Goal: Task Accomplishment & Management: Complete application form

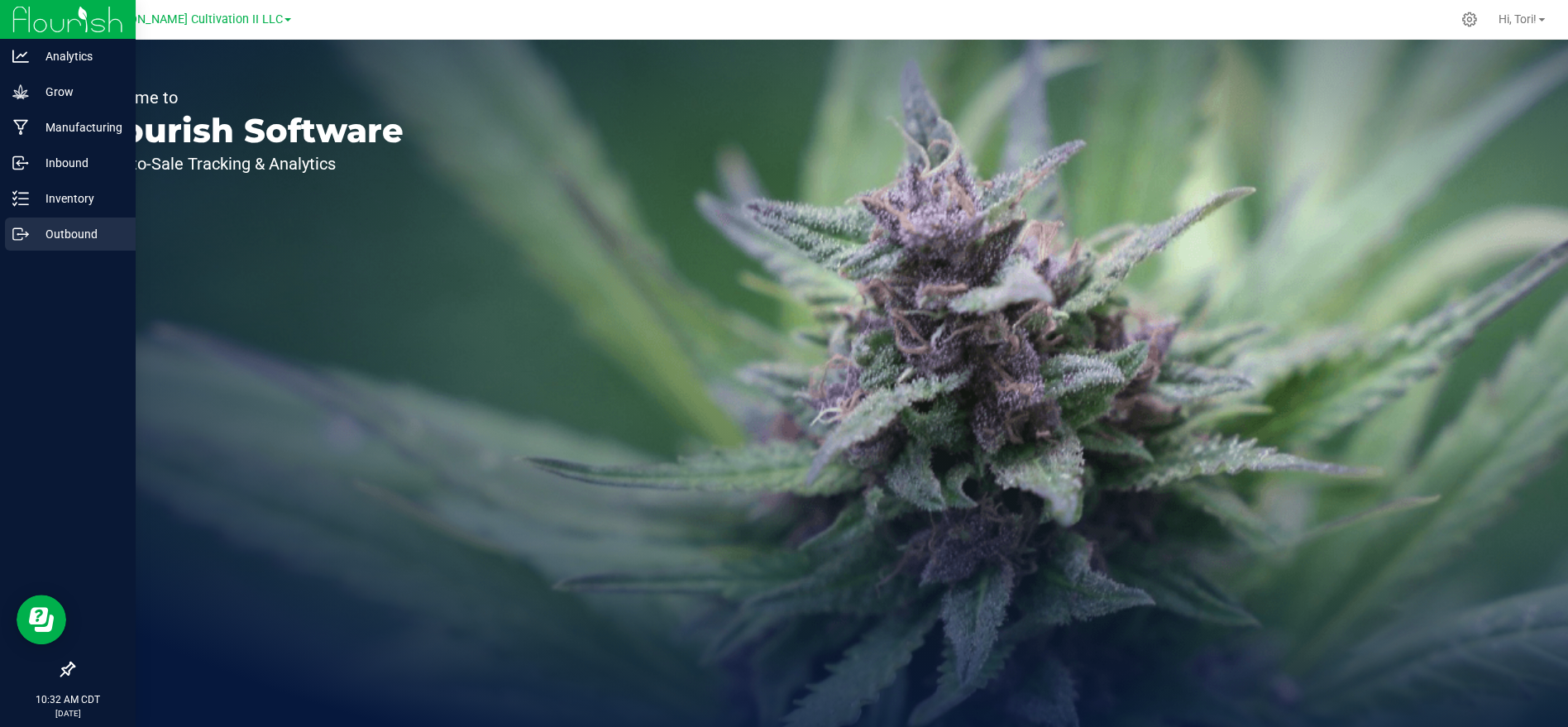
click at [54, 233] on p "Outbound" at bounding box center [78, 234] width 100 height 20
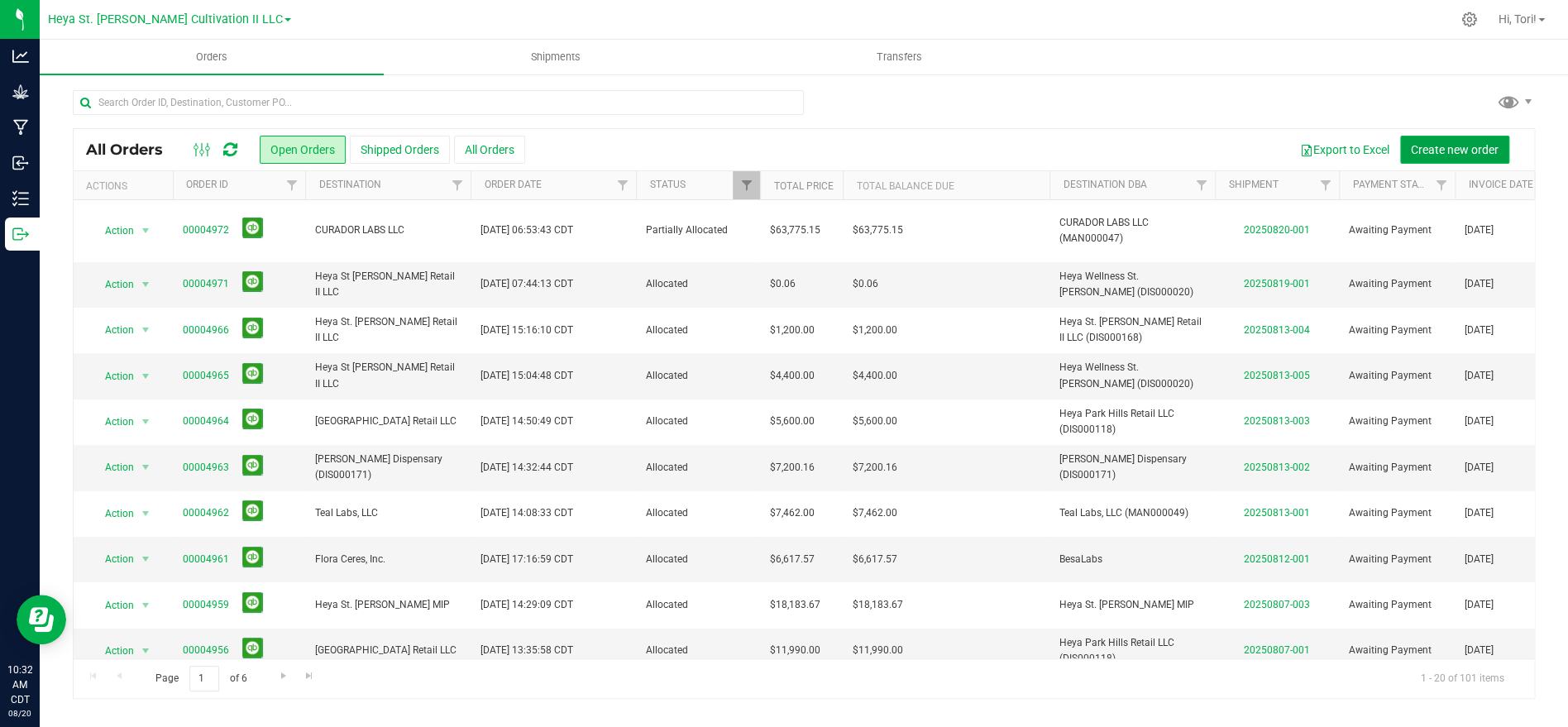
click at [1469, 152] on span "Create new order" at bounding box center [1455, 150] width 87 height 13
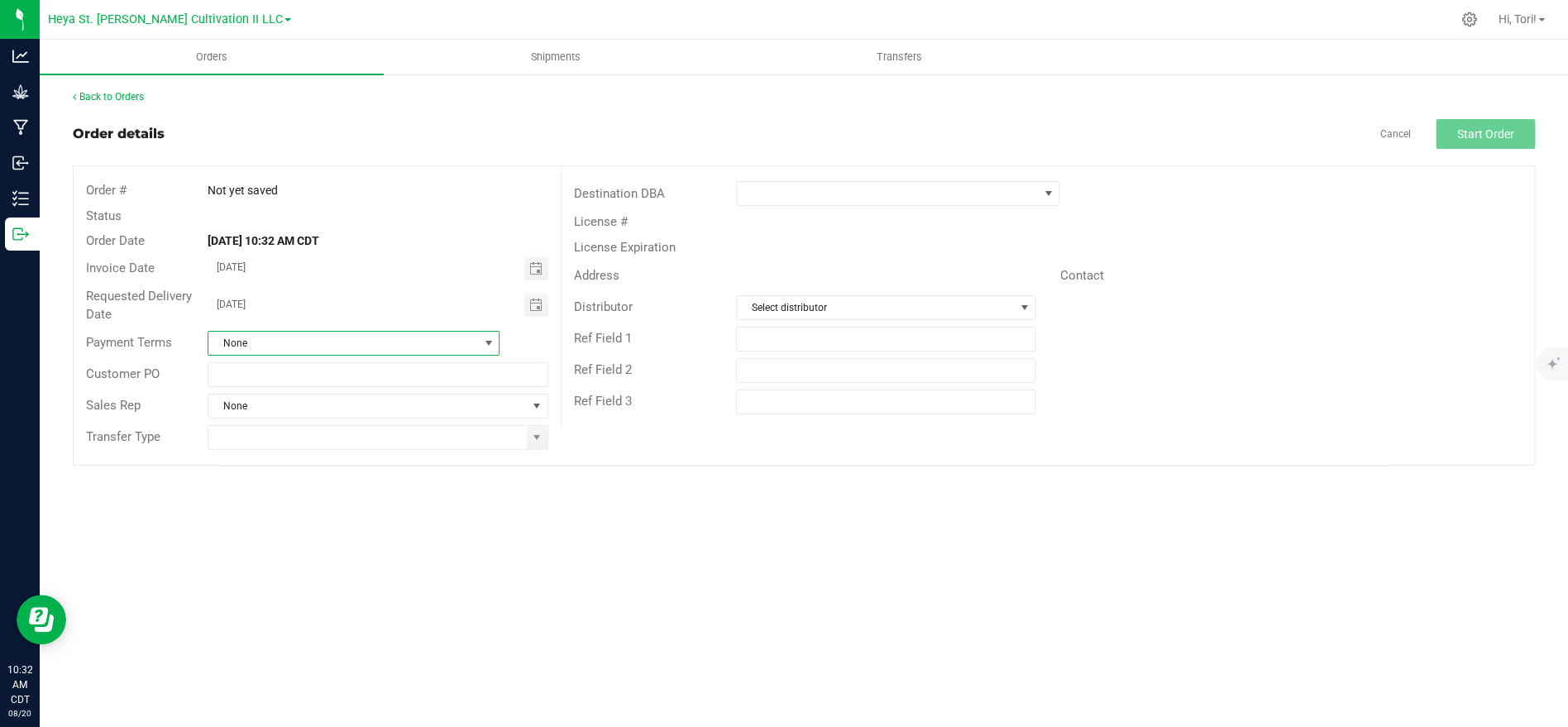
click at [465, 342] on span "None" at bounding box center [343, 343] width 270 height 23
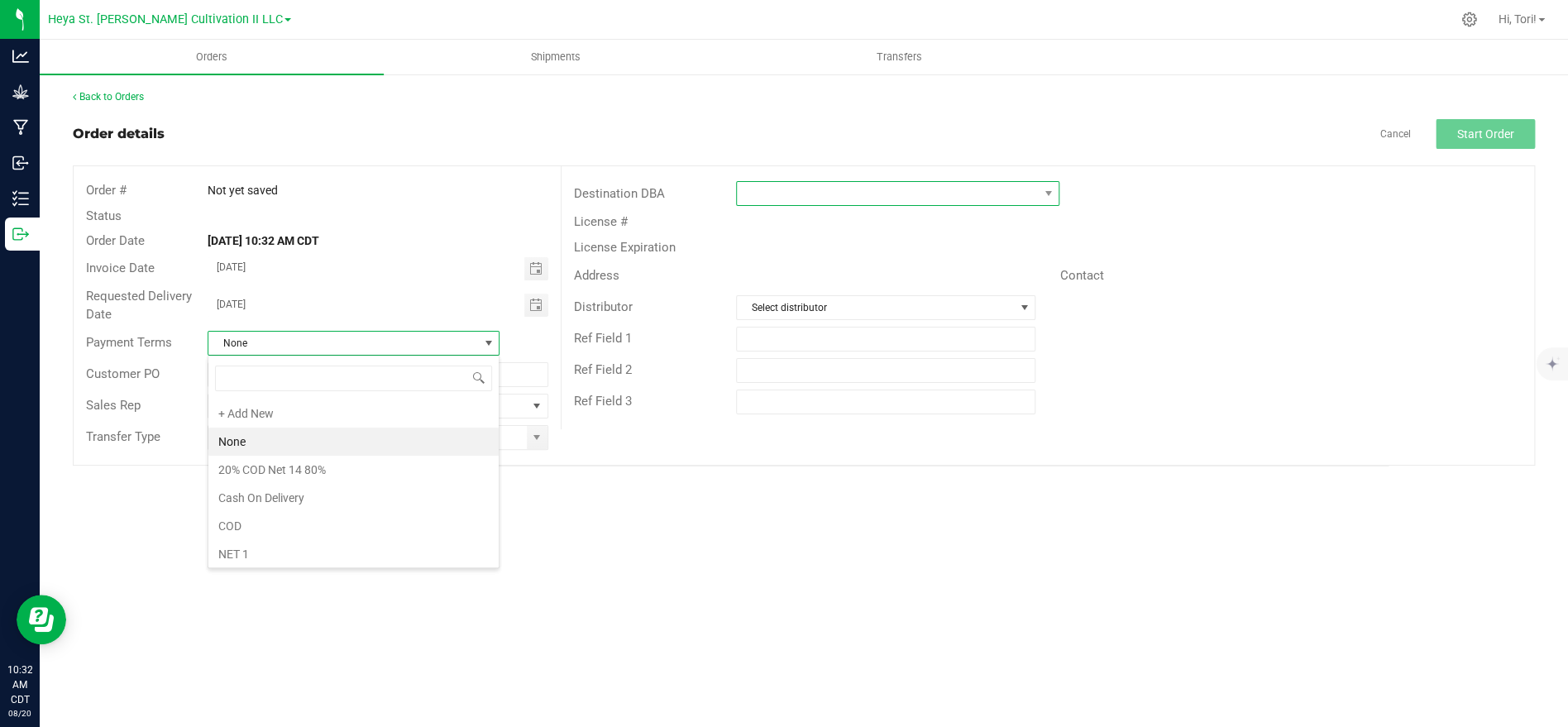
click at [925, 182] on span at bounding box center [887, 194] width 301 height 23
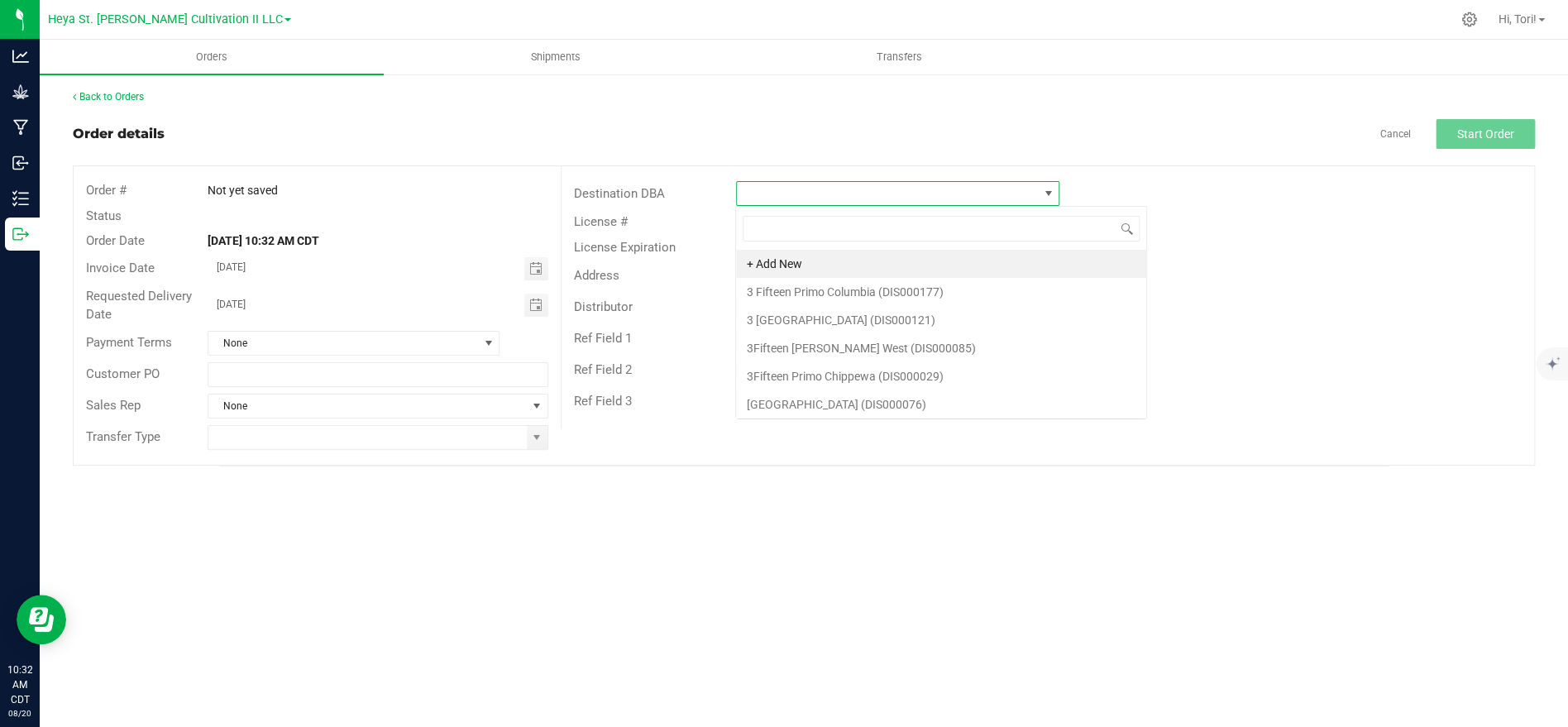
scroll to position [25, 323]
type input "heya"
click at [906, 379] on li "Heya St [PERSON_NAME] MIP LLC (MAN000084)" at bounding box center [897, 376] width 322 height 29
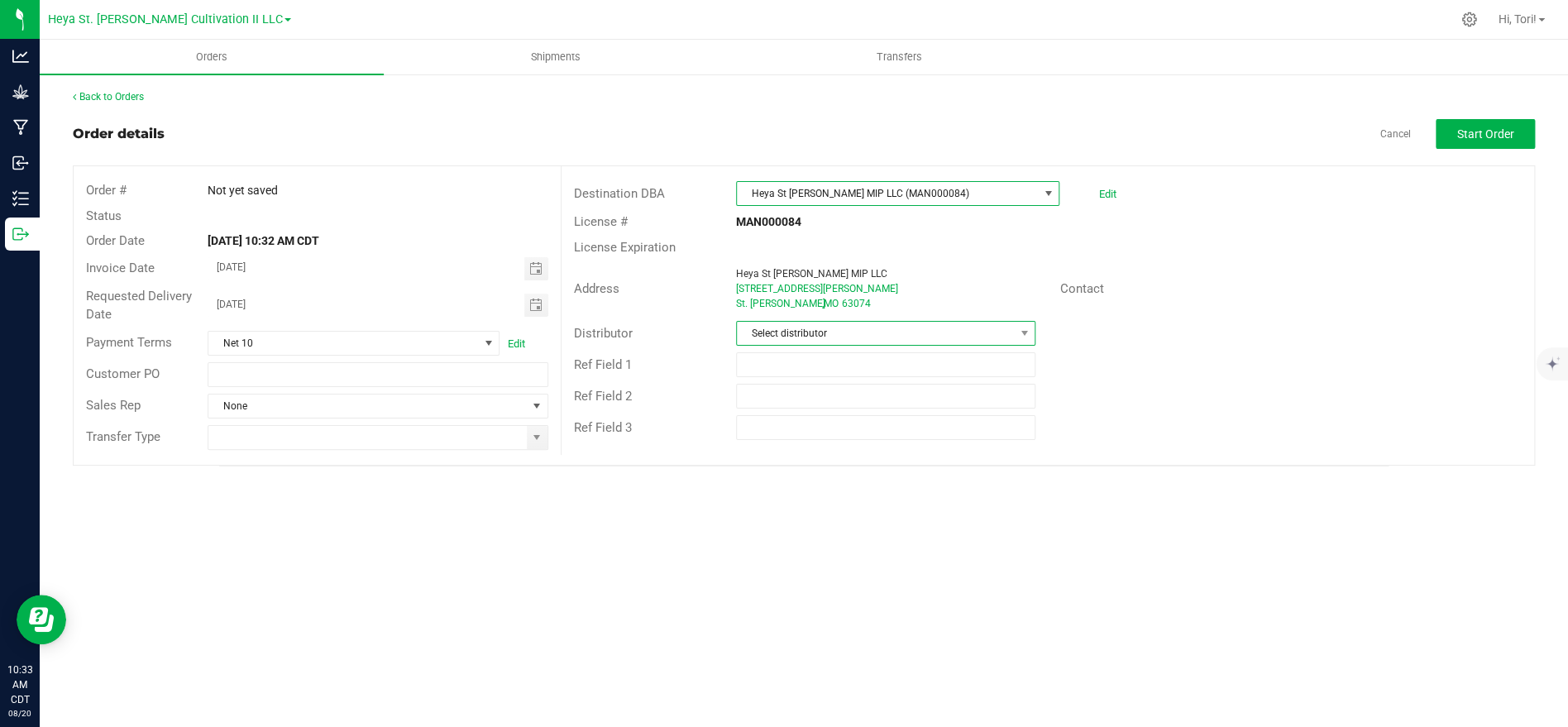
click at [841, 334] on span "Select distributor" at bounding box center [876, 334] width 277 height 23
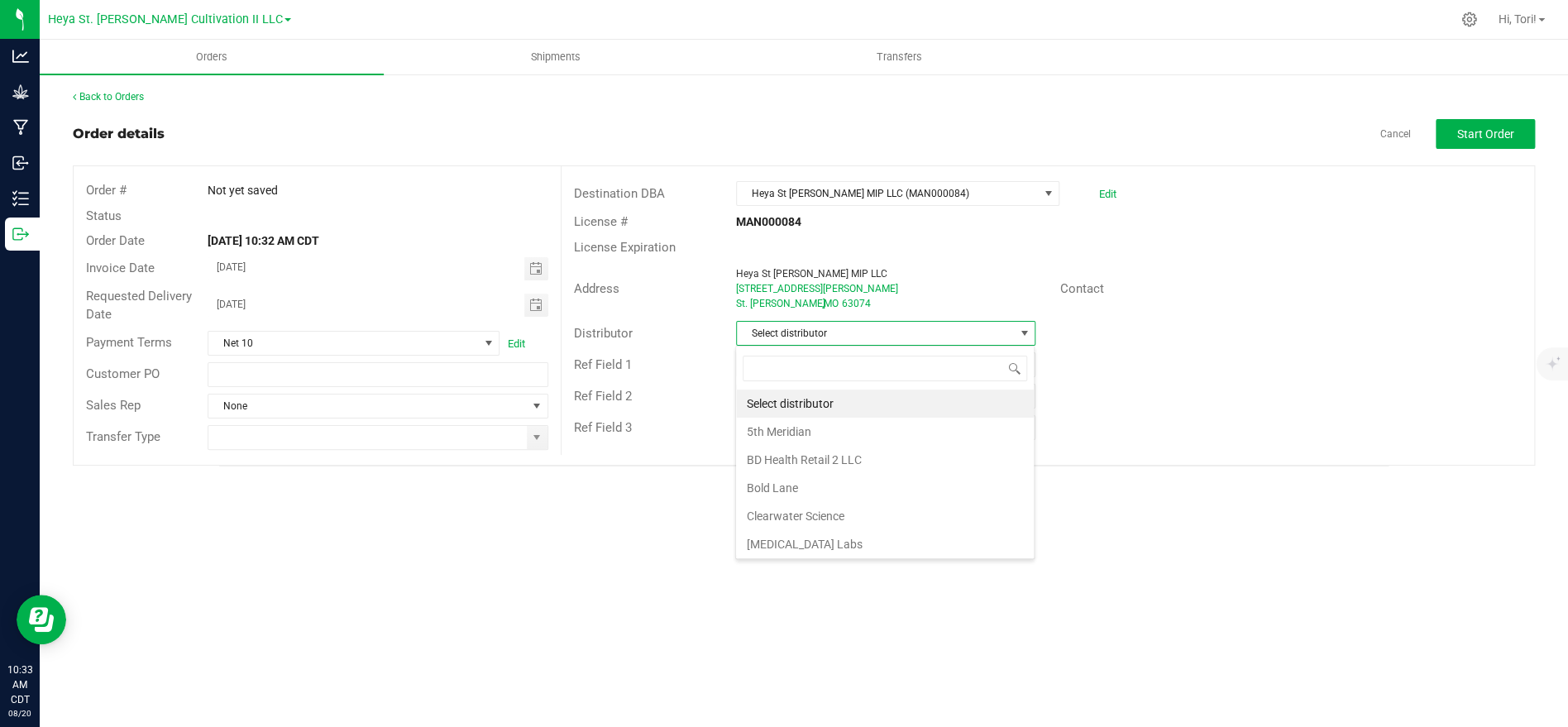
scroll to position [25, 298]
type input "heya"
click at [918, 405] on li "Heya St. [PERSON_NAME] Cultivation" at bounding box center [885, 404] width 298 height 29
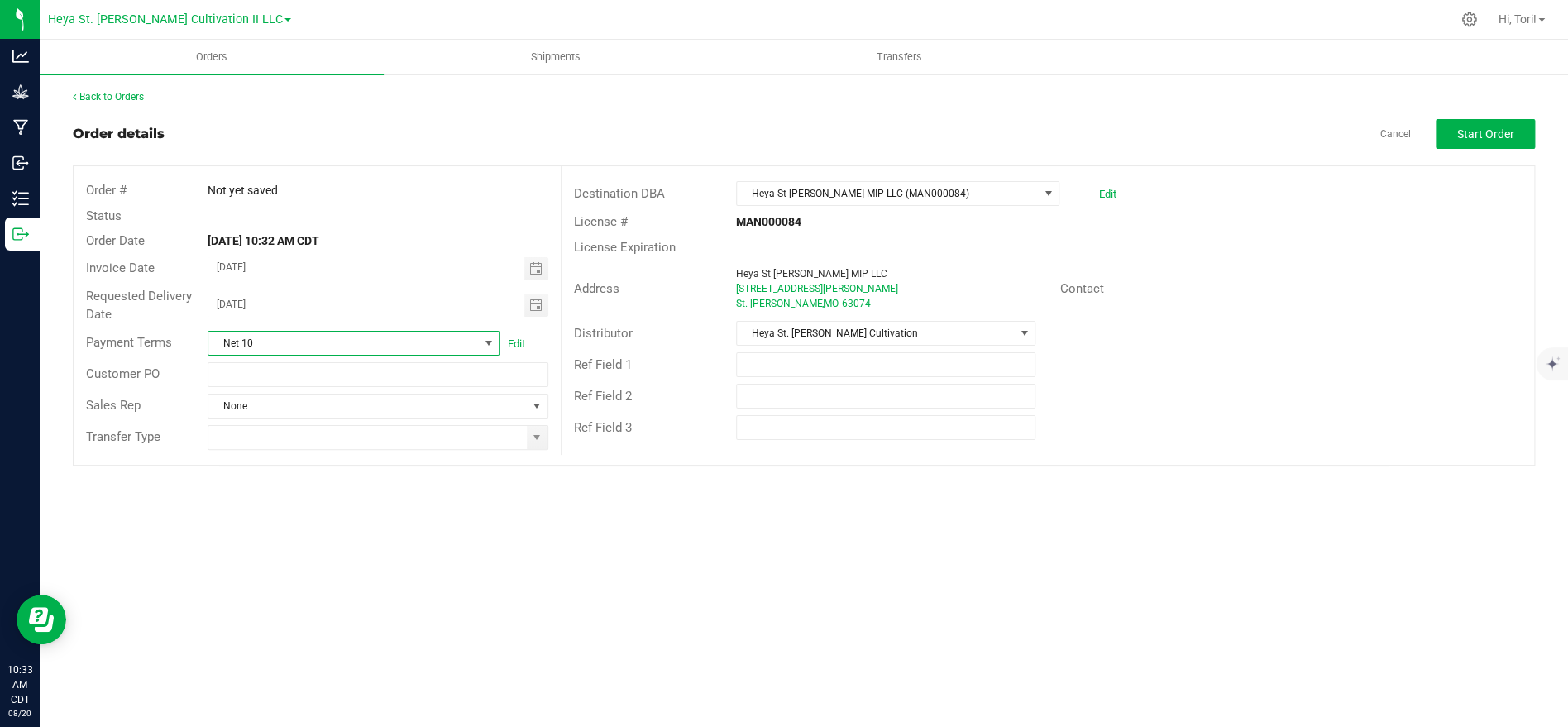
click at [485, 335] on span at bounding box center [488, 343] width 21 height 23
click at [377, 457] on li "NET 30" at bounding box center [353, 469] width 291 height 29
click at [538, 270] on span "Toggle calendar" at bounding box center [535, 269] width 13 height 13
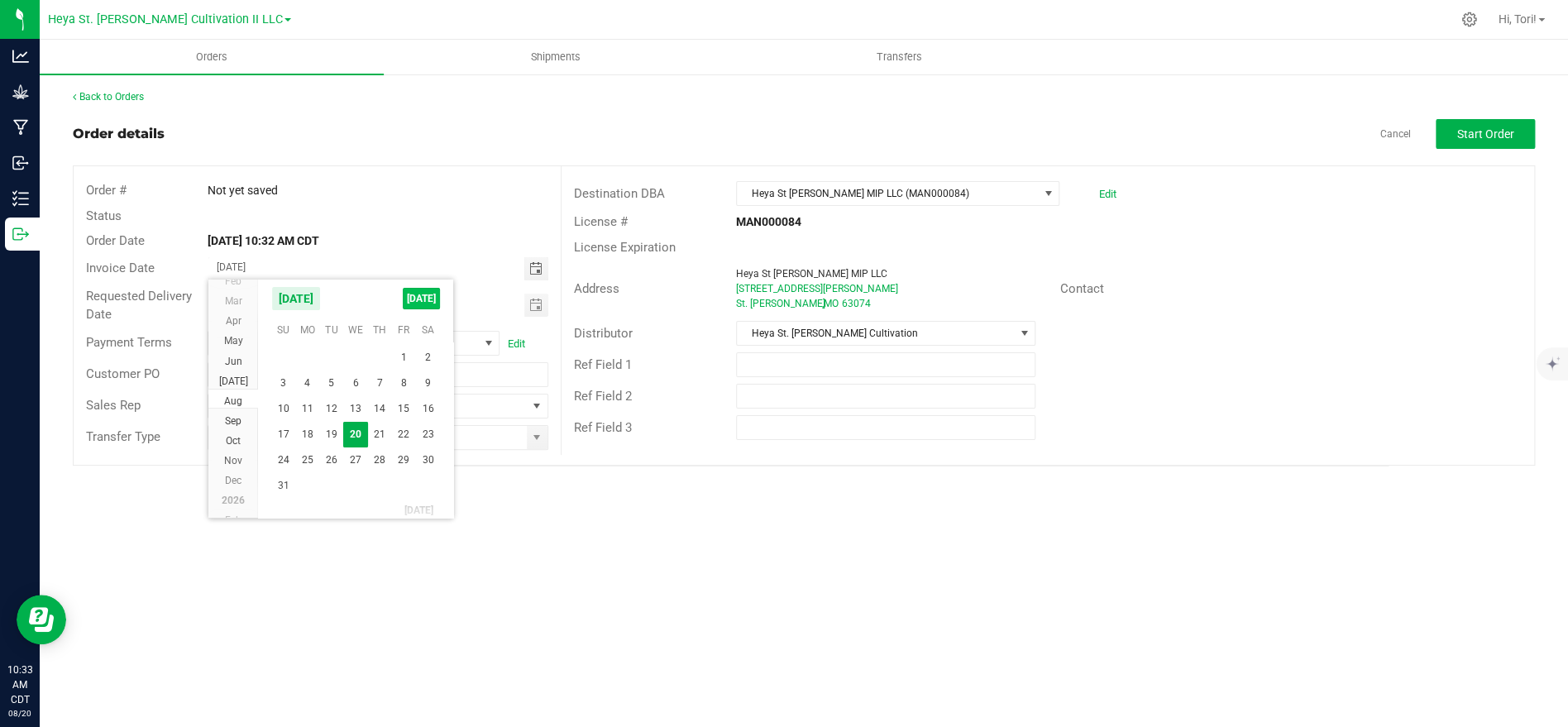
click at [430, 304] on span "[DATE]" at bounding box center [421, 298] width 37 height 22
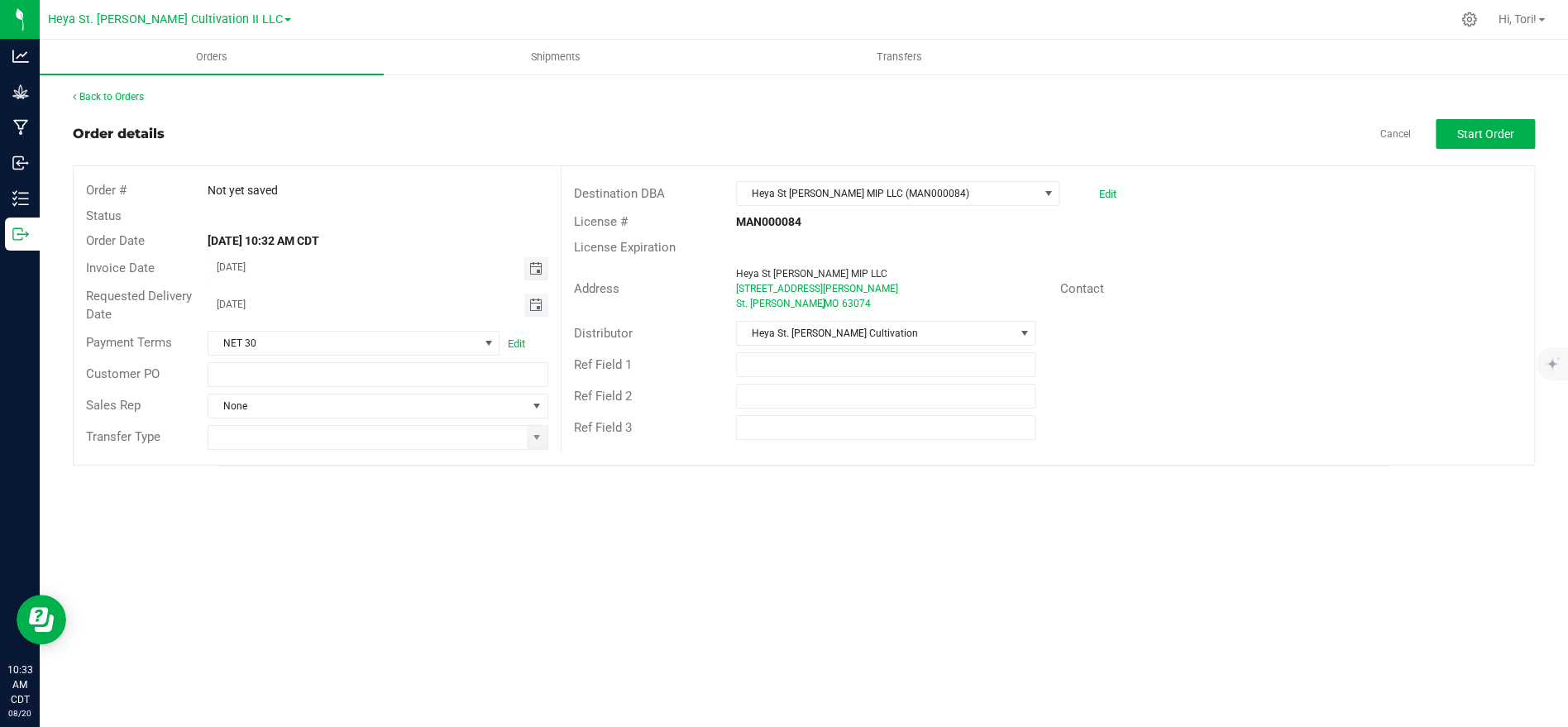
click at [531, 309] on span "Toggle calendar" at bounding box center [535, 305] width 13 height 13
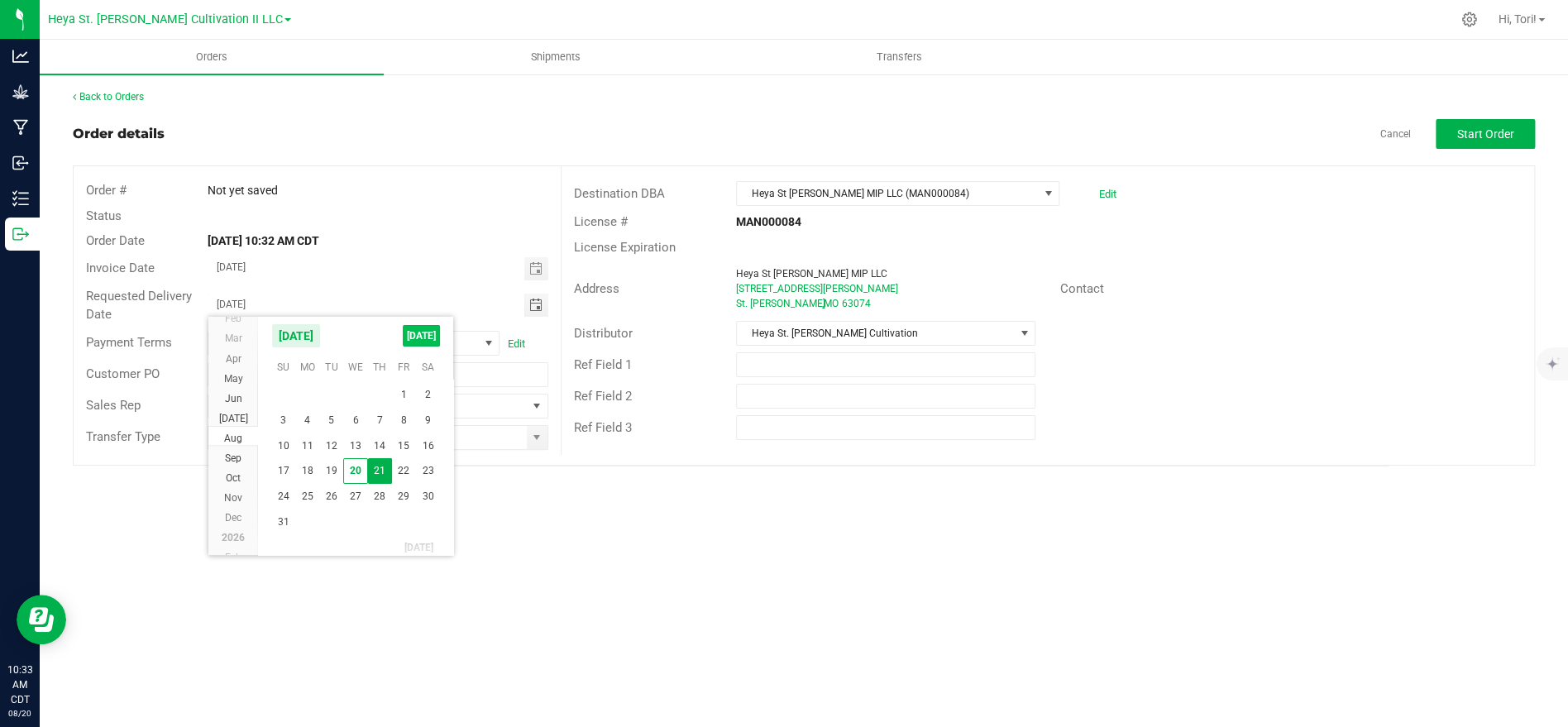
click at [429, 339] on span "[DATE]" at bounding box center [421, 335] width 37 height 22
type input "[DATE]"
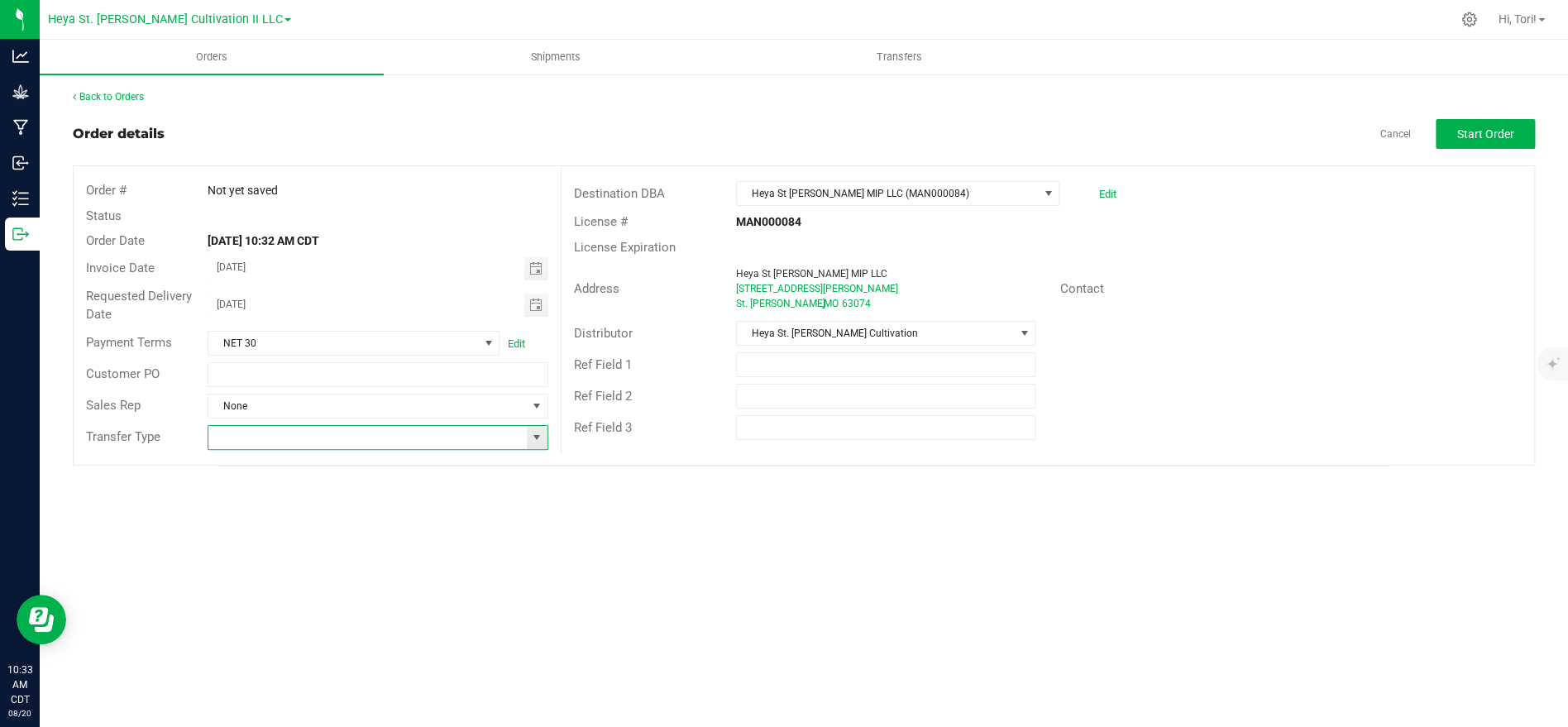
click at [477, 444] on input at bounding box center [367, 437] width 317 height 23
click at [394, 468] on li "Affiliated Transfer" at bounding box center [377, 468] width 338 height 29
type input "Affiliated Transfer"
click at [1476, 149] on outbound-order-header "Order details Cancel Start Order Order # Not yet saved Status Order Date [DATE]…" at bounding box center [804, 292] width 1463 height 347
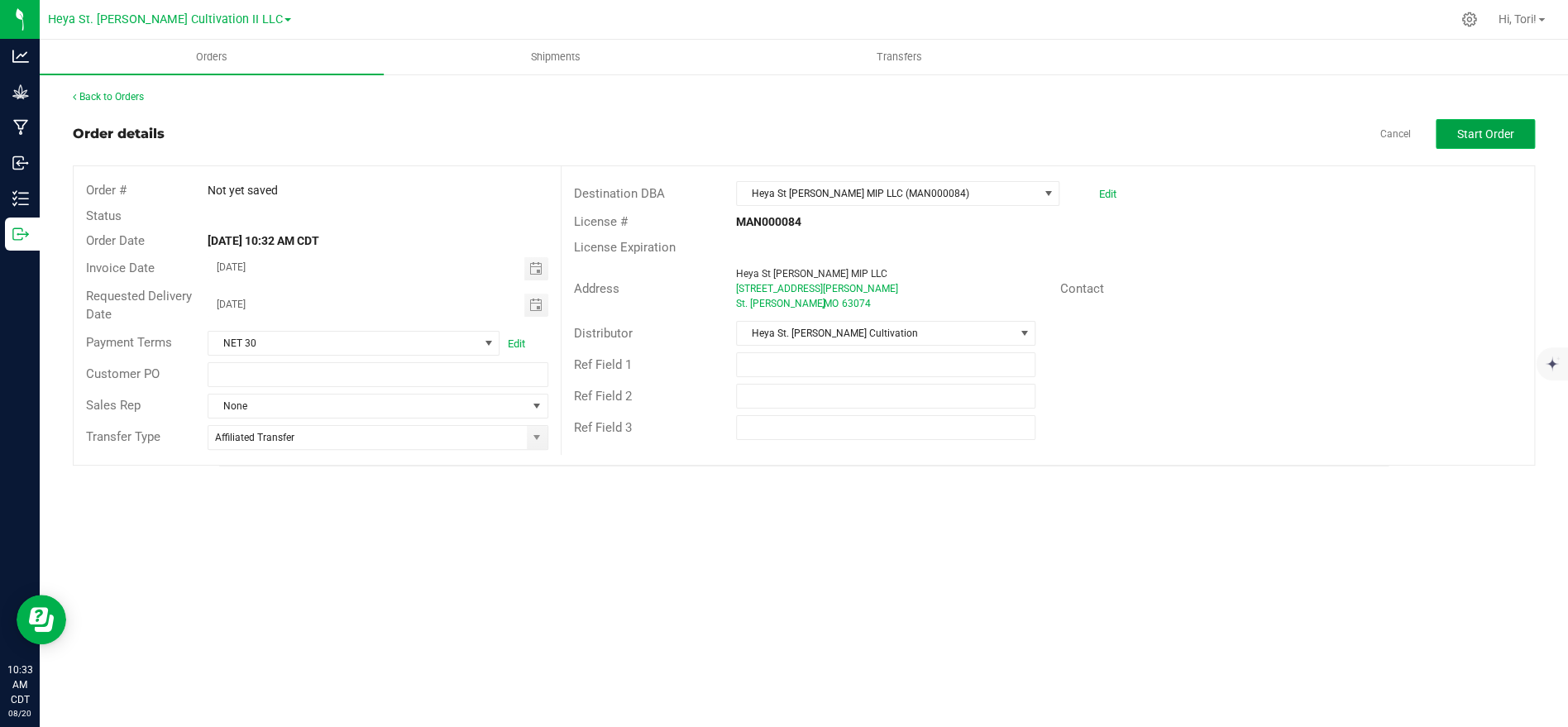
click at [1475, 146] on button "Start Order" at bounding box center [1485, 133] width 100 height 29
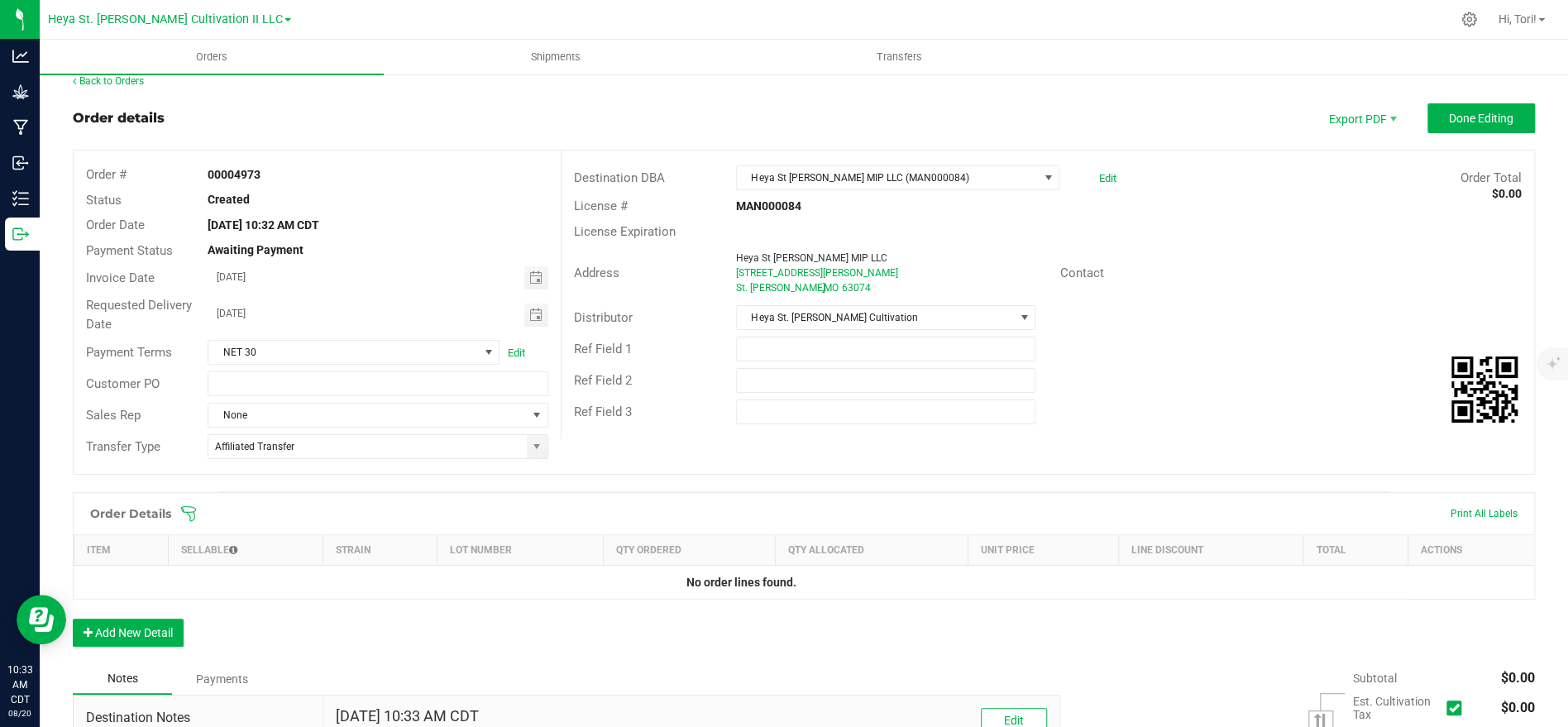
scroll to position [18, 0]
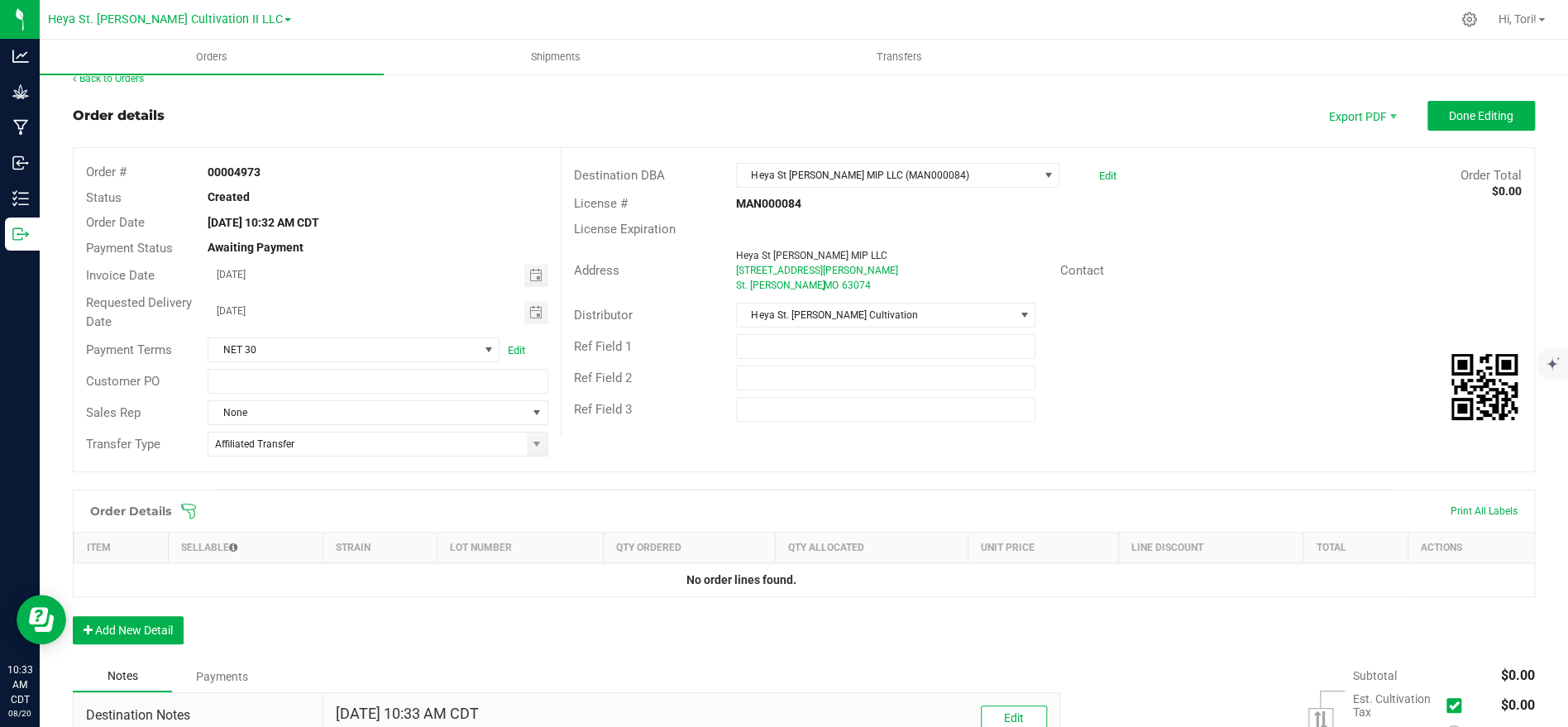
click at [192, 509] on icon at bounding box center [188, 510] width 16 height 16
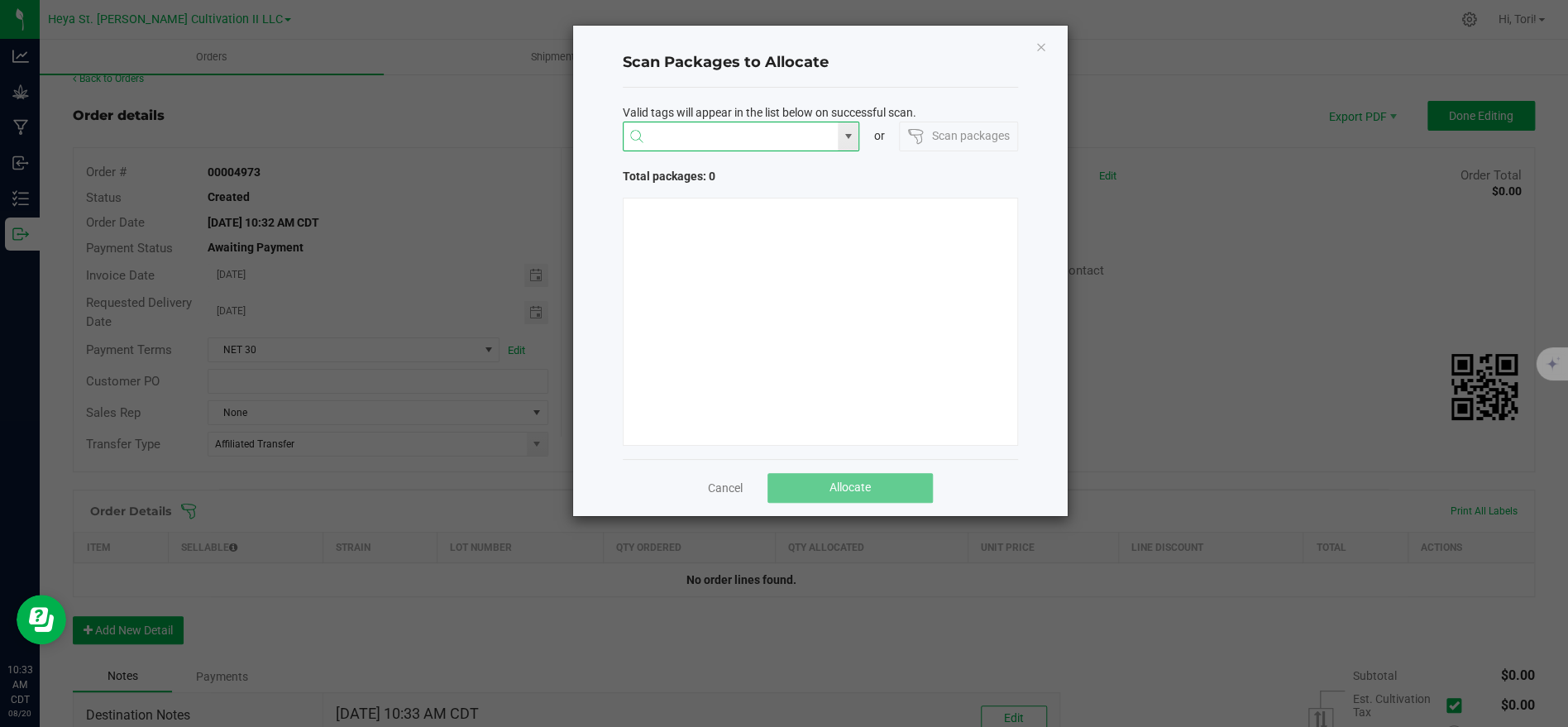
click at [786, 149] on input "NO DATA FOUND" at bounding box center [731, 137] width 215 height 29
click at [767, 138] on input "11287" at bounding box center [731, 137] width 215 height 29
type input "11287"
click at [1041, 49] on icon "Close" at bounding box center [1041, 46] width 11 height 20
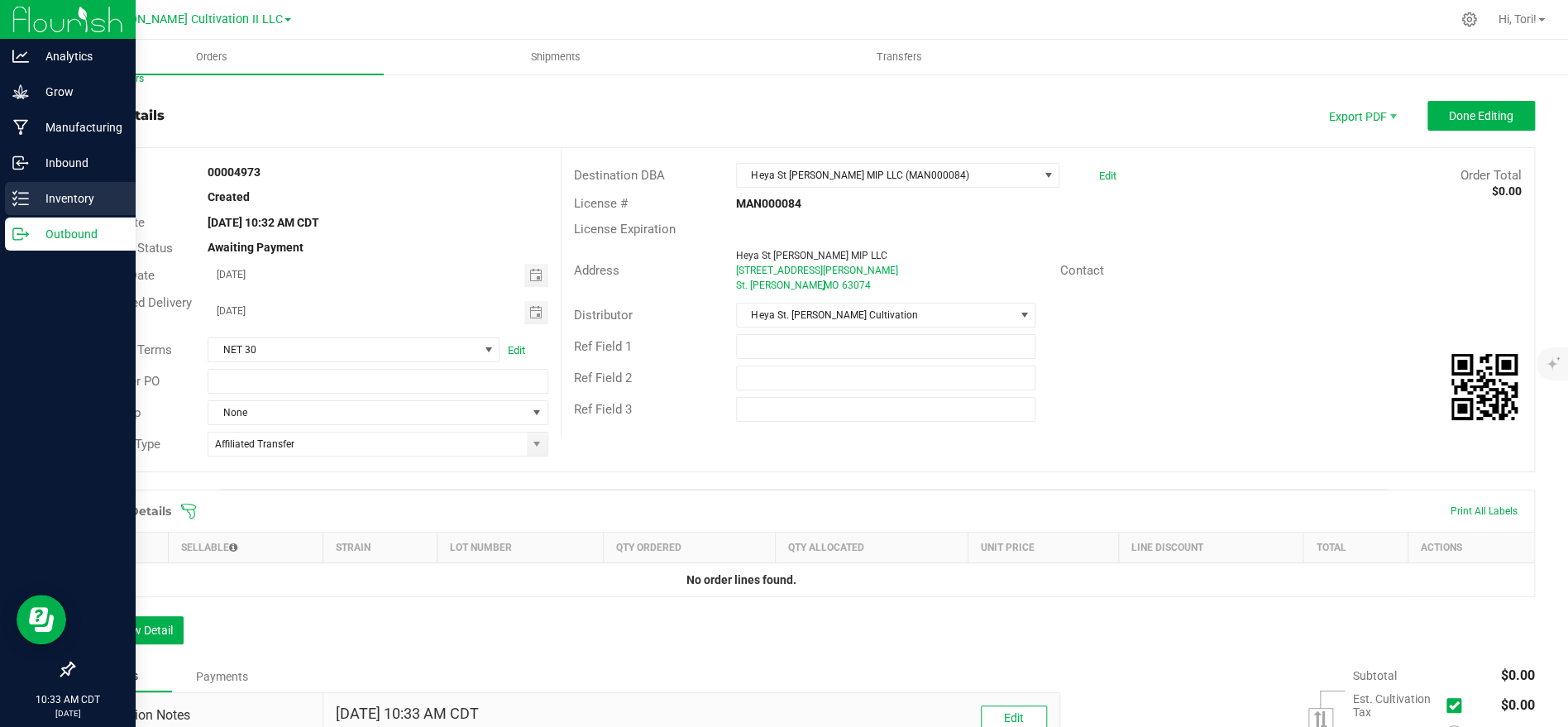
click at [33, 191] on p "Inventory" at bounding box center [78, 199] width 100 height 20
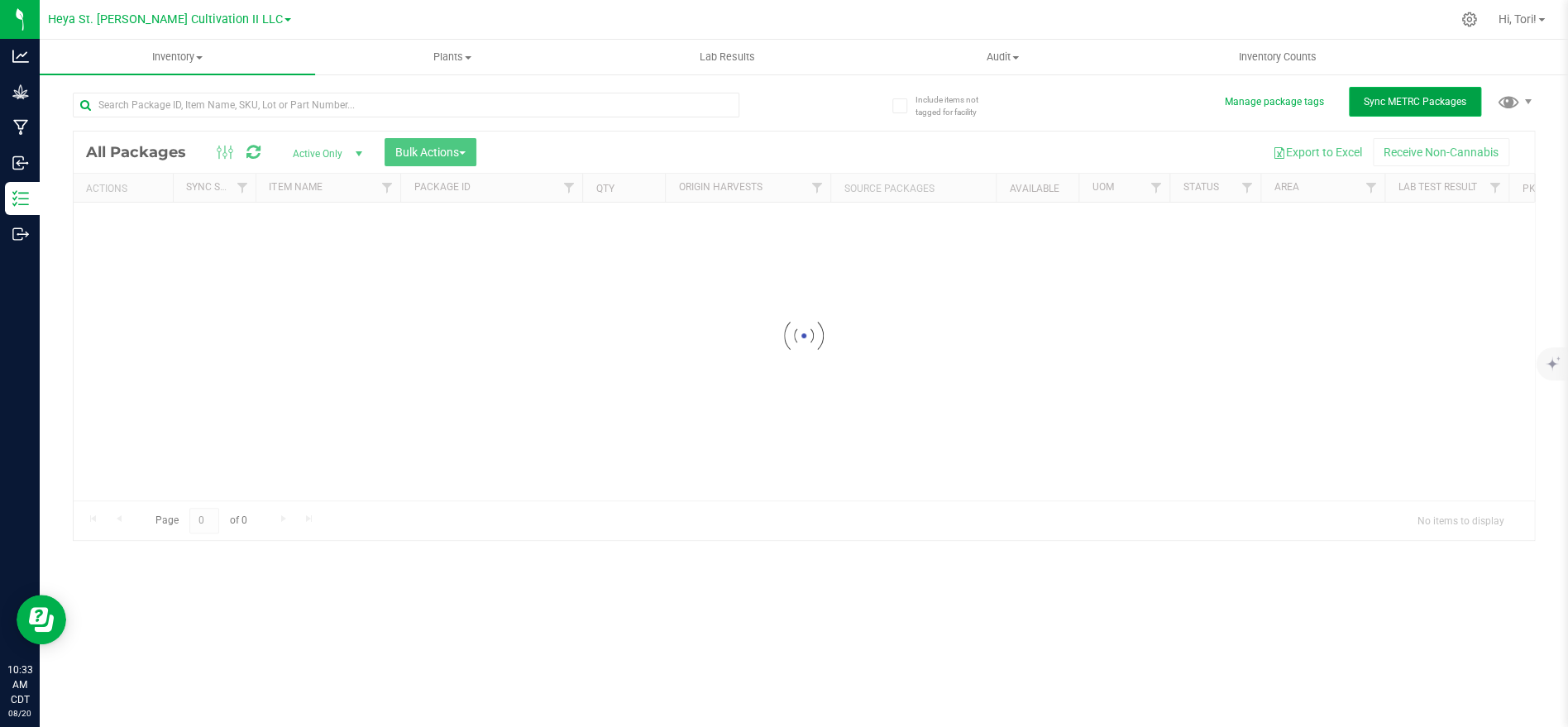
click at [1394, 88] on button "Sync METRC Packages" at bounding box center [1414, 101] width 132 height 29
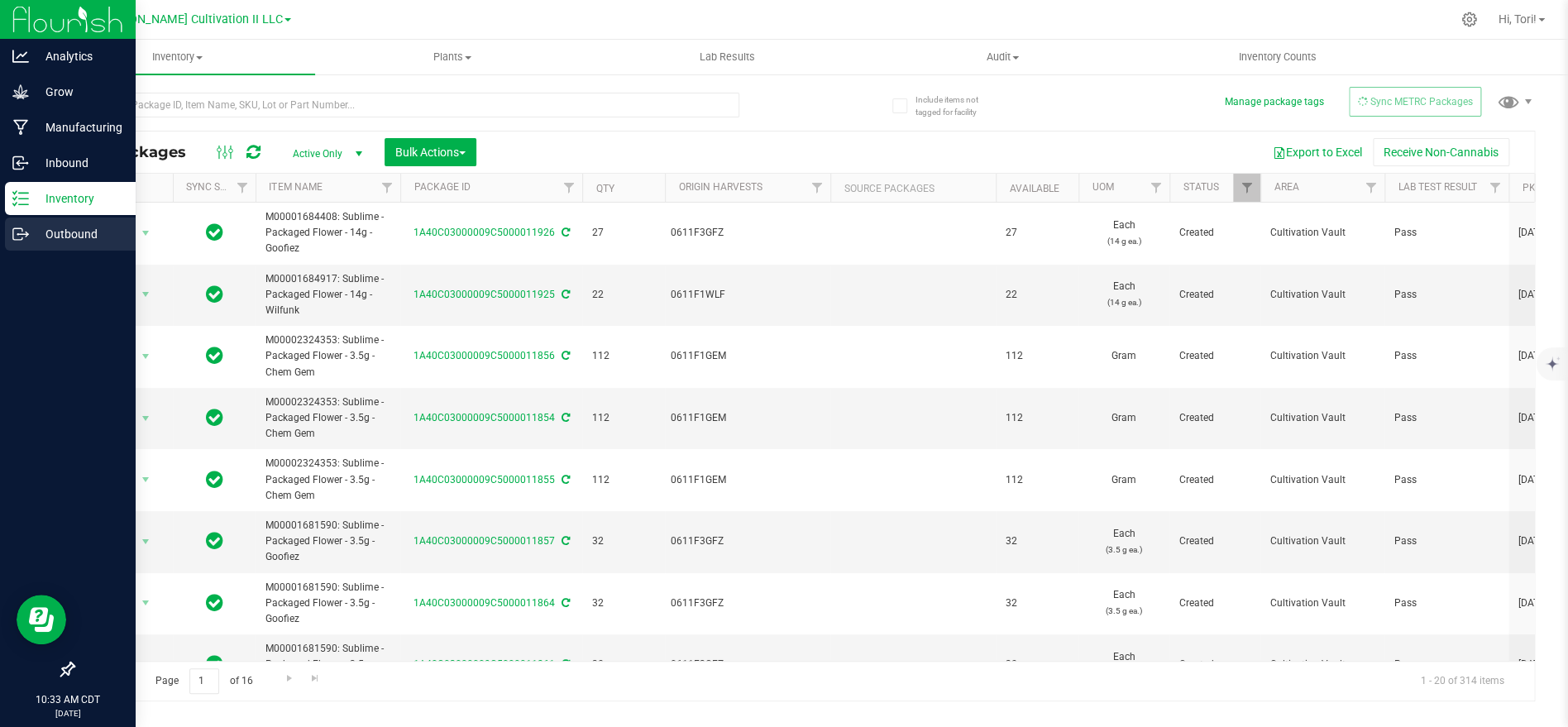
click at [67, 236] on p "Outbound" at bounding box center [78, 234] width 100 height 20
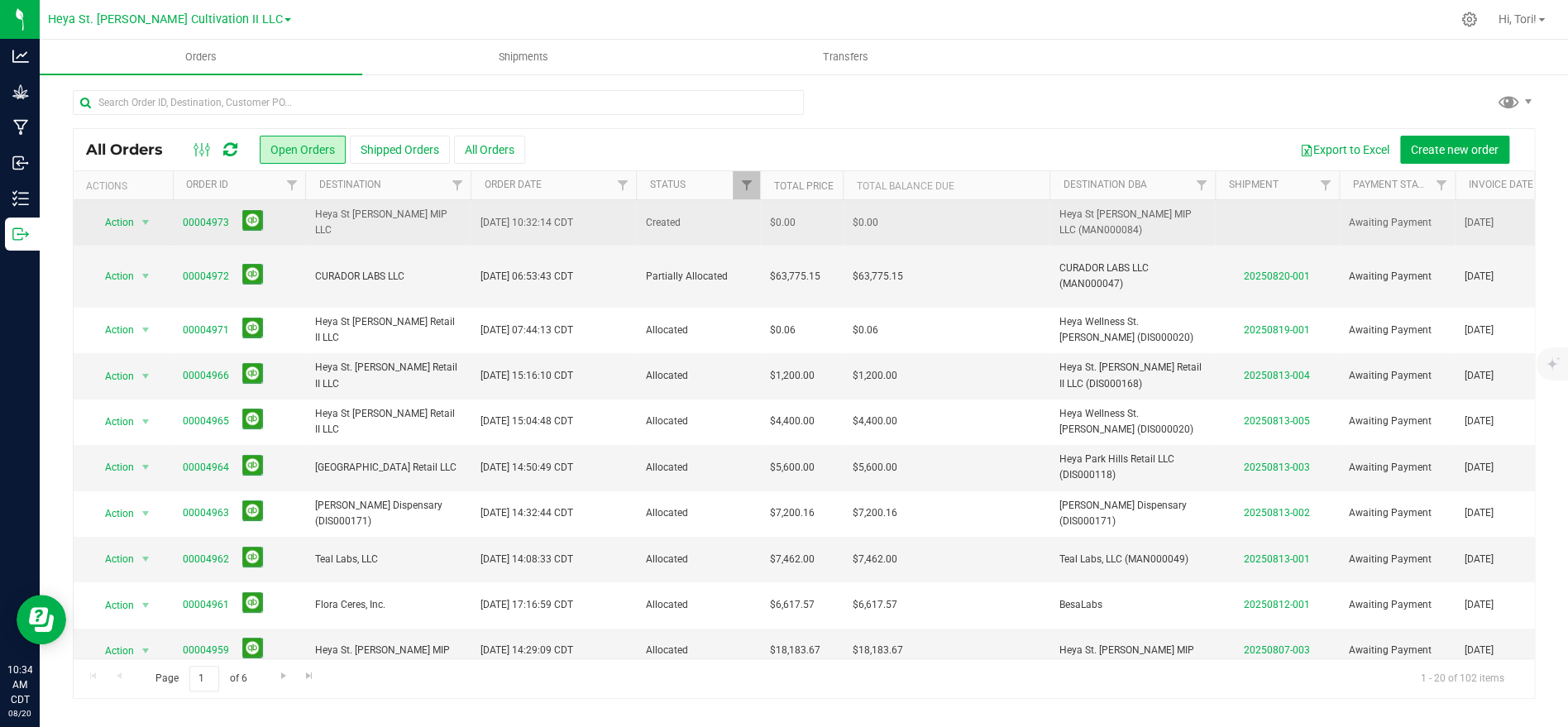
click at [637, 220] on td "Created" at bounding box center [698, 223] width 124 height 46
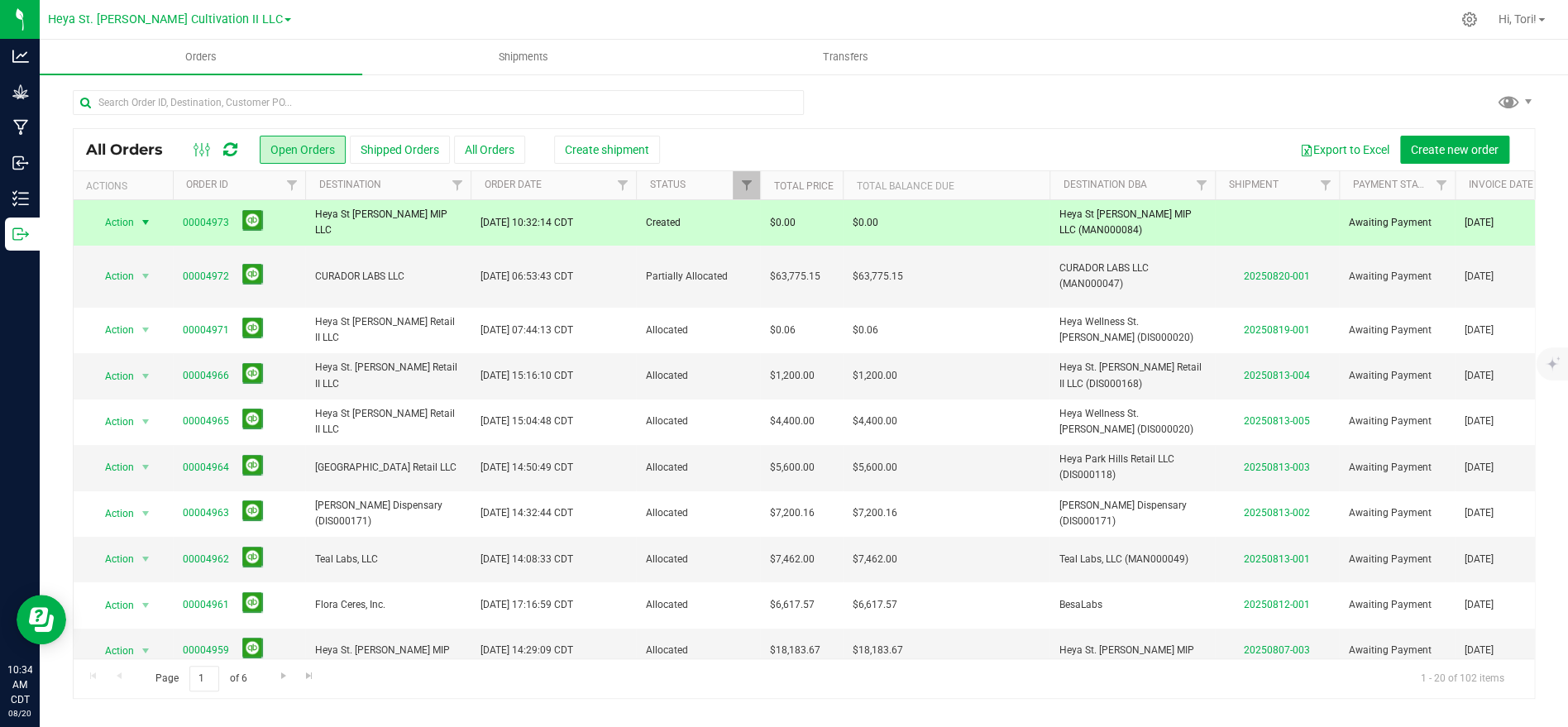
click at [147, 214] on span "select" at bounding box center [146, 222] width 21 height 23
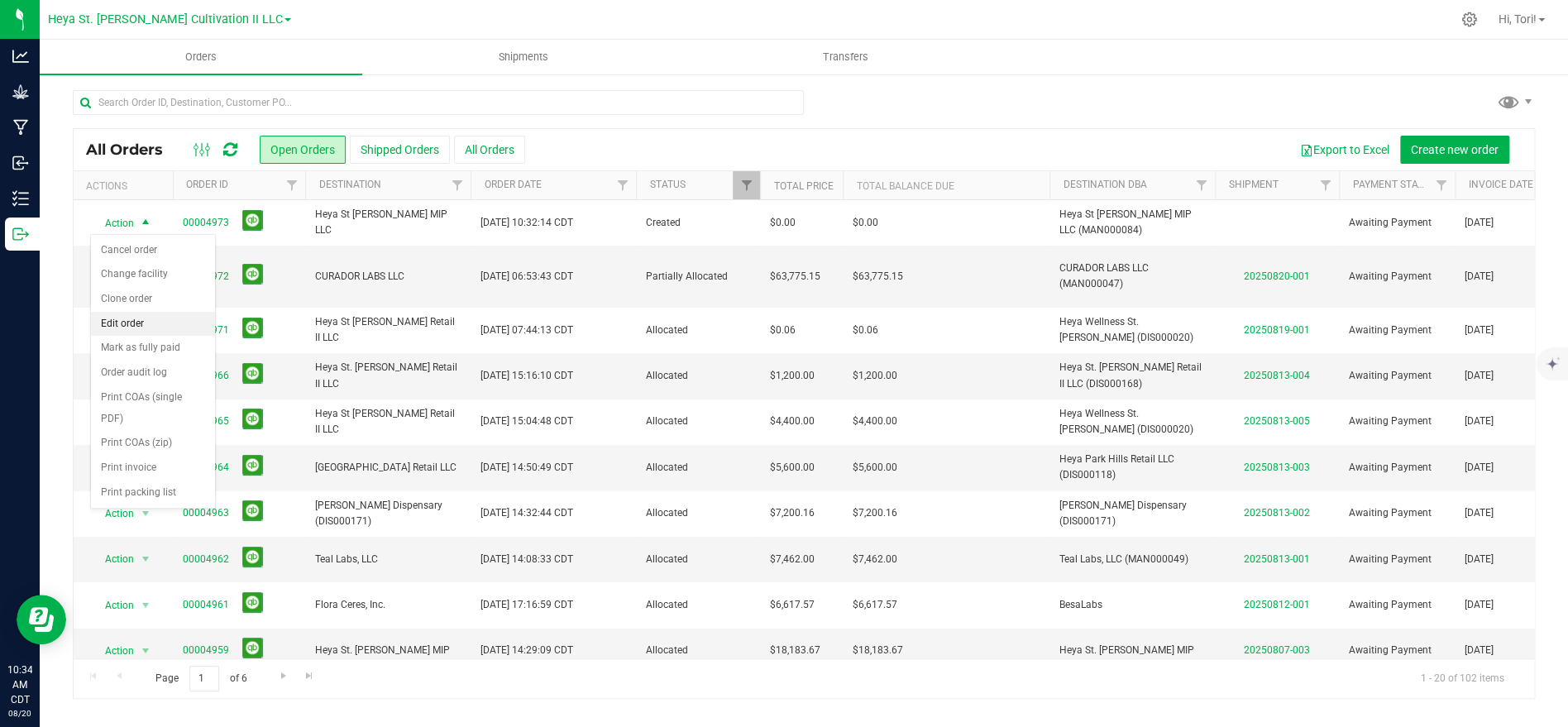
click at [131, 326] on li "Edit order" at bounding box center [153, 324] width 124 height 25
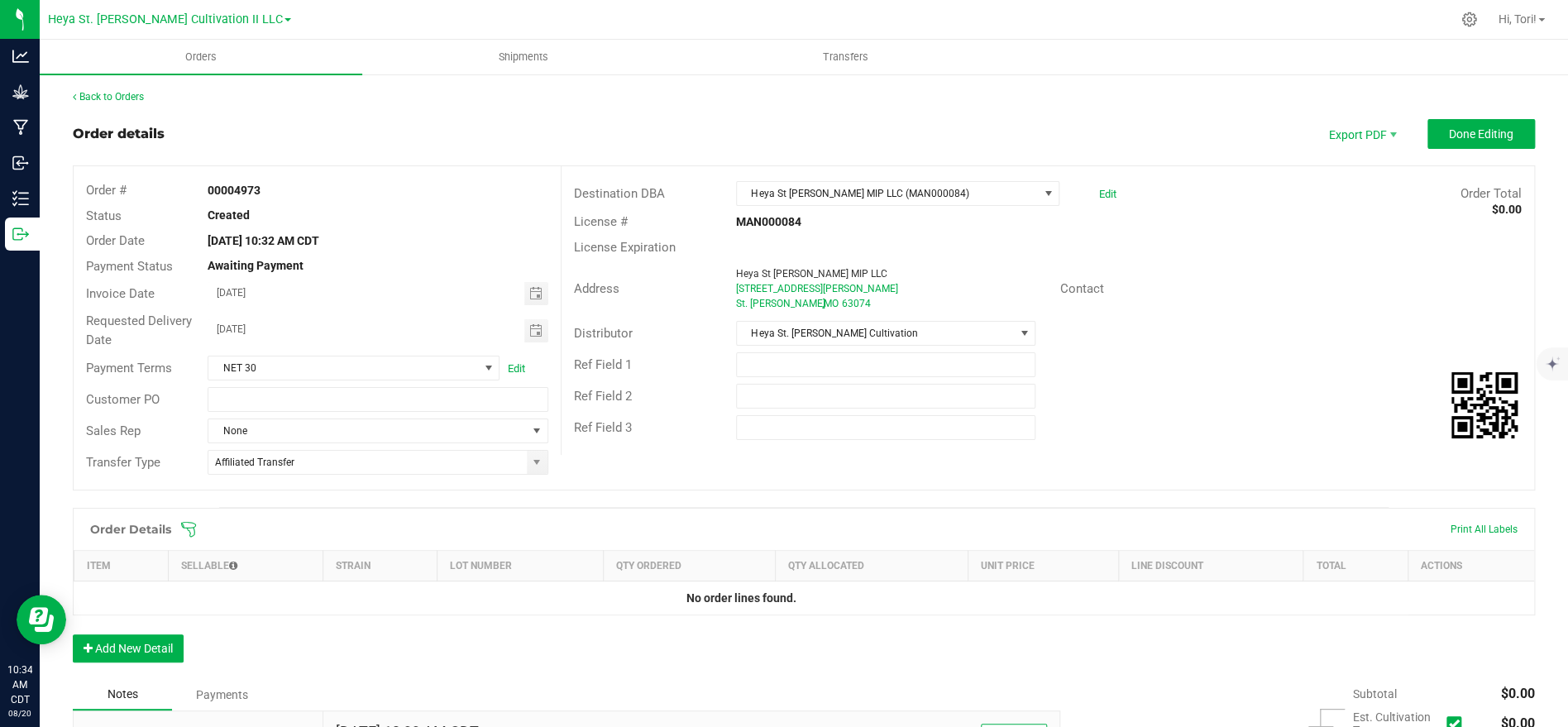
click at [189, 524] on icon at bounding box center [188, 529] width 16 height 16
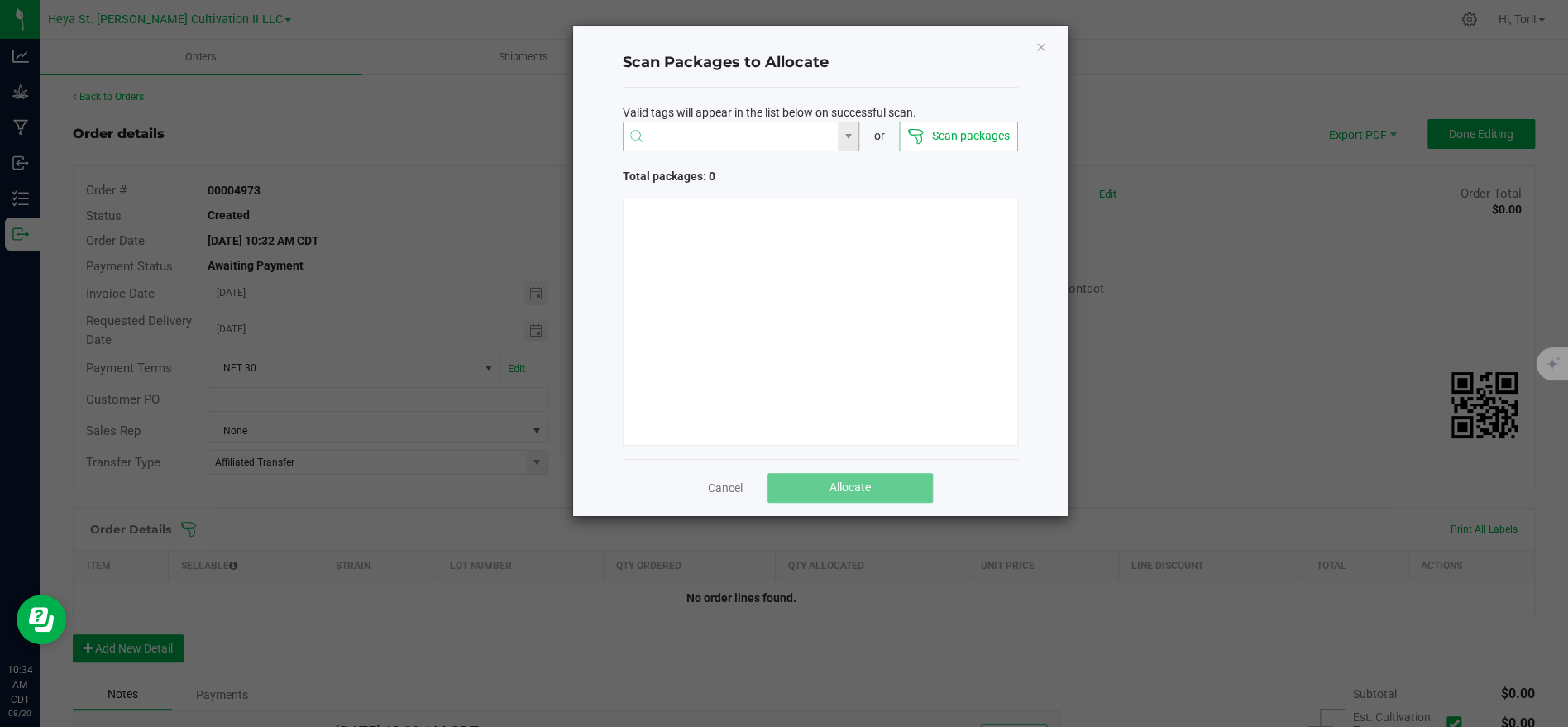
click at [714, 138] on input "NO DATA FOUND" at bounding box center [731, 137] width 215 height 29
click at [725, 165] on li "1A40C03000009C5000011287" at bounding box center [741, 169] width 236 height 29
type input "1A40C03000009C5000011287"
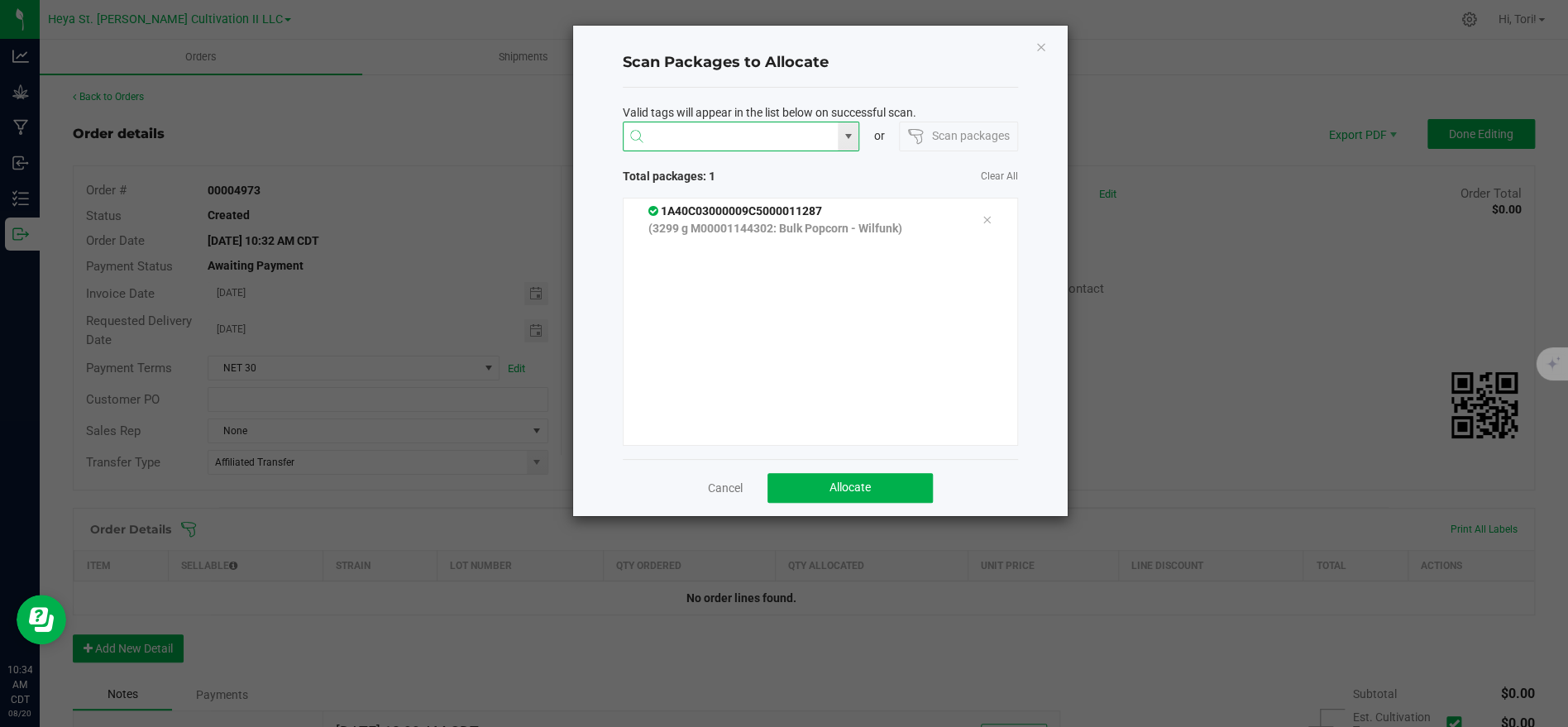
click at [720, 141] on input at bounding box center [731, 137] width 215 height 29
type input "`"
click at [777, 161] on li "1A40C03000009C5000011288" at bounding box center [741, 169] width 236 height 29
type input "1A40C03000009C5000011288"
click at [753, 135] on input at bounding box center [731, 137] width 215 height 29
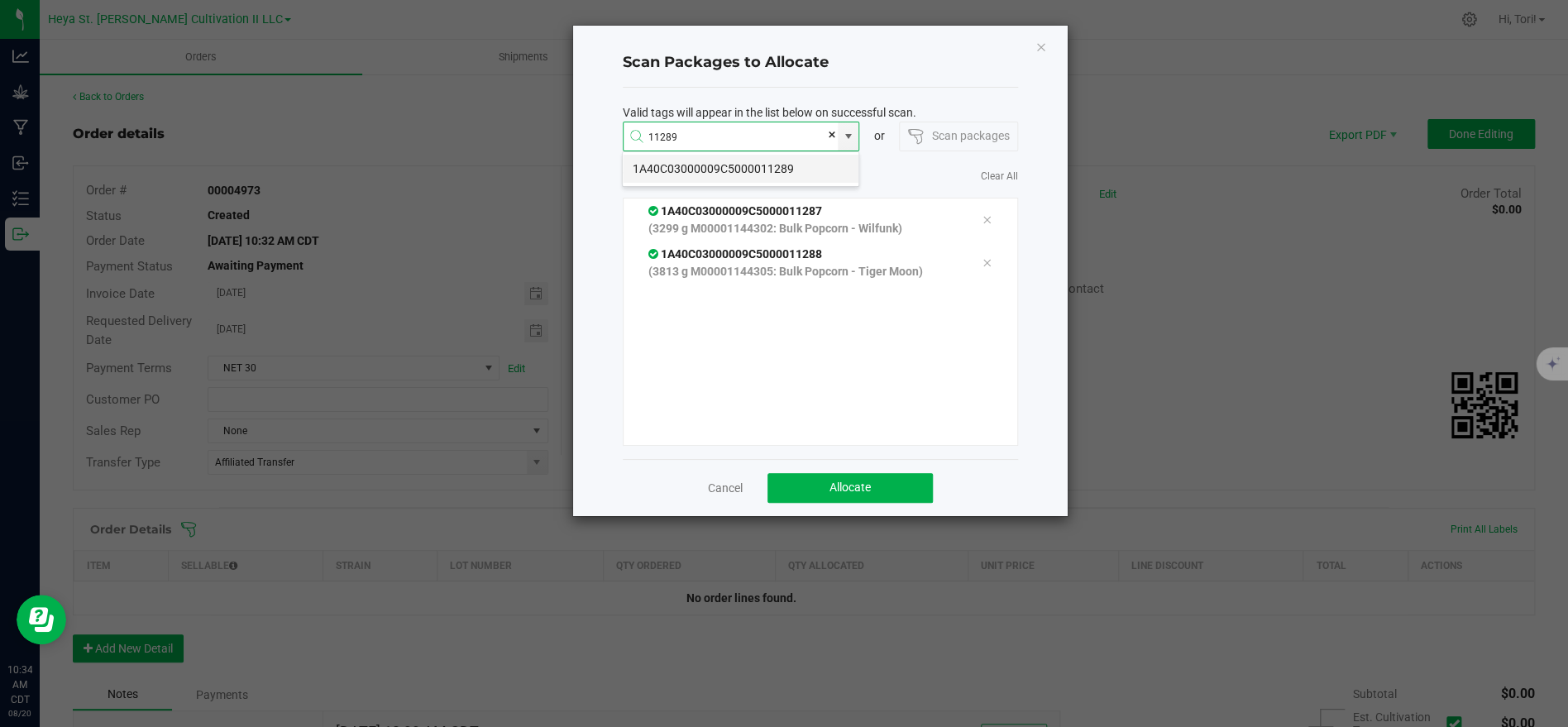
click at [757, 165] on li "1A40C03000009C5000011289" at bounding box center [741, 169] width 236 height 29
type input "1A40C03000009C5000011289"
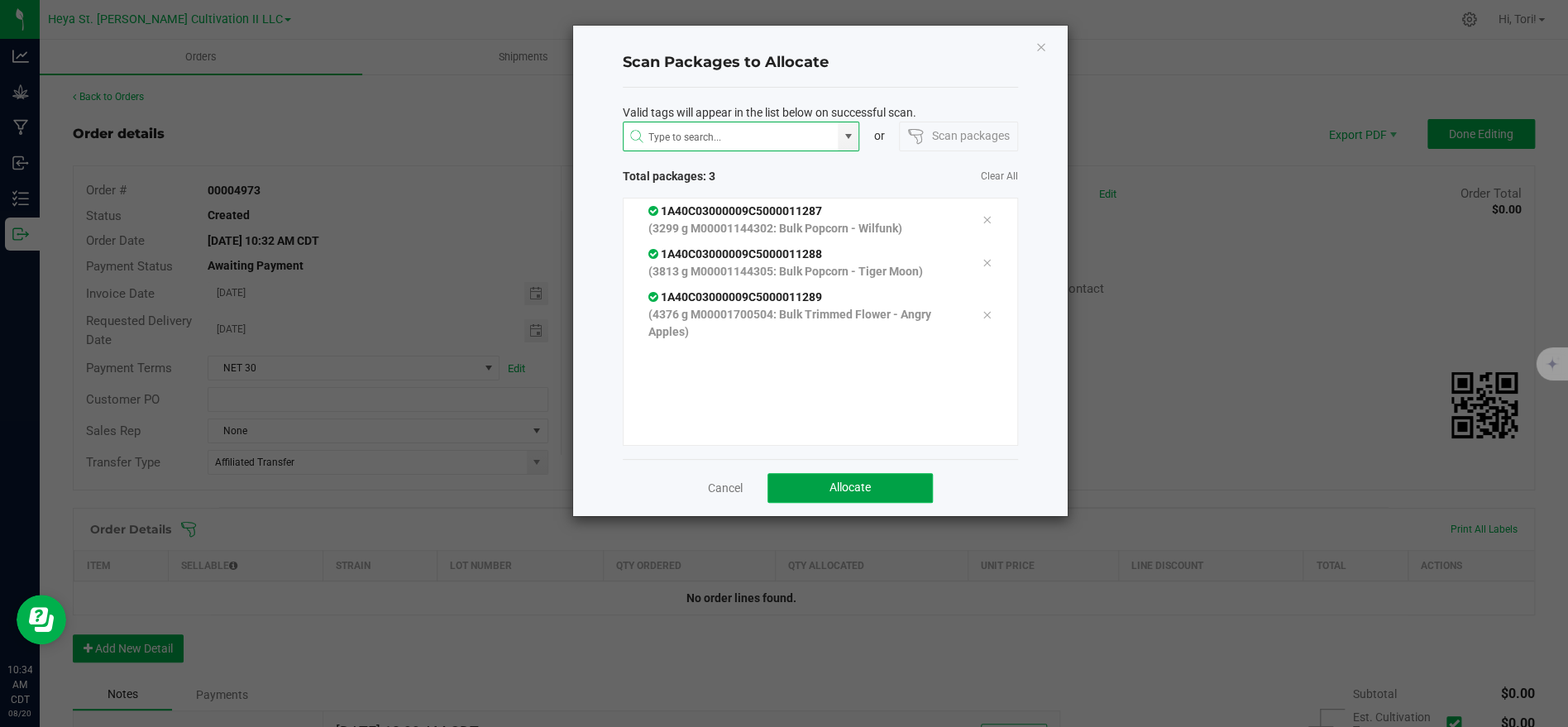
click at [858, 485] on span "Allocate" at bounding box center [850, 488] width 42 height 13
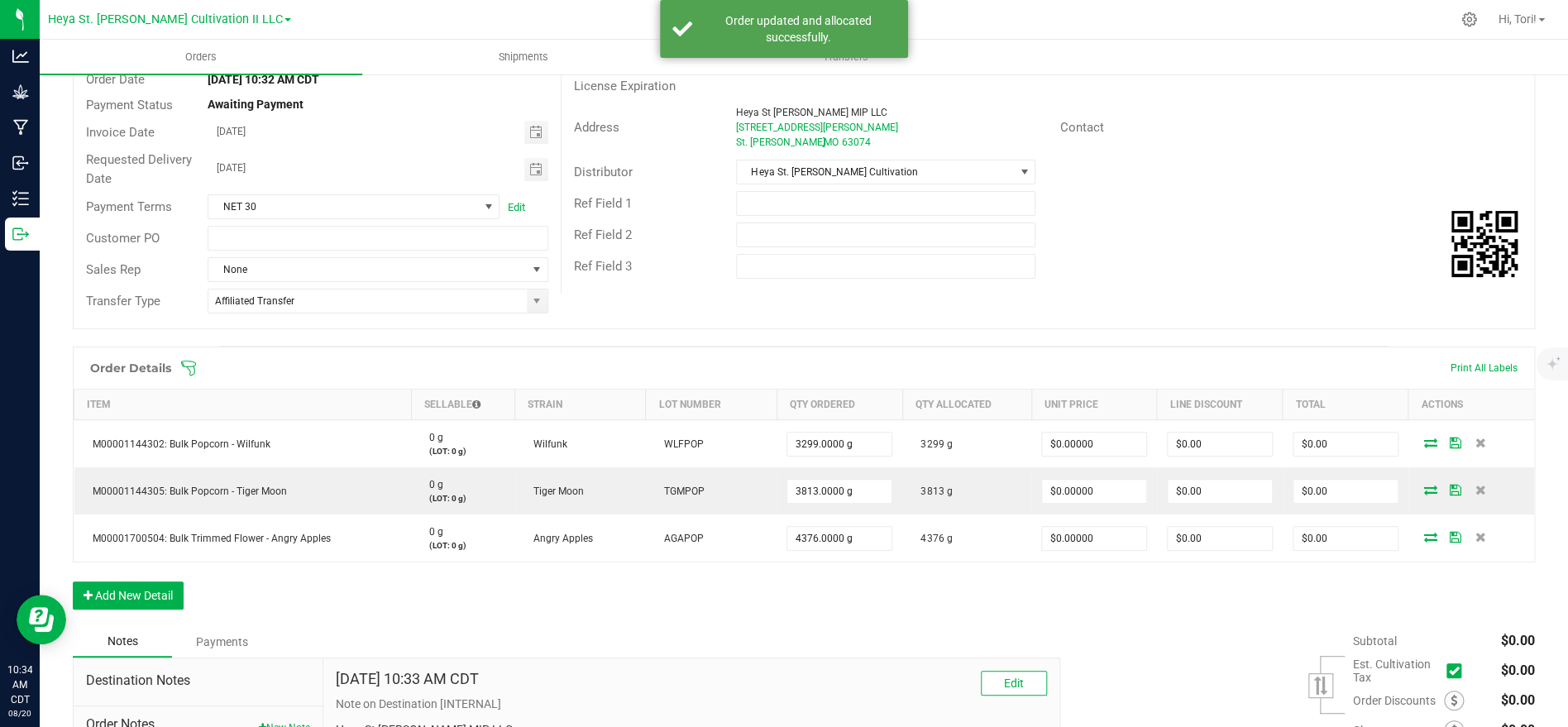
scroll to position [177, 0]
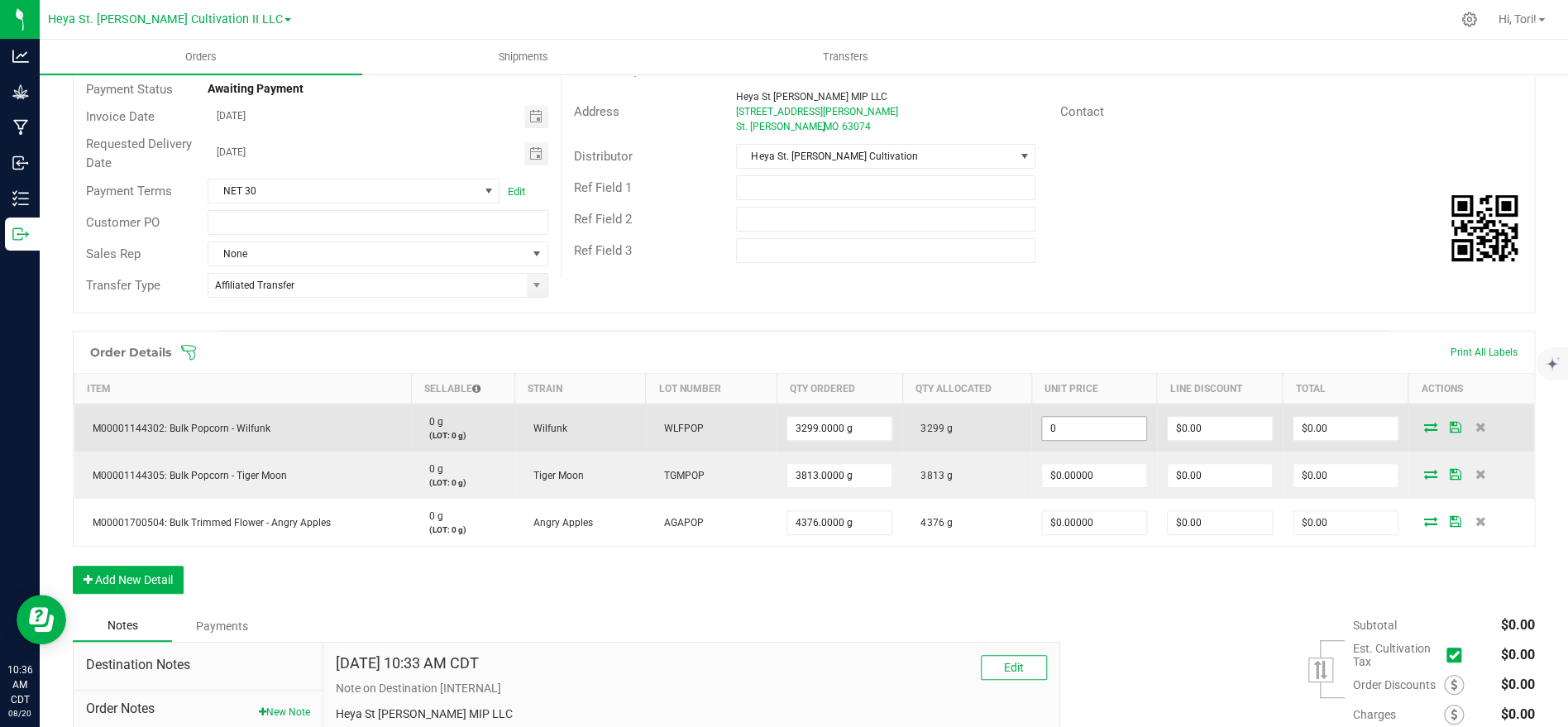
click at [1113, 423] on input "0" at bounding box center [1094, 429] width 104 height 23
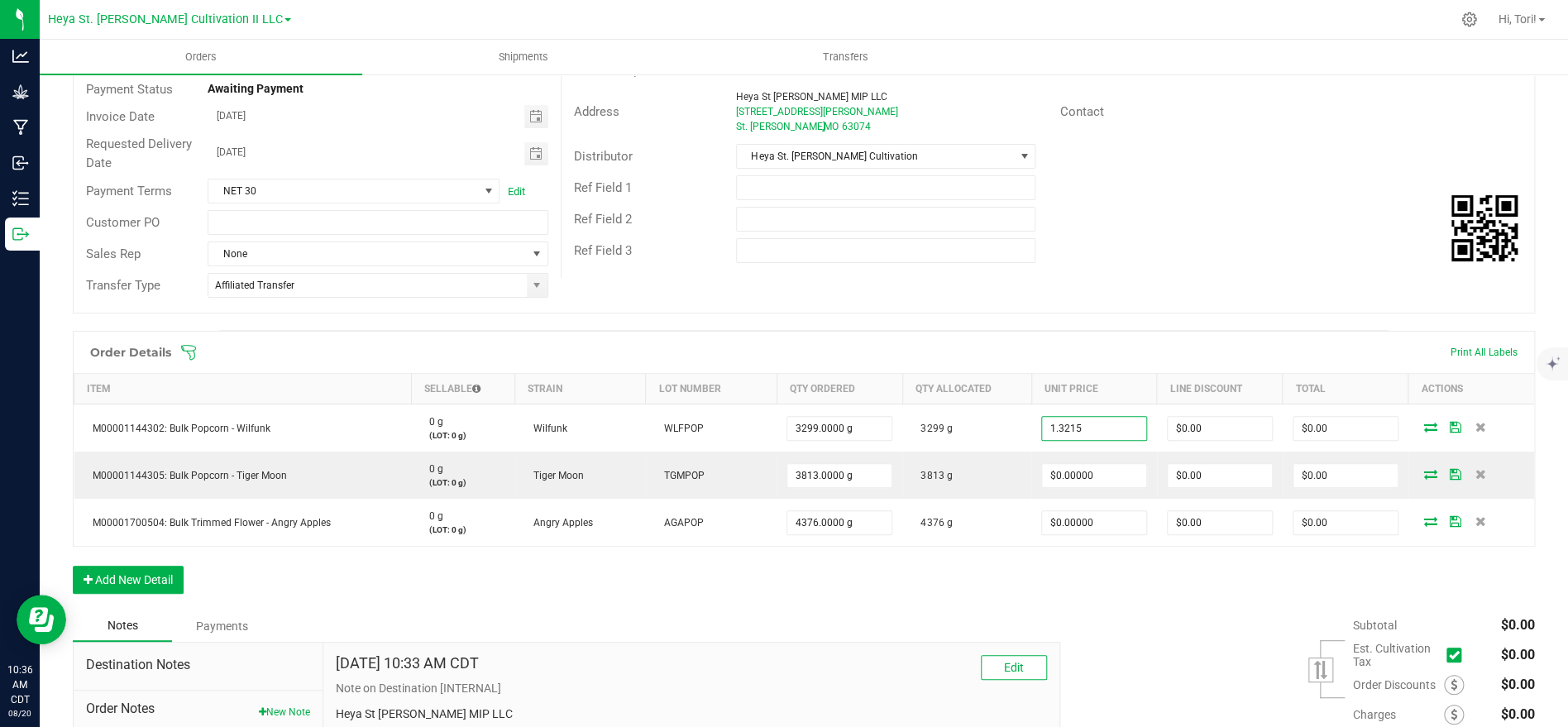
type input "$1.32150"
type input "$4,359.63"
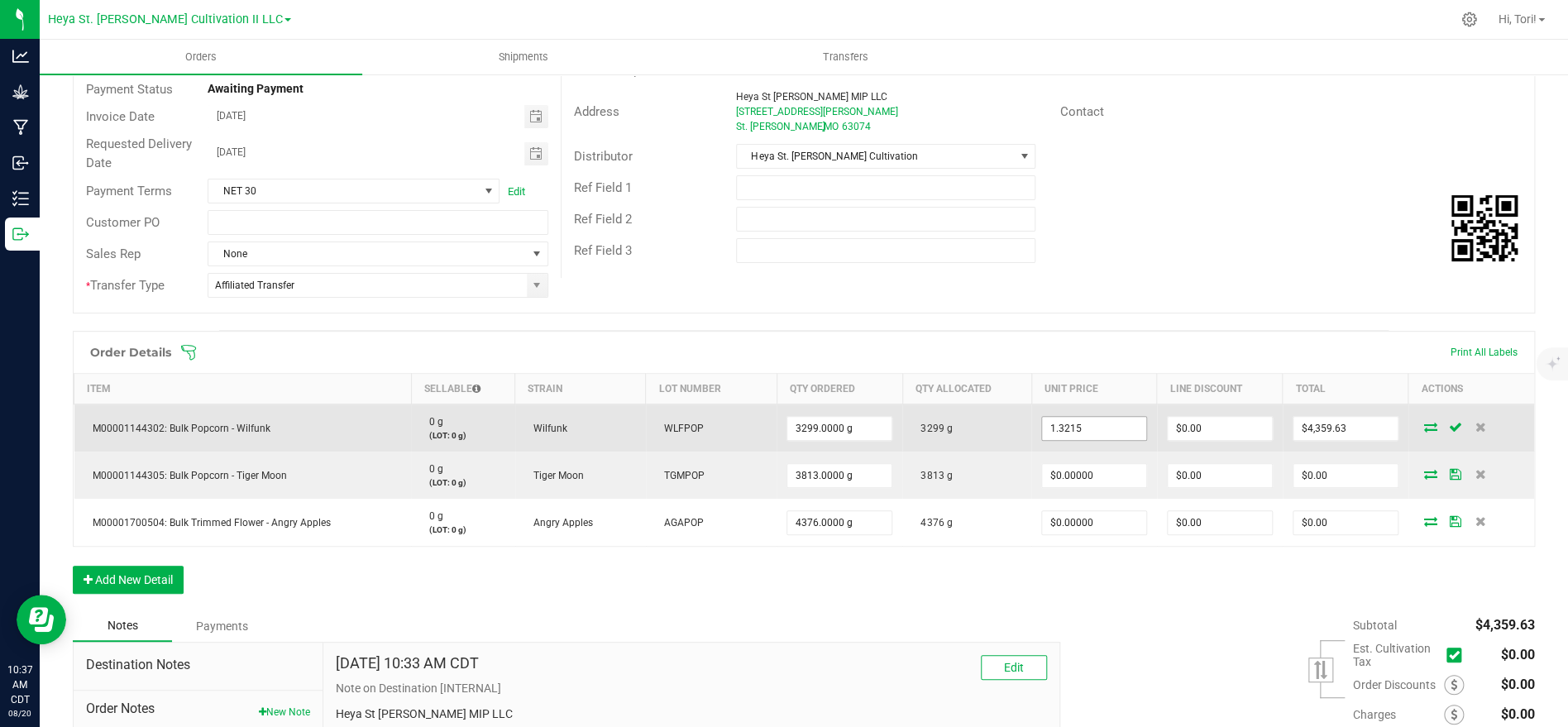
click at [1114, 423] on input "1.3215" at bounding box center [1094, 429] width 104 height 23
paste input "6"
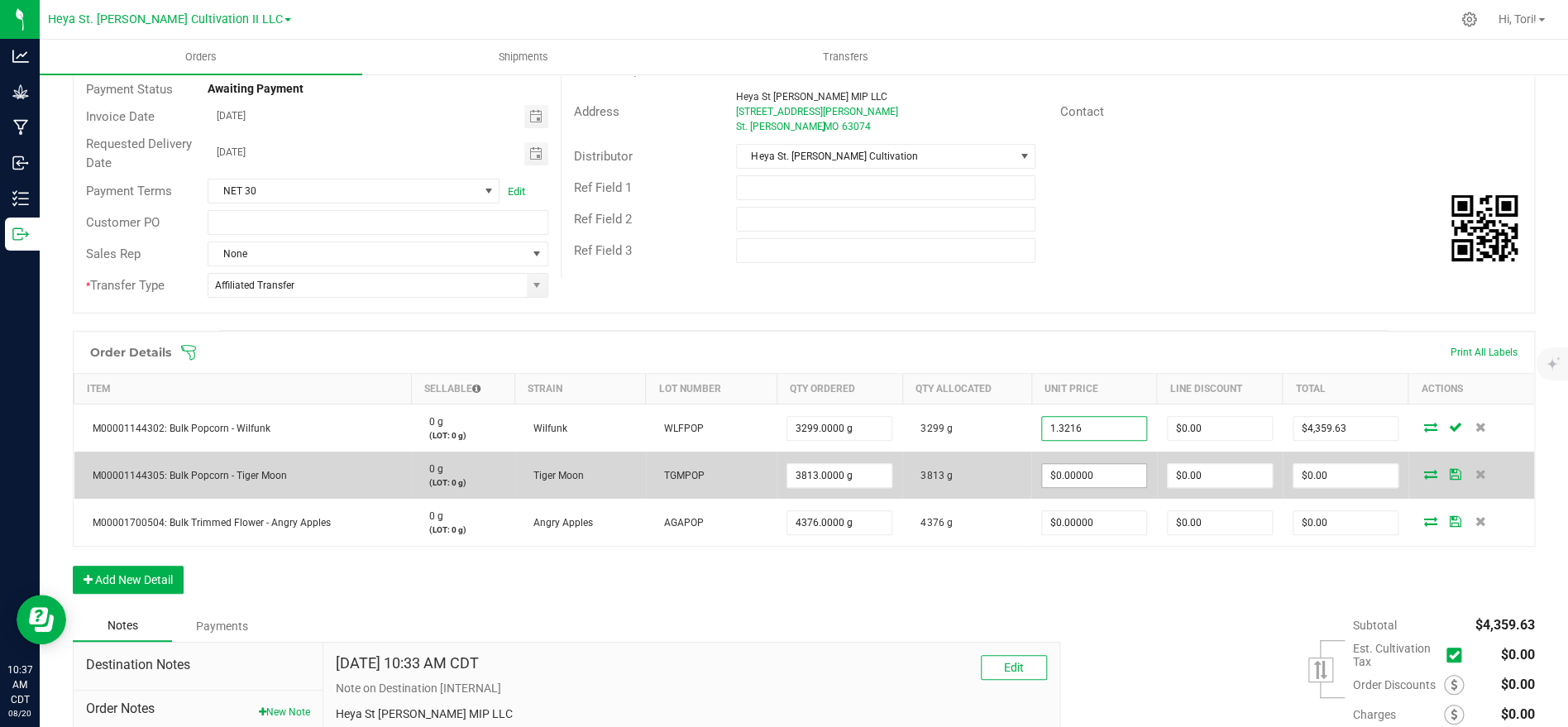
type input "1.3216"
type input "0"
type input "$1.32160"
type input "$4,359.96"
click at [1122, 469] on input "0" at bounding box center [1094, 476] width 104 height 23
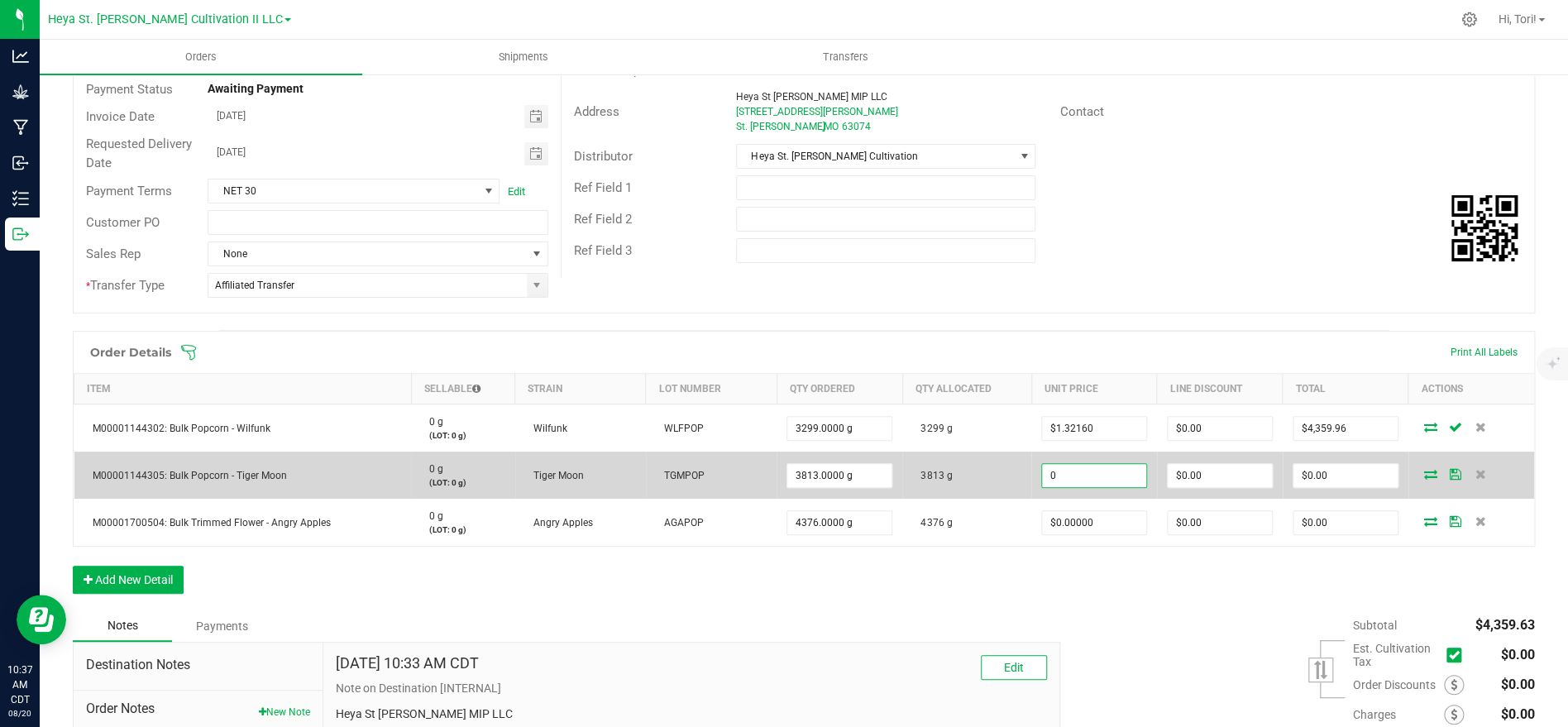
paste input "1.3216"
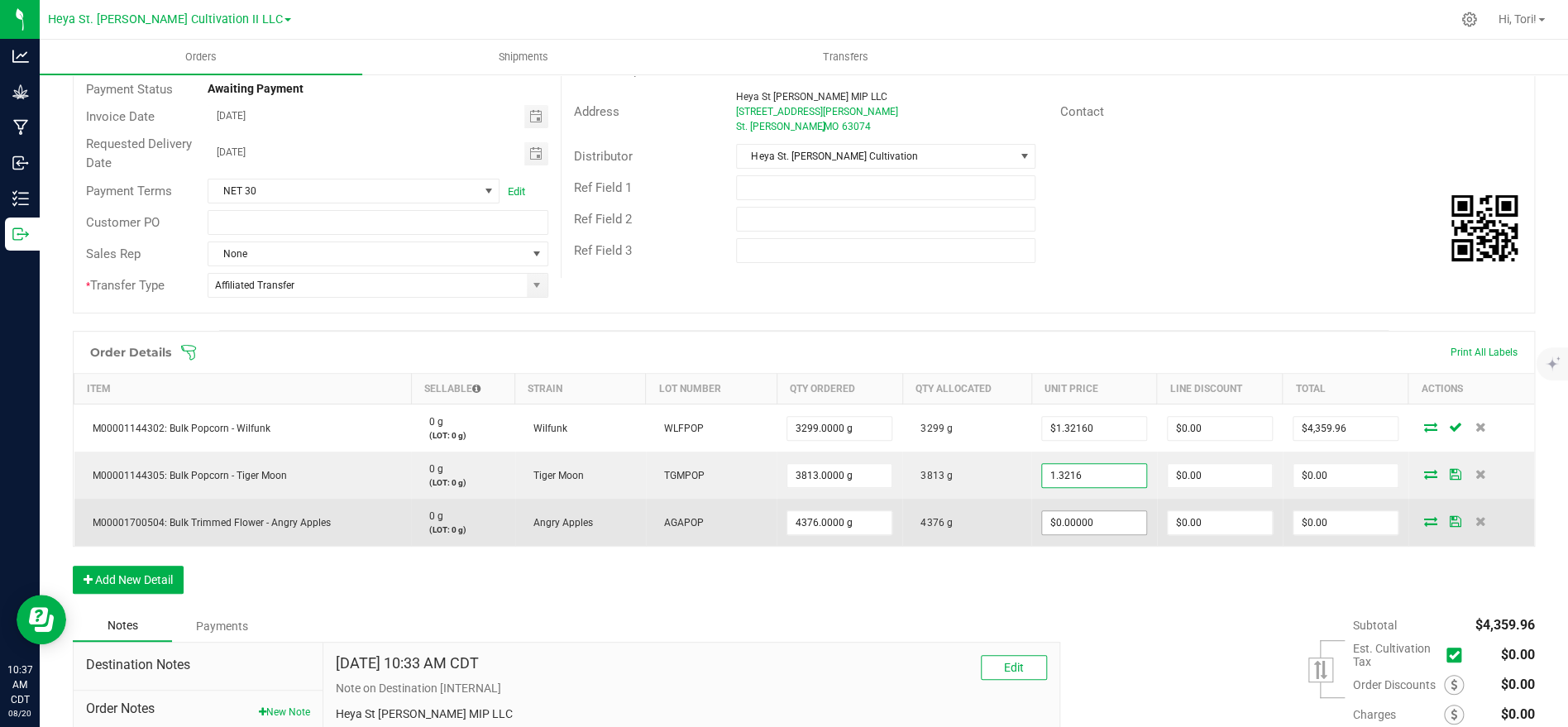
type input "$1.32160"
type input "$5,039.26"
click at [1130, 527] on input "0" at bounding box center [1094, 523] width 104 height 23
paste input "1.3216"
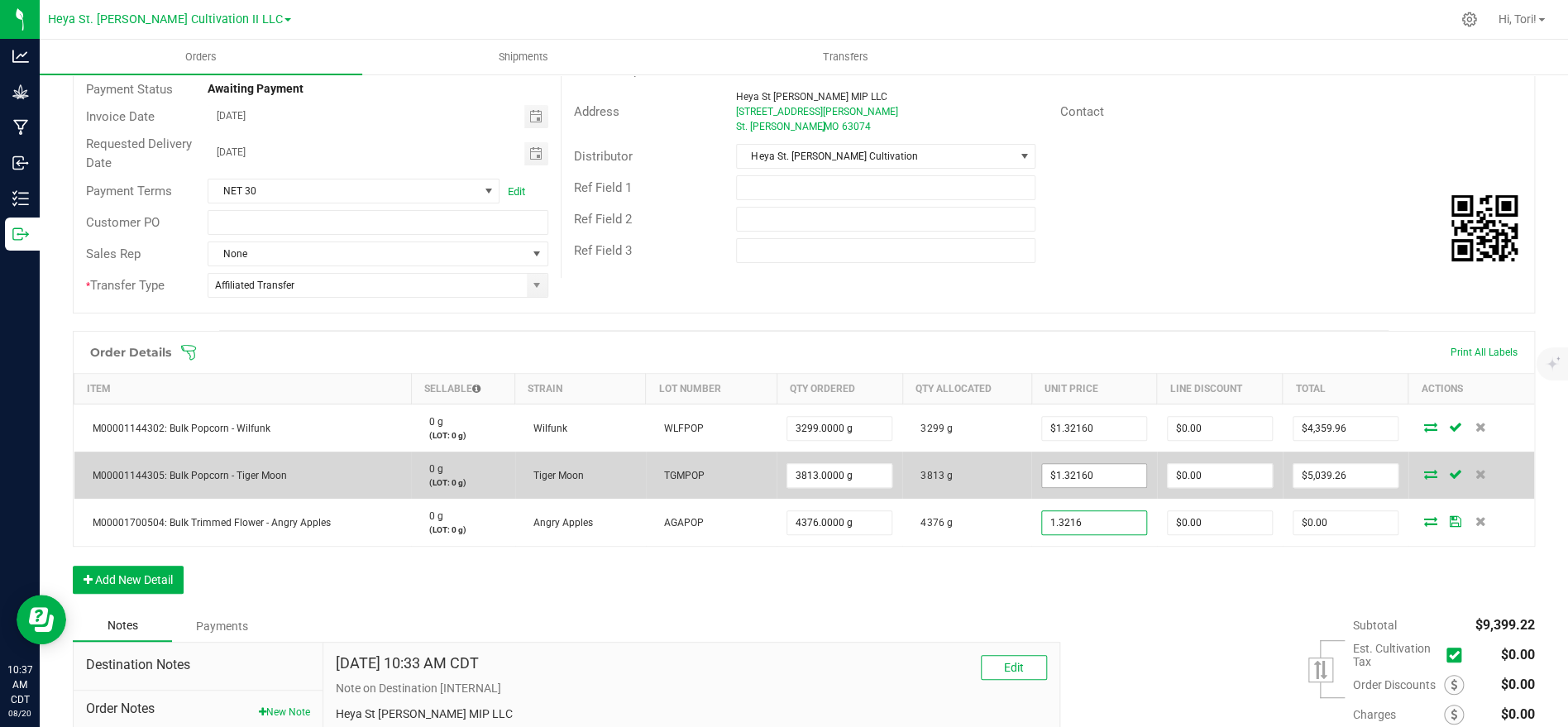
type input "$1.32160"
type input "$5,783.32"
type input "1.3216"
click at [1126, 471] on input "1.3216" at bounding box center [1094, 476] width 104 height 23
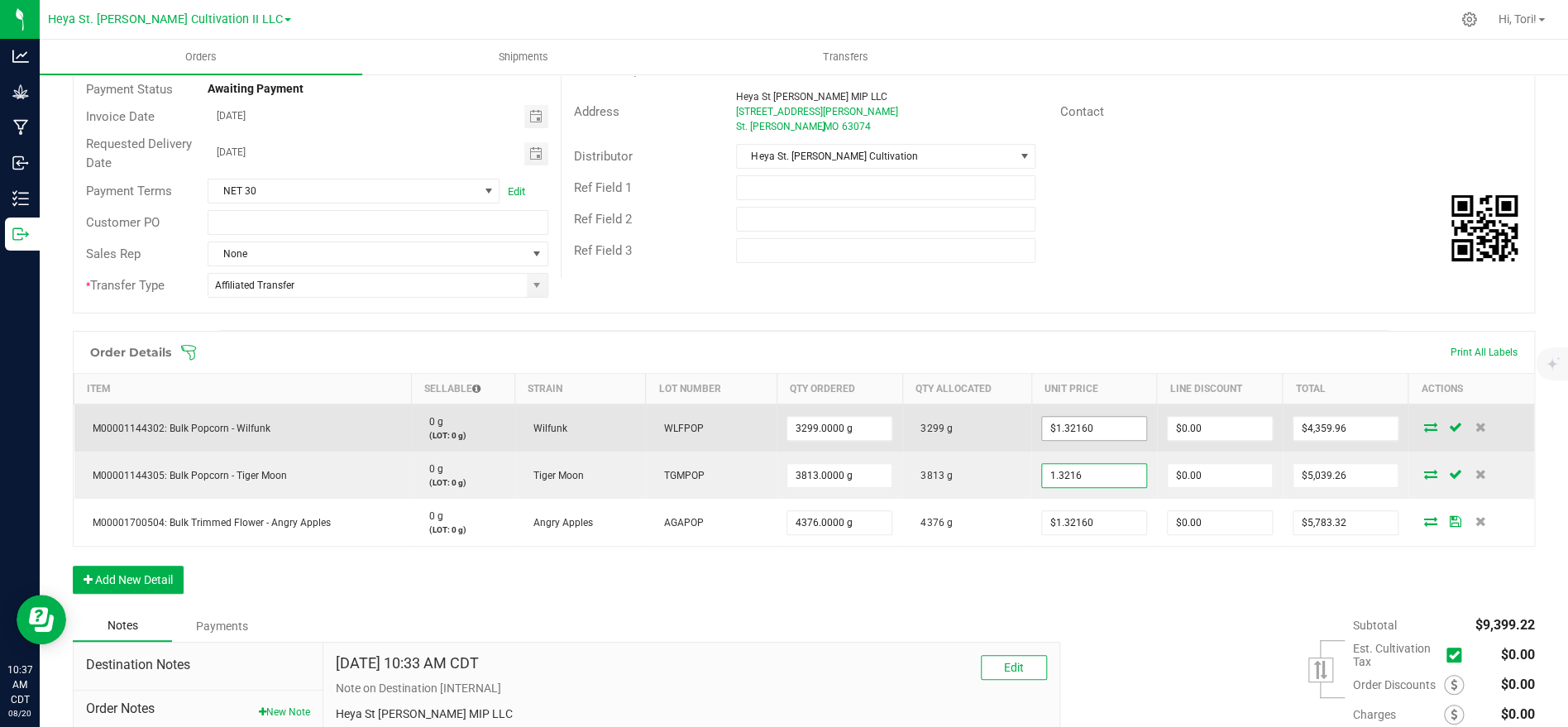
type input "1.3216"
type input "$1.32160"
click at [1127, 426] on input "1.3216" at bounding box center [1094, 429] width 104 height 23
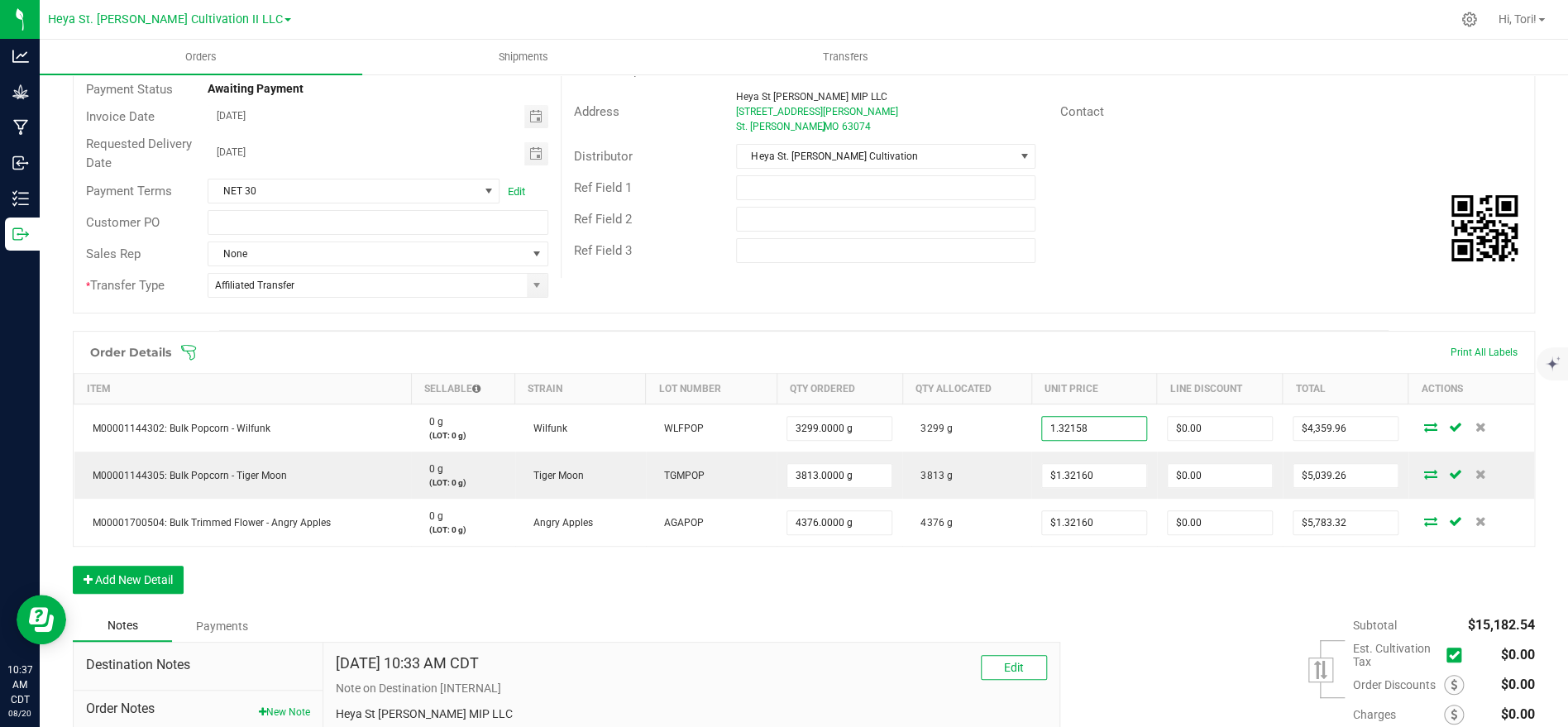
type input "$1.32158"
type input "$4,359.89"
click at [1078, 217] on div "Ref Field 2" at bounding box center [1048, 219] width 973 height 31
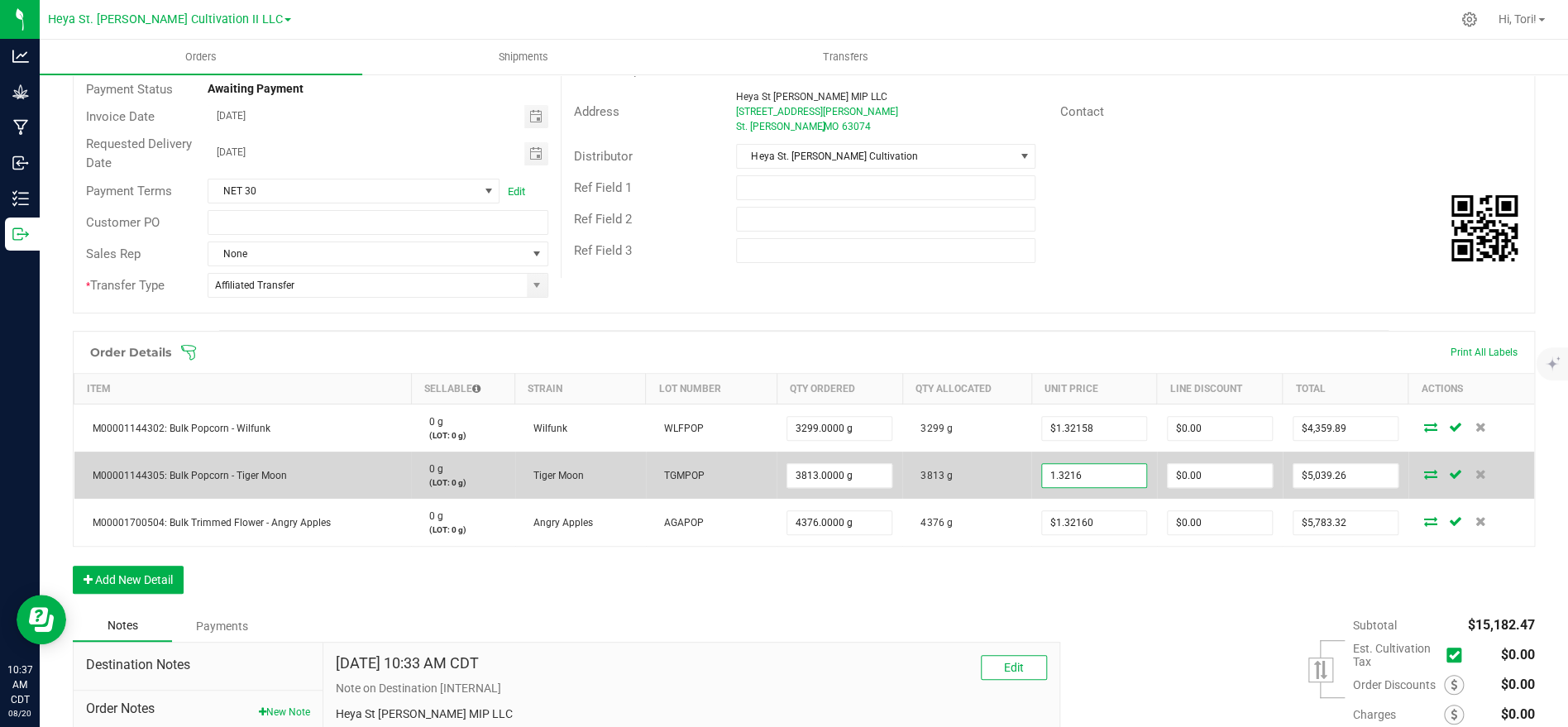
click at [1114, 481] on input "1.3216" at bounding box center [1094, 476] width 104 height 23
click at [1111, 477] on input "1.3216" at bounding box center [1094, 476] width 104 height 23
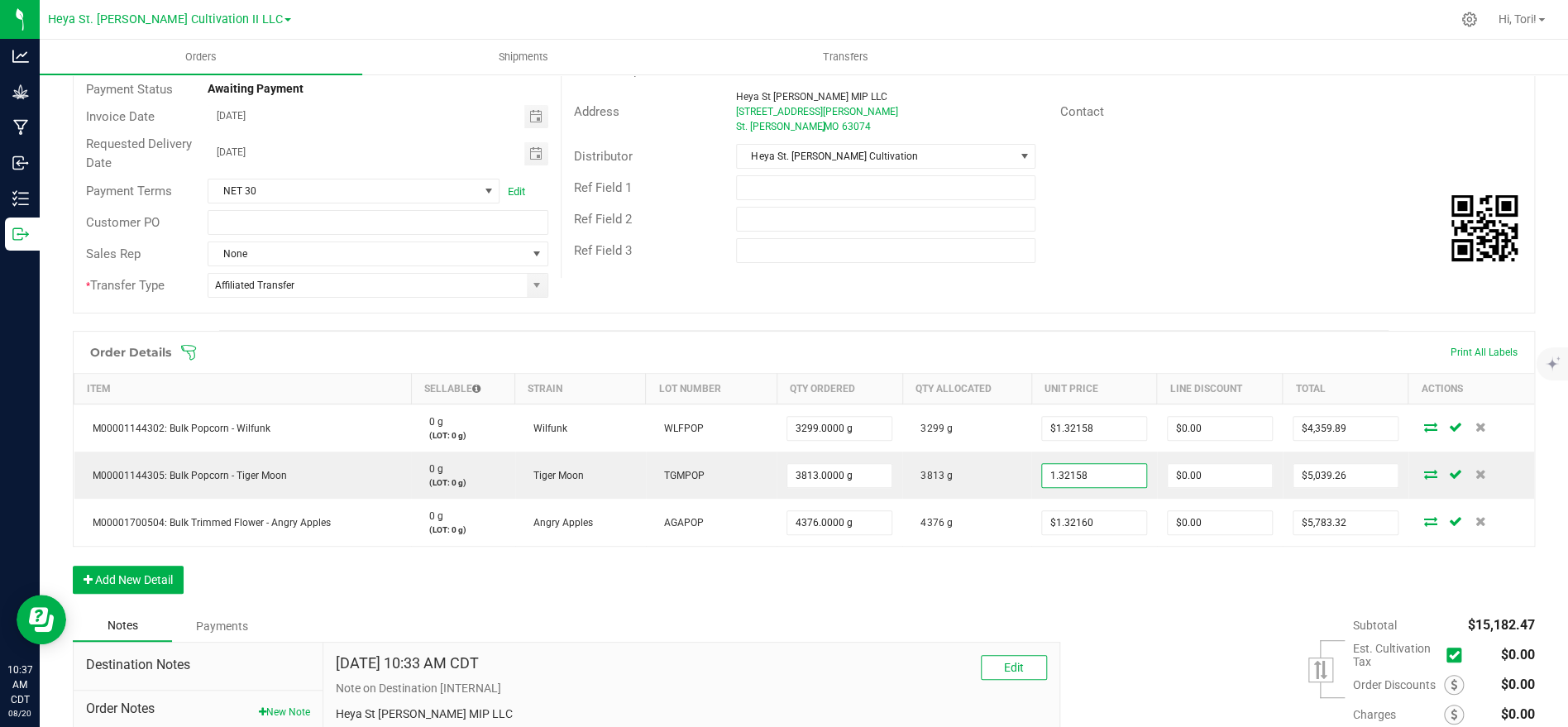
type input "$1.32158"
type input "$5,039.18"
click at [1105, 567] on div "Order Details Print All Labels Item Sellable Strain Lot Number Qty Ordered Qty …" at bounding box center [804, 470] width 1463 height 279
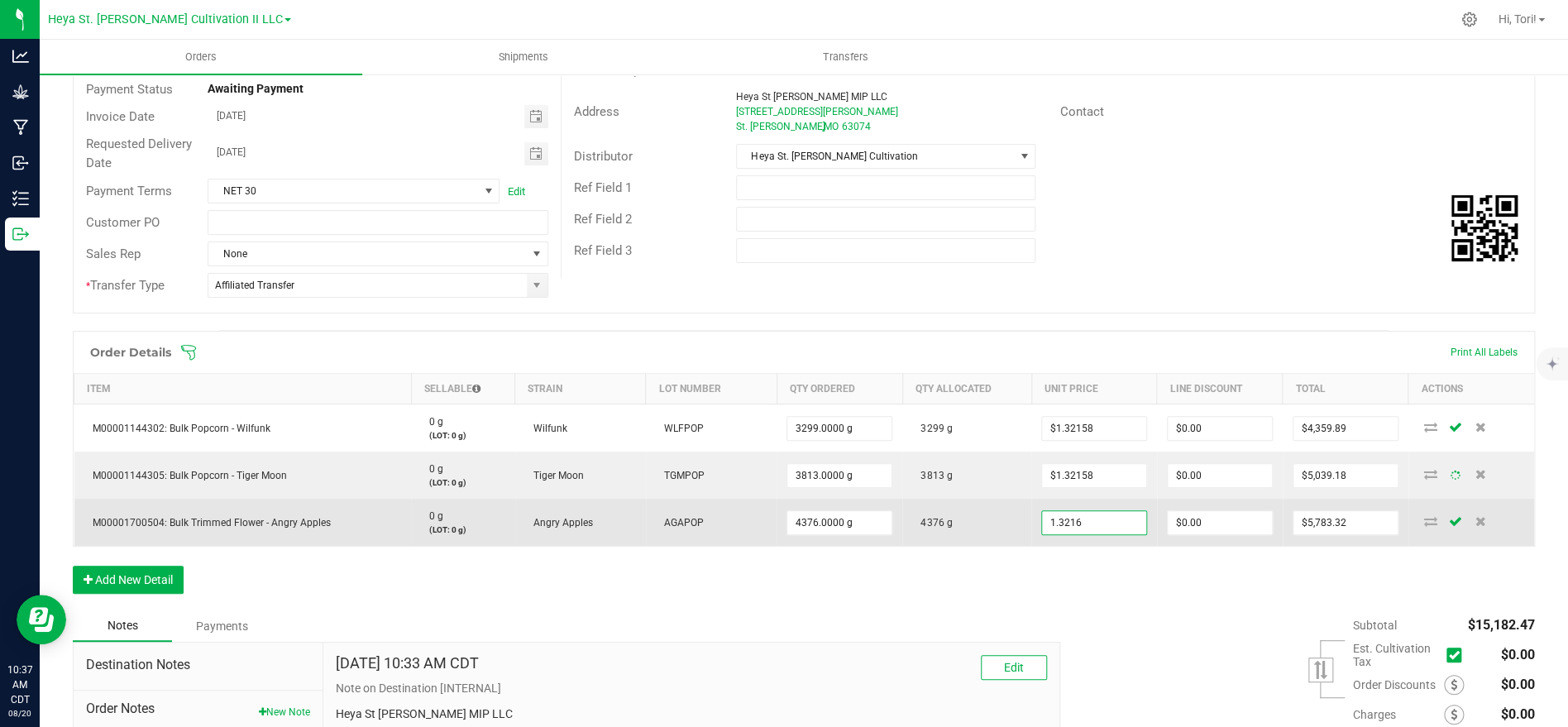
click at [1106, 524] on input "1.3216" at bounding box center [1094, 523] width 104 height 23
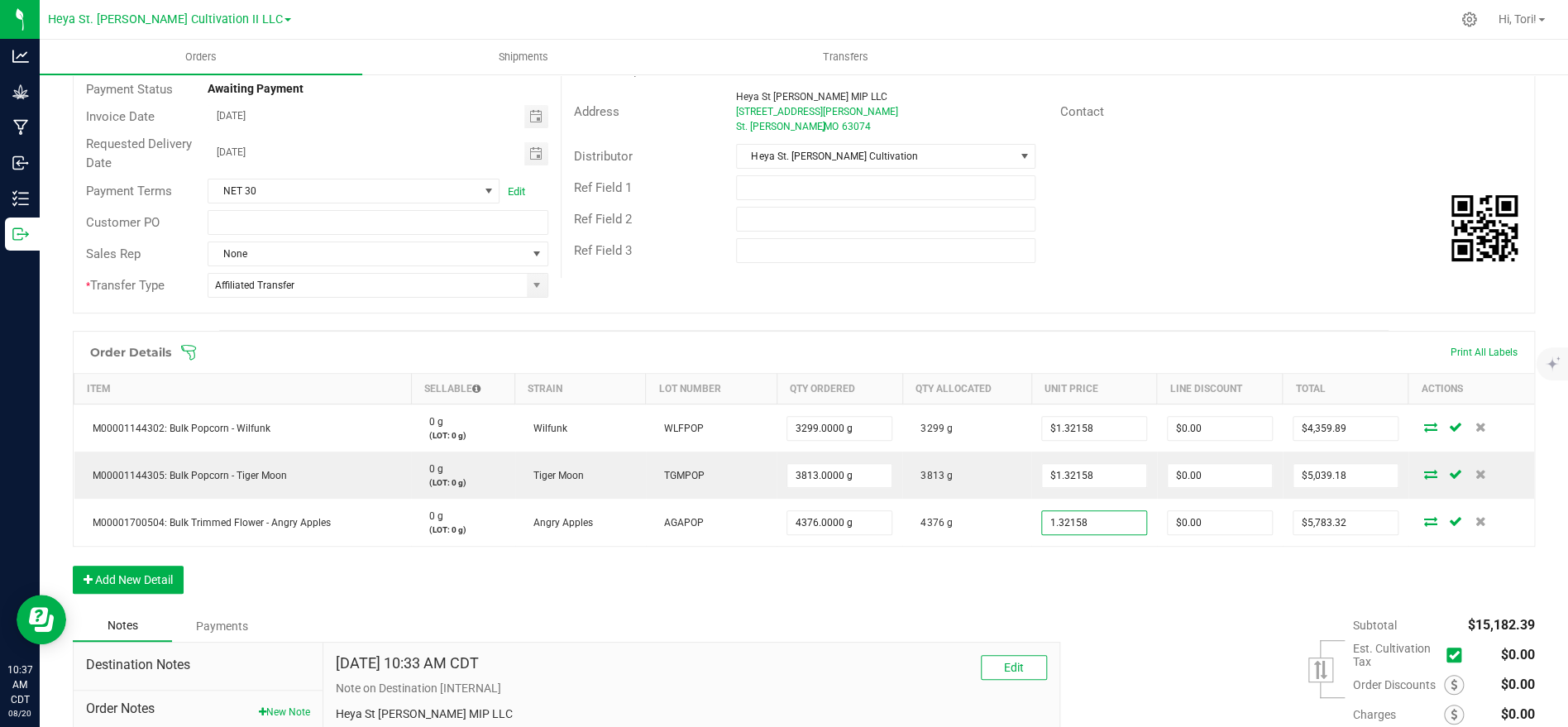
type input "$1.32158"
type input "$5,783.23"
click at [1115, 564] on div "Order Details Print All Labels Item Sellable Strain Lot Number Qty Ordered Qty …" at bounding box center [804, 470] width 1463 height 279
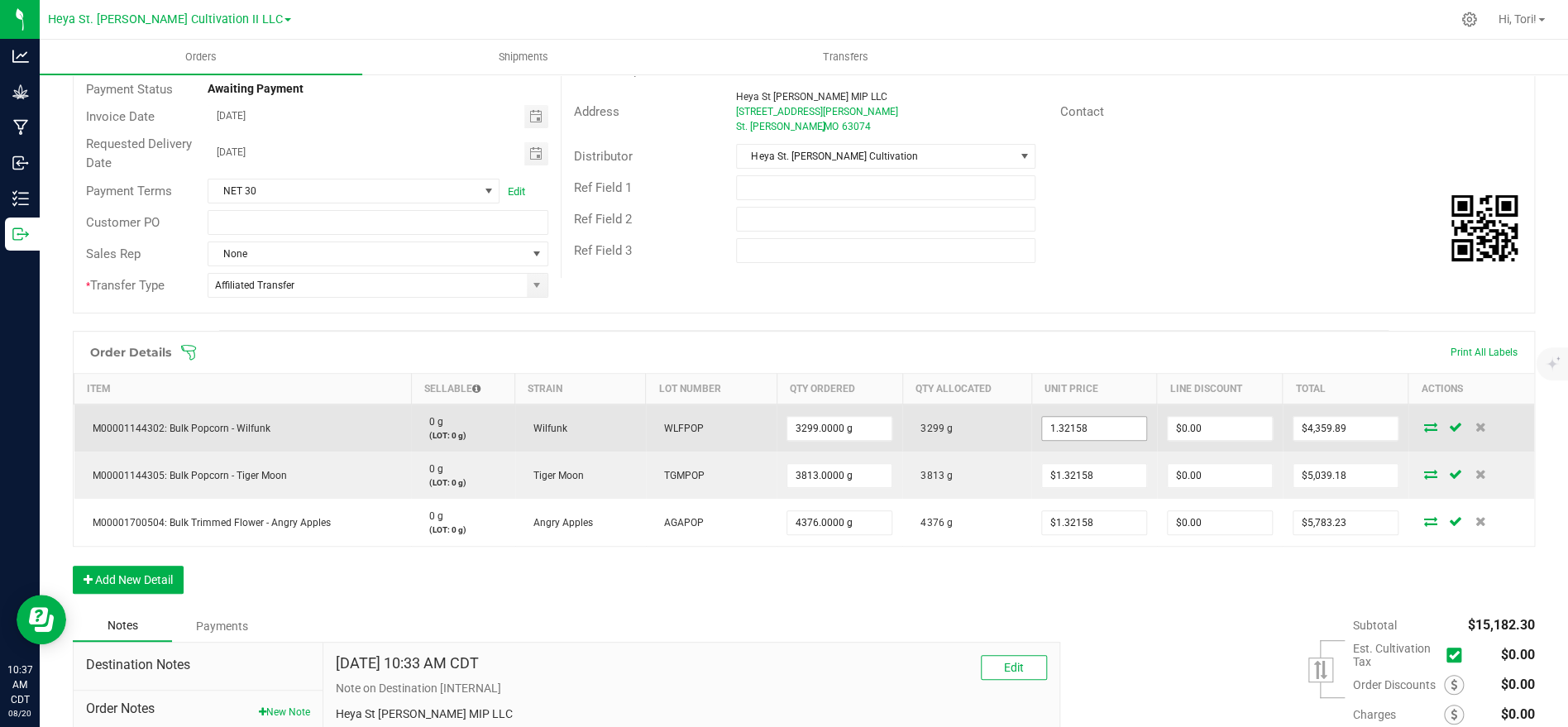
click at [1109, 422] on input "1.32158" at bounding box center [1094, 429] width 104 height 23
click at [1109, 423] on input "1.32158" at bounding box center [1094, 429] width 104 height 23
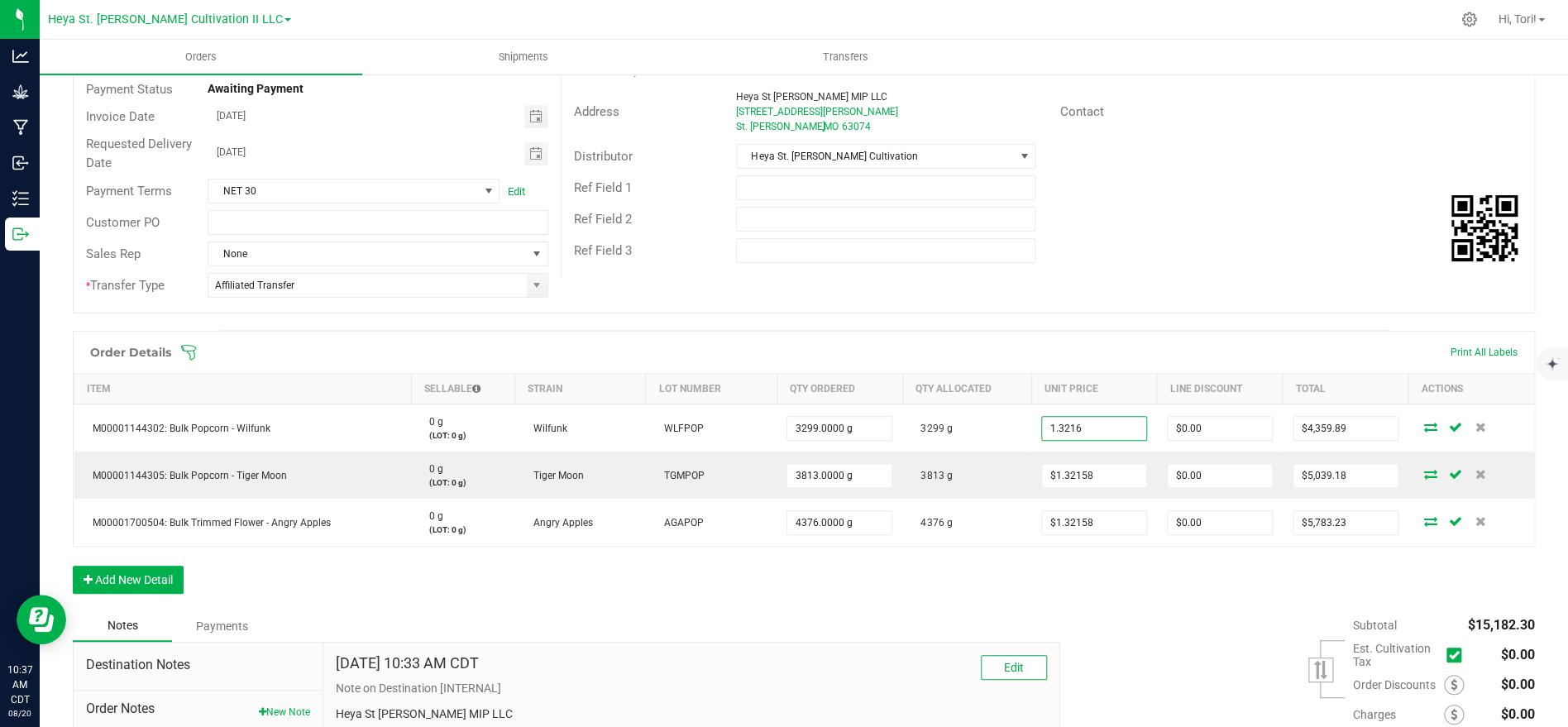
type input "$1.32160"
type input "$4,359.96"
click at [1100, 308] on div "Order # 00004973 Status Allocated Order Date [DATE] 10:32 AM CDT Payment Status…" at bounding box center [804, 151] width 1461 height 323
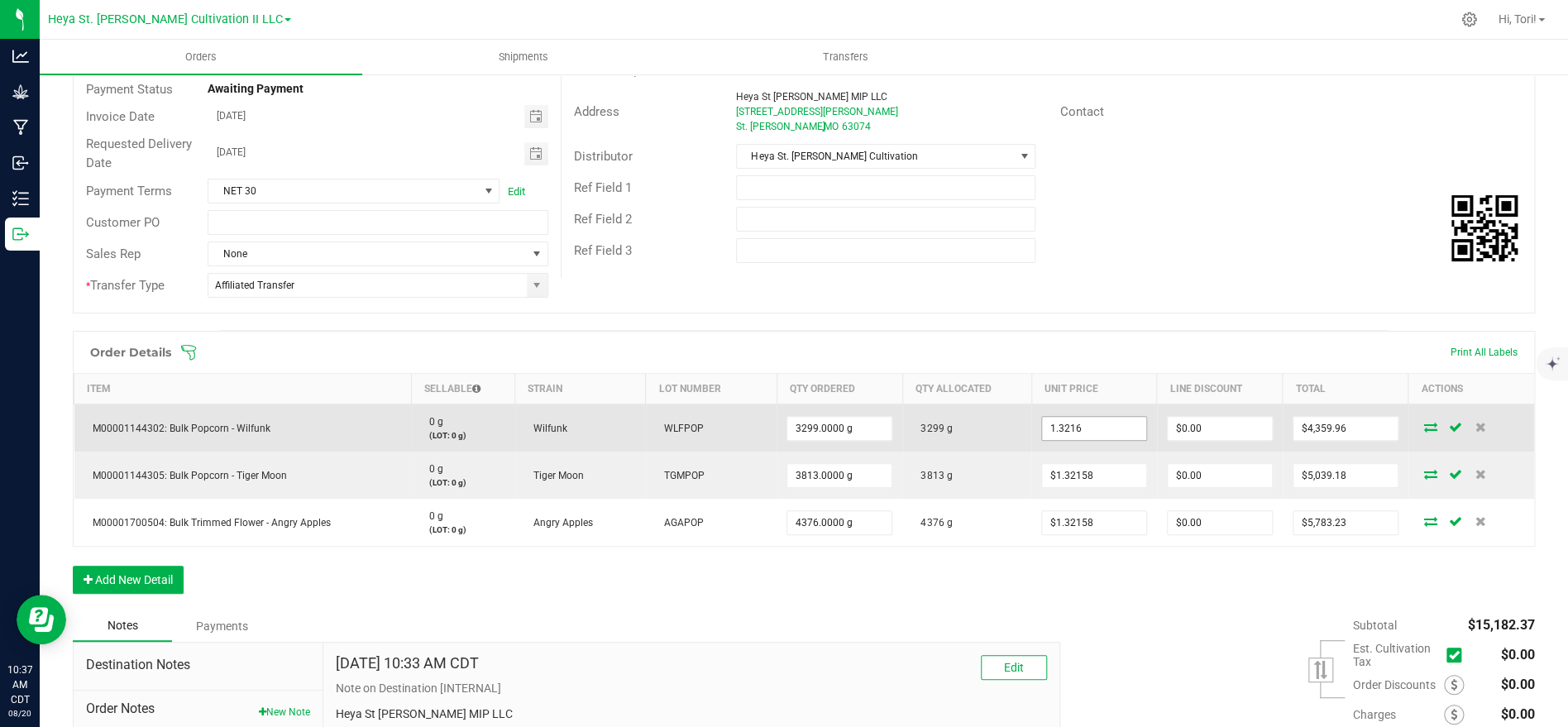
click at [1118, 420] on input "1.3216" at bounding box center [1094, 429] width 104 height 23
click at [1119, 420] on input "1.3216" at bounding box center [1094, 429] width 104 height 23
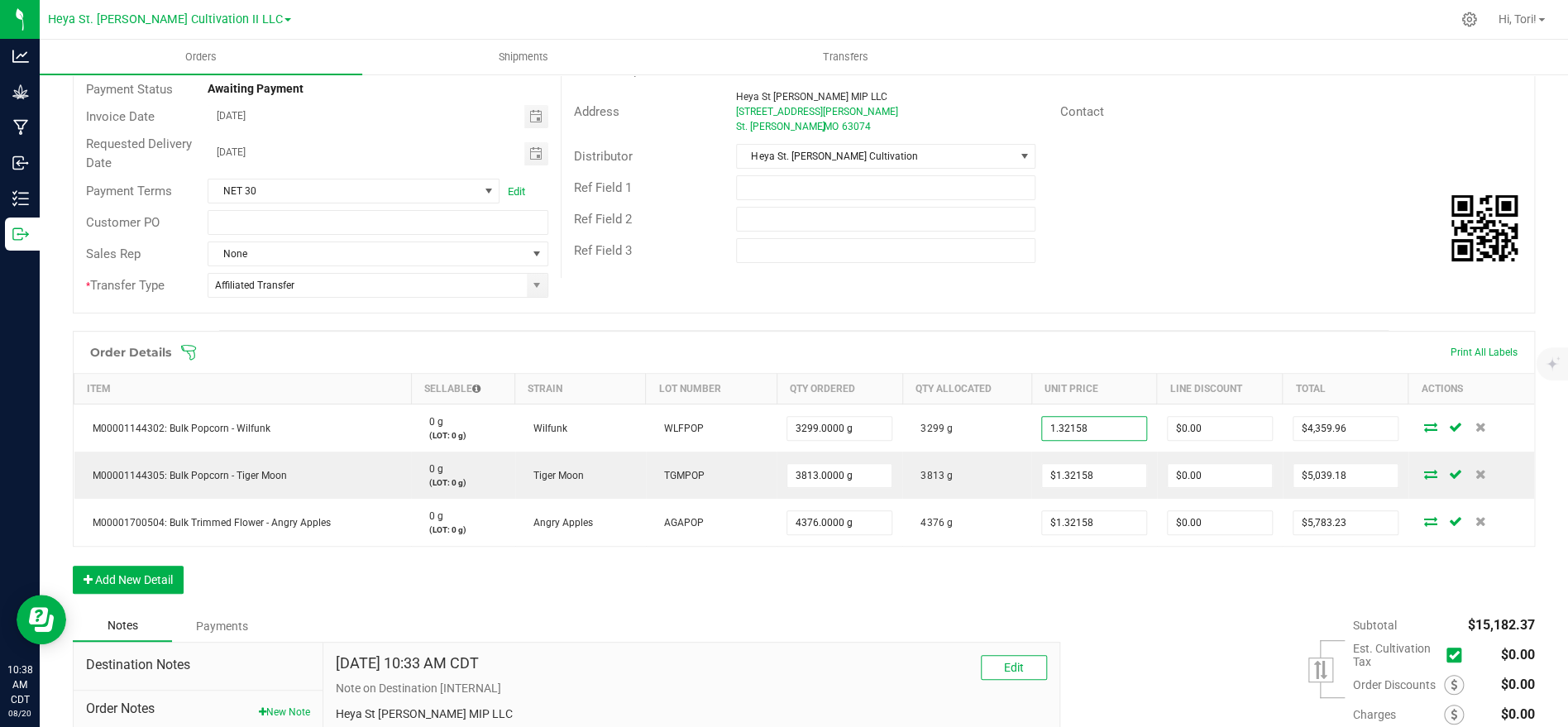
type input "$1.32158"
type input "$4,359.89"
click at [1196, 306] on div "Order # 00004973 Status Allocated Order Date [DATE] 10:32 AM CDT Payment Status…" at bounding box center [804, 151] width 1461 height 323
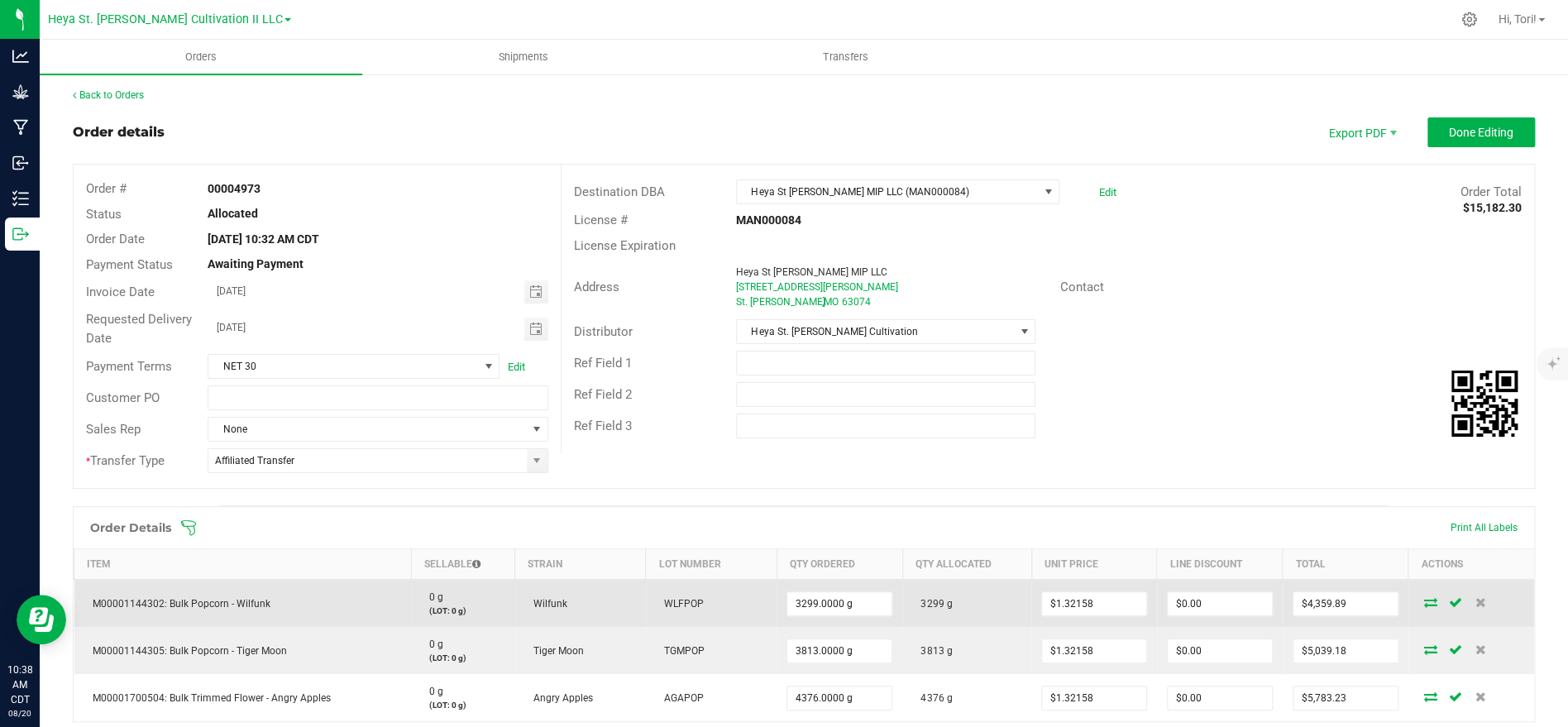
scroll to position [0, 0]
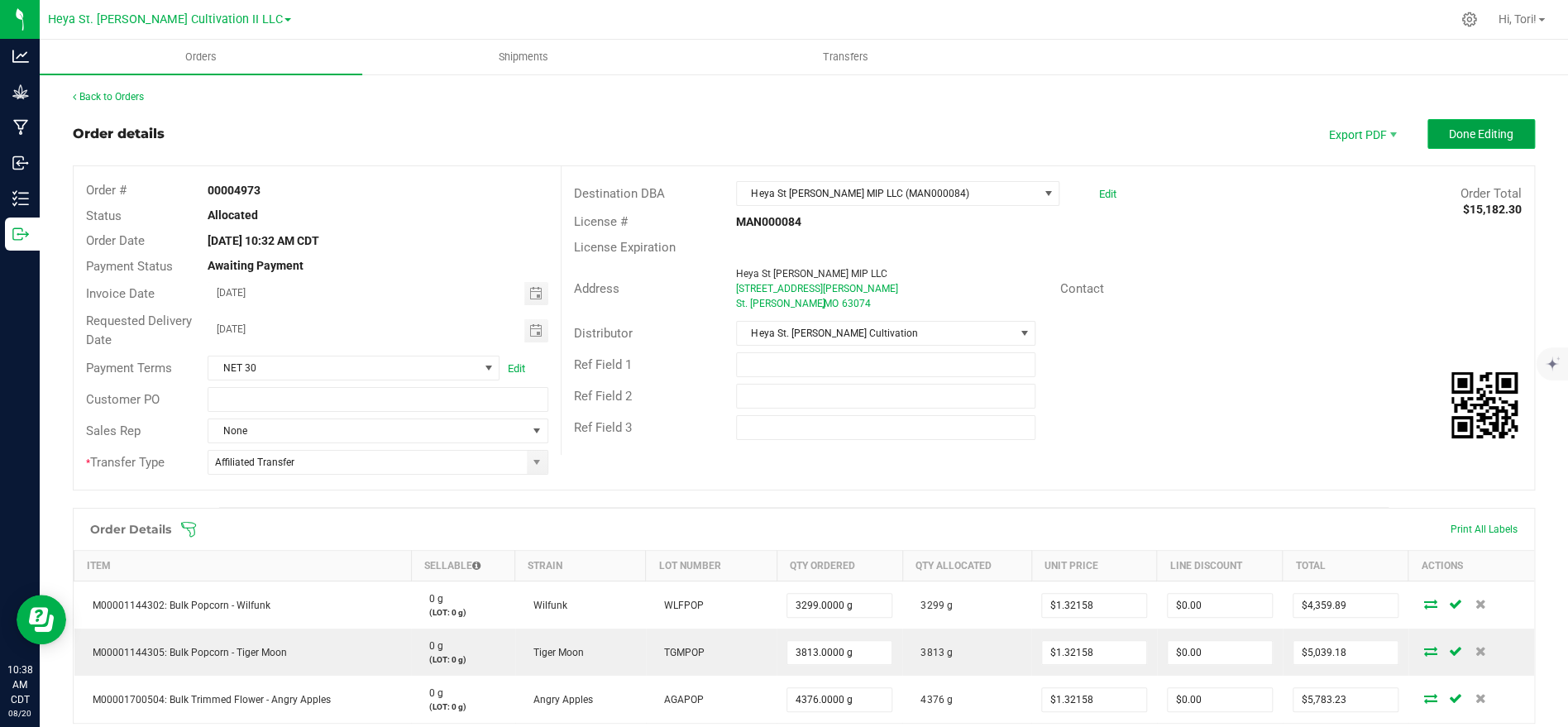
click at [1475, 137] on span "Done Editing" at bounding box center [1482, 134] width 65 height 13
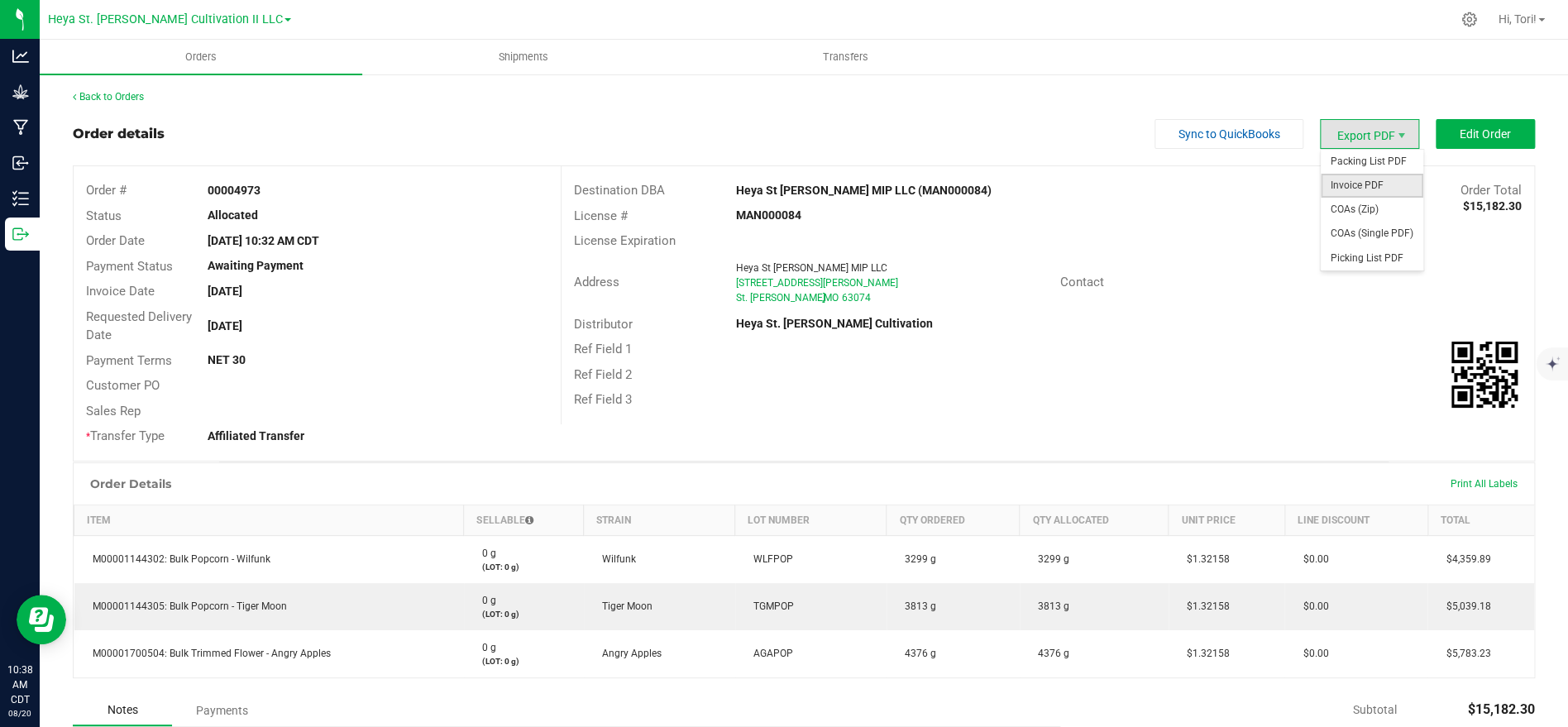
click at [1388, 189] on span "Invoice PDF" at bounding box center [1372, 185] width 103 height 24
click at [104, 93] on link "Back to Orders" at bounding box center [108, 97] width 71 height 11
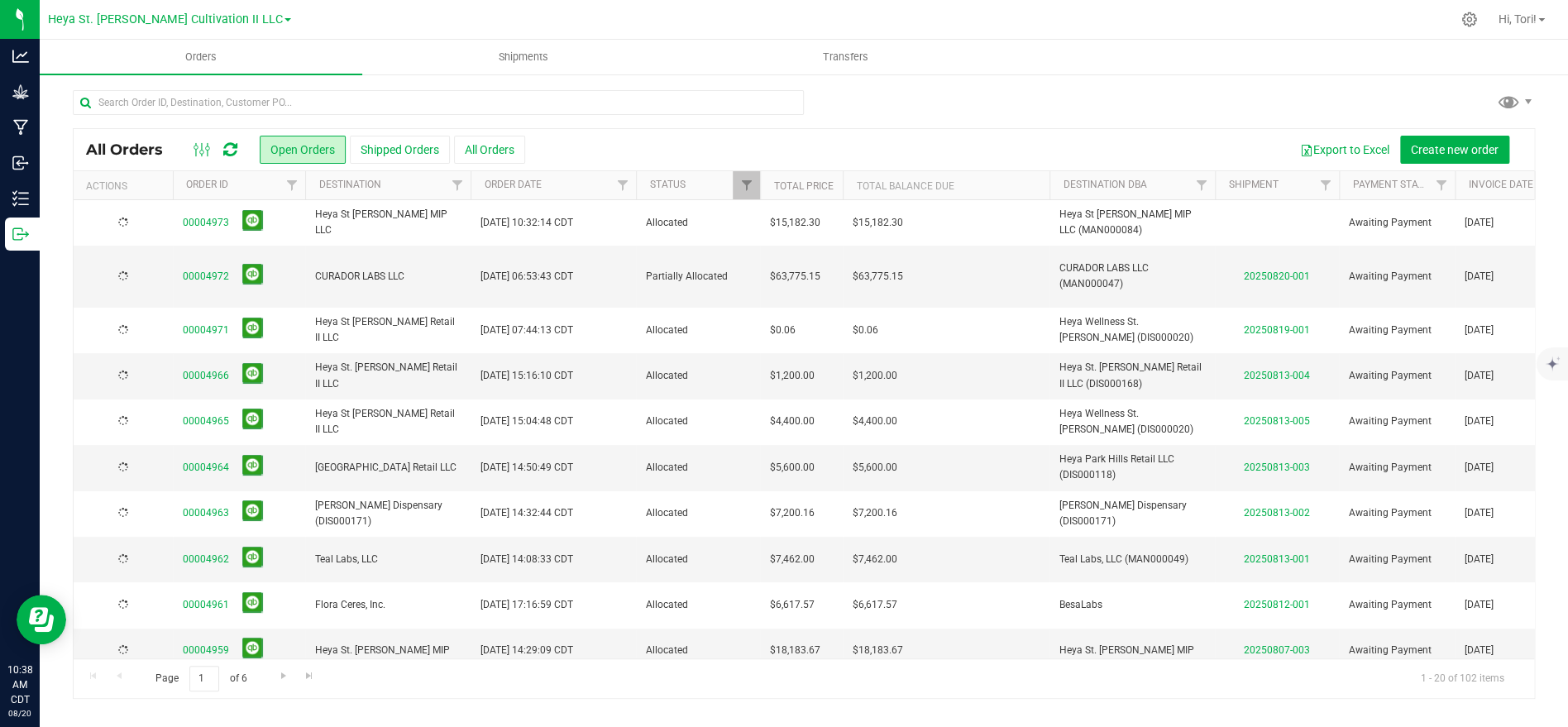
click at [731, 221] on span "Allocated" at bounding box center [698, 222] width 104 height 16
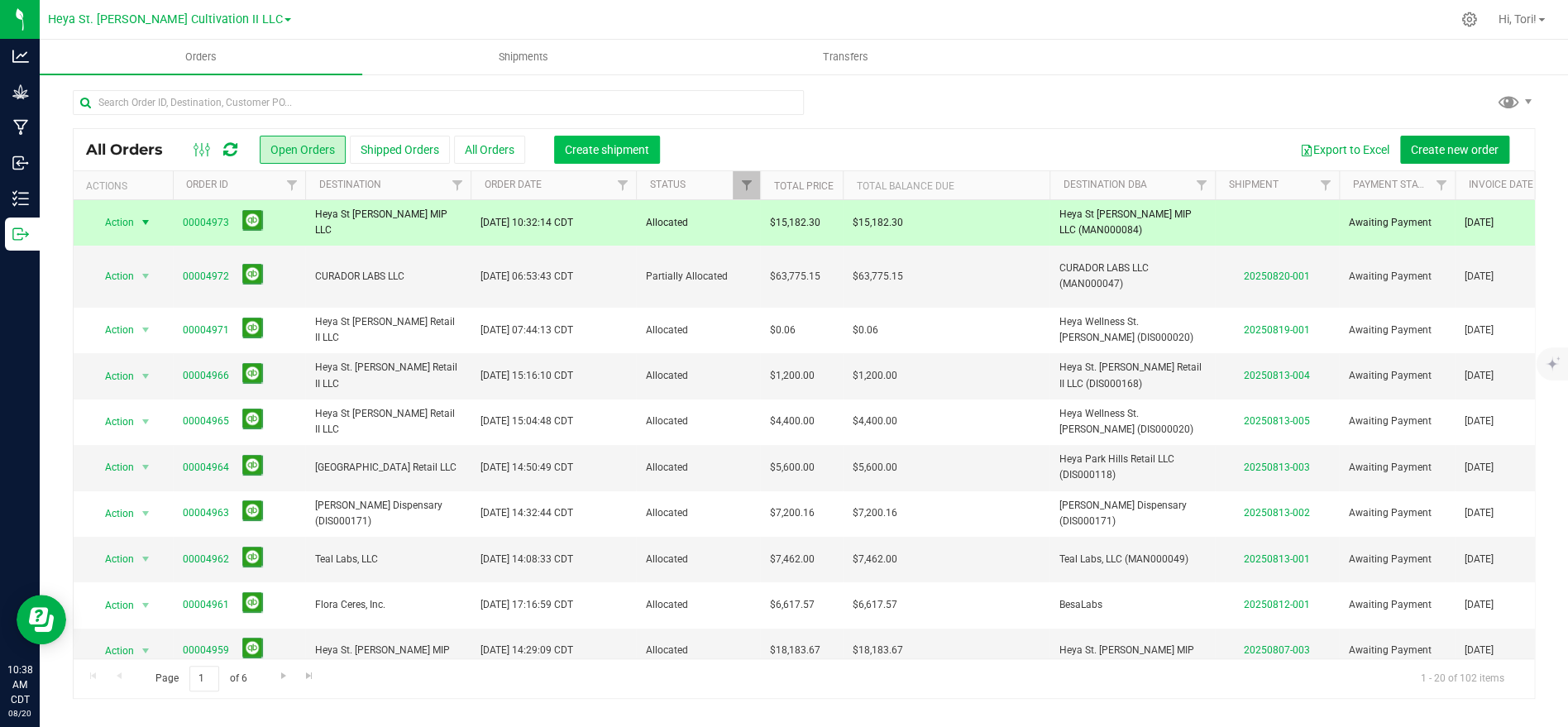
click at [595, 157] on button "Create shipment" at bounding box center [606, 150] width 105 height 29
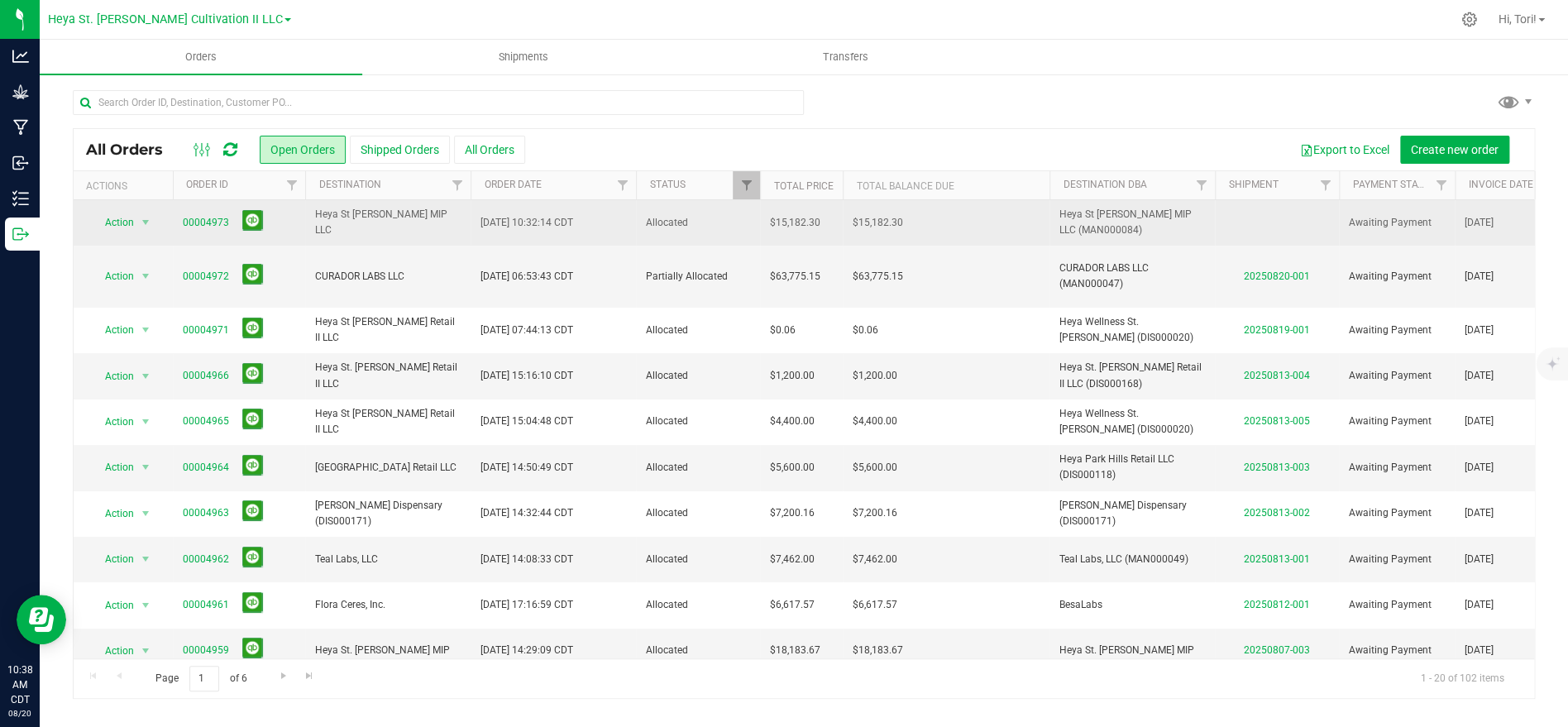
click at [536, 228] on span "[DATE] 10:32:14 CDT" at bounding box center [527, 222] width 93 height 16
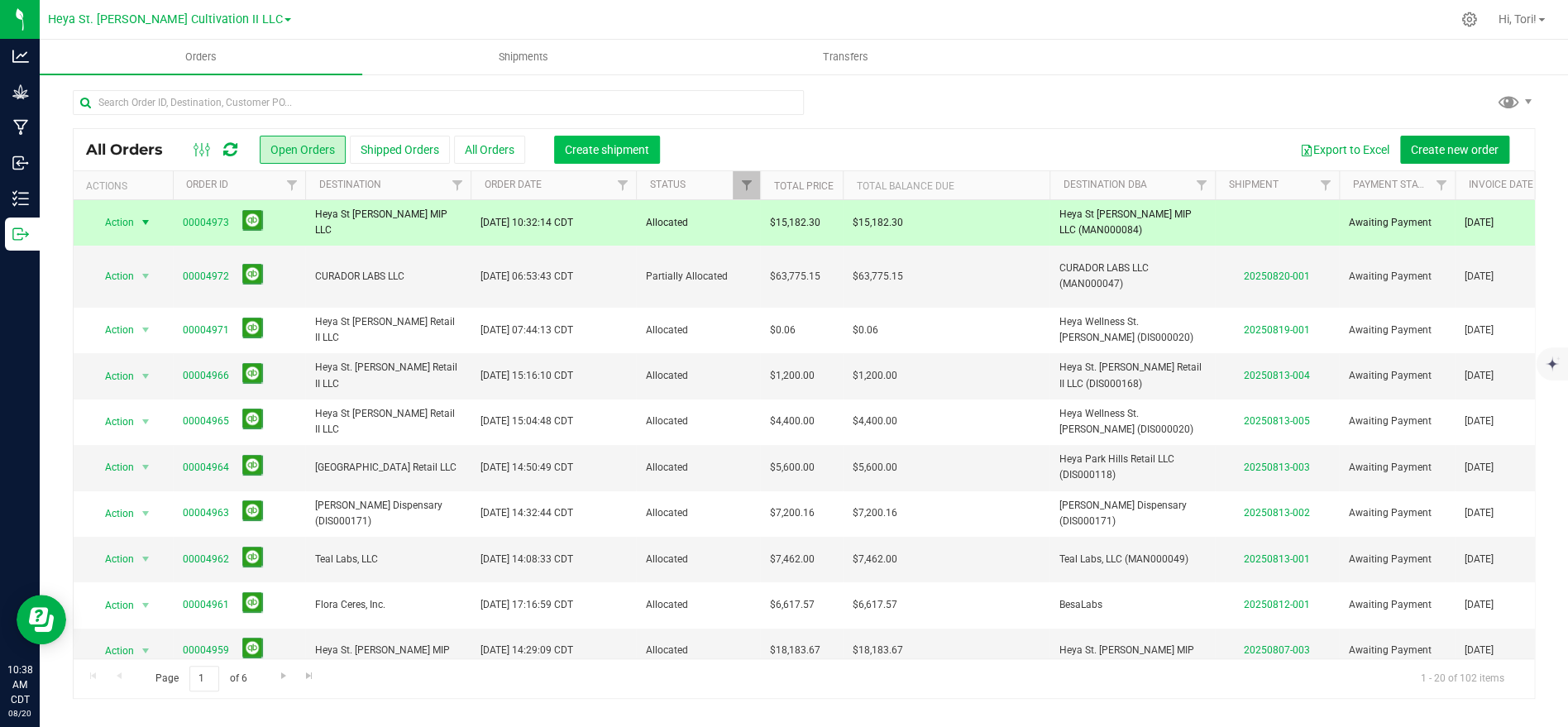
click at [616, 144] on span "Create shipment" at bounding box center [607, 150] width 85 height 13
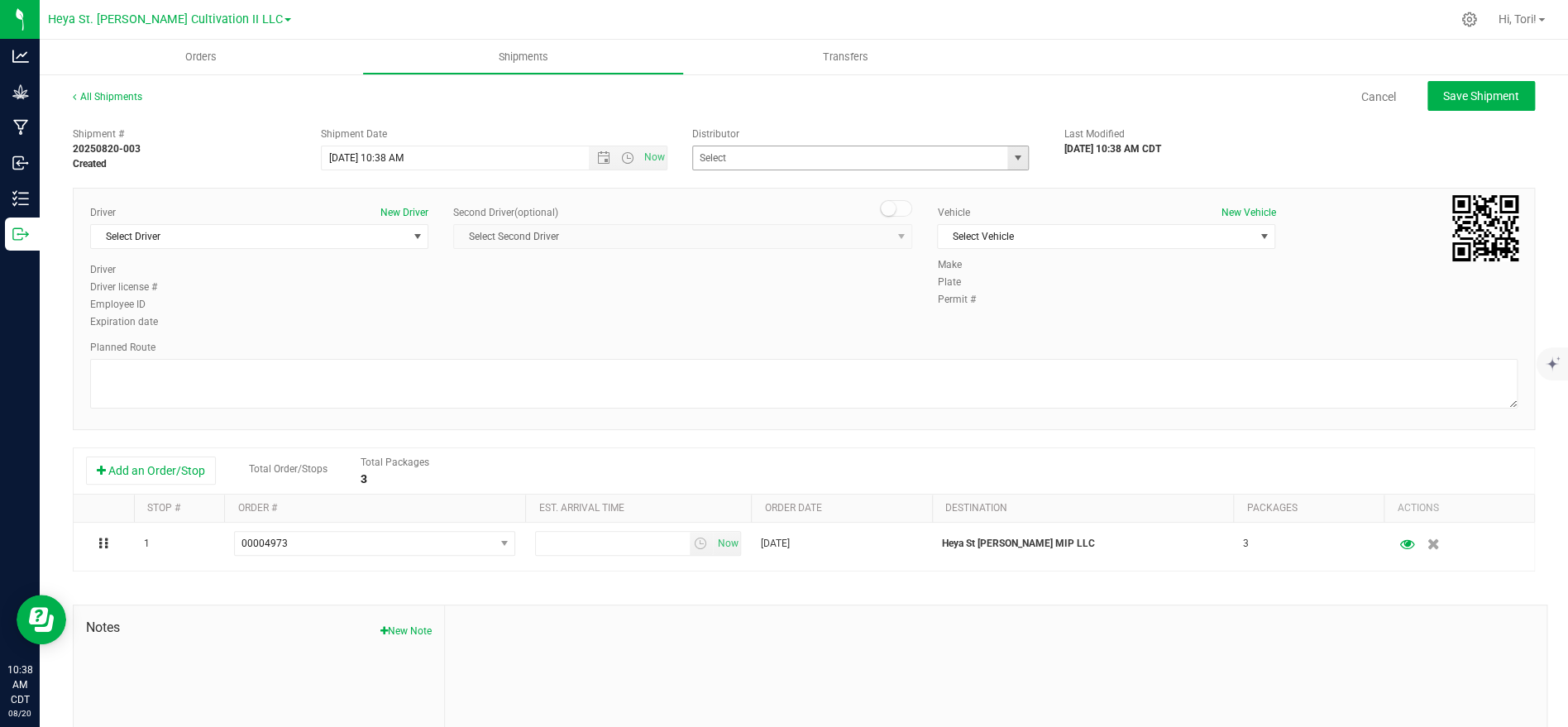
click at [1013, 149] on span "select" at bounding box center [1018, 158] width 21 height 23
click at [803, 187] on li "Heya St. [PERSON_NAME] Cultivation" at bounding box center [860, 186] width 335 height 25
type input "Heya St. [PERSON_NAME] Cultivation"
click at [1054, 239] on span "Select Vehicle" at bounding box center [1096, 237] width 316 height 23
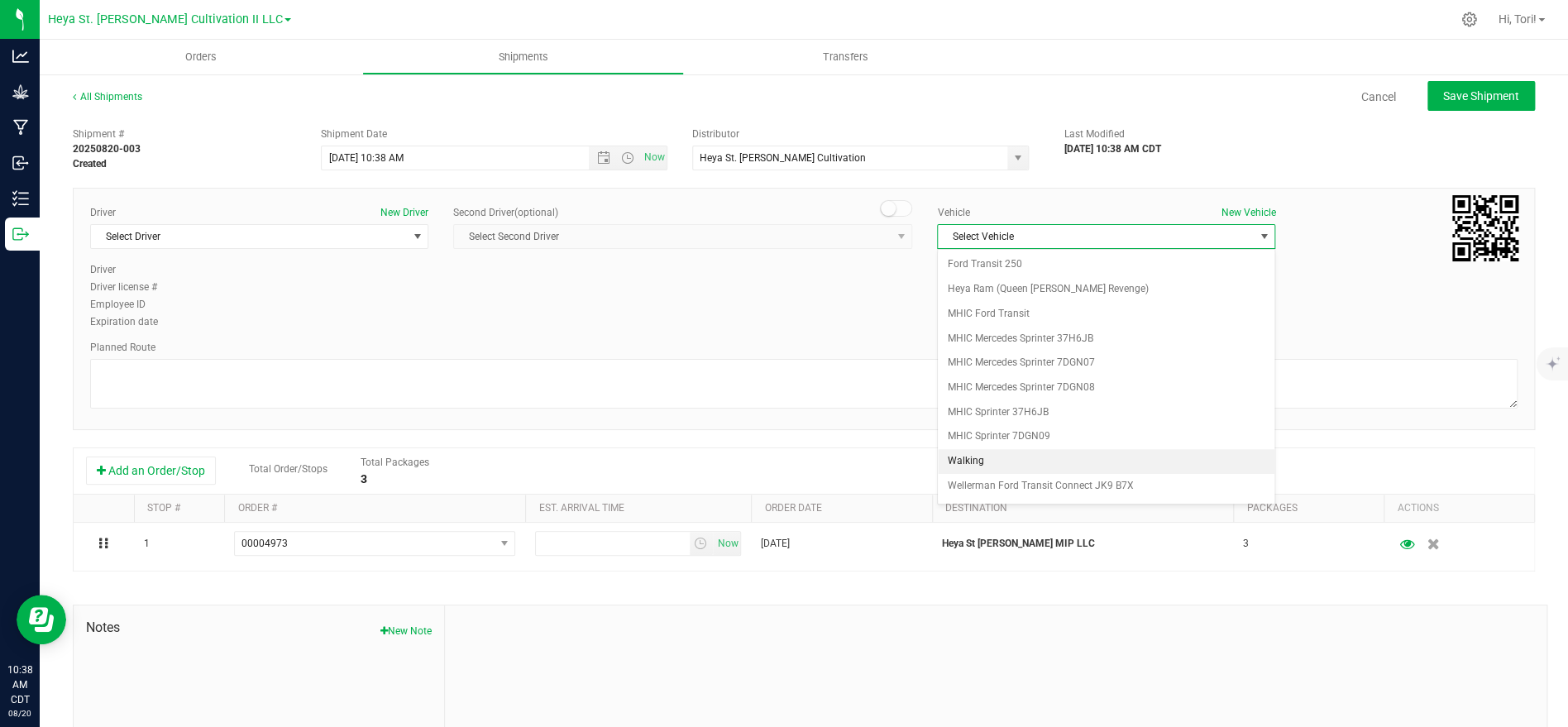
click at [1022, 456] on li "Walking" at bounding box center [1106, 462] width 336 height 25
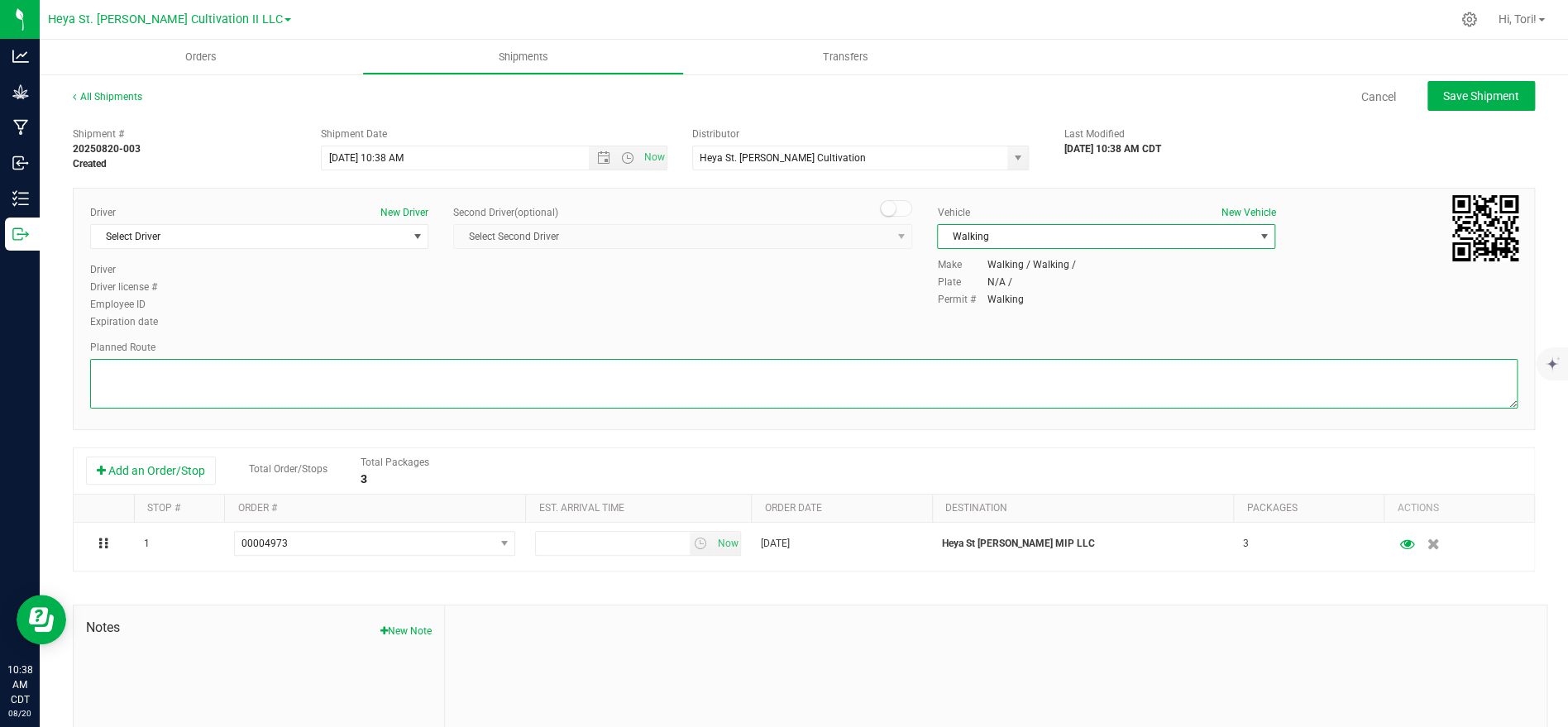
click at [965, 379] on textarea at bounding box center [803, 384] width 1427 height 49
type textarea "Walking"
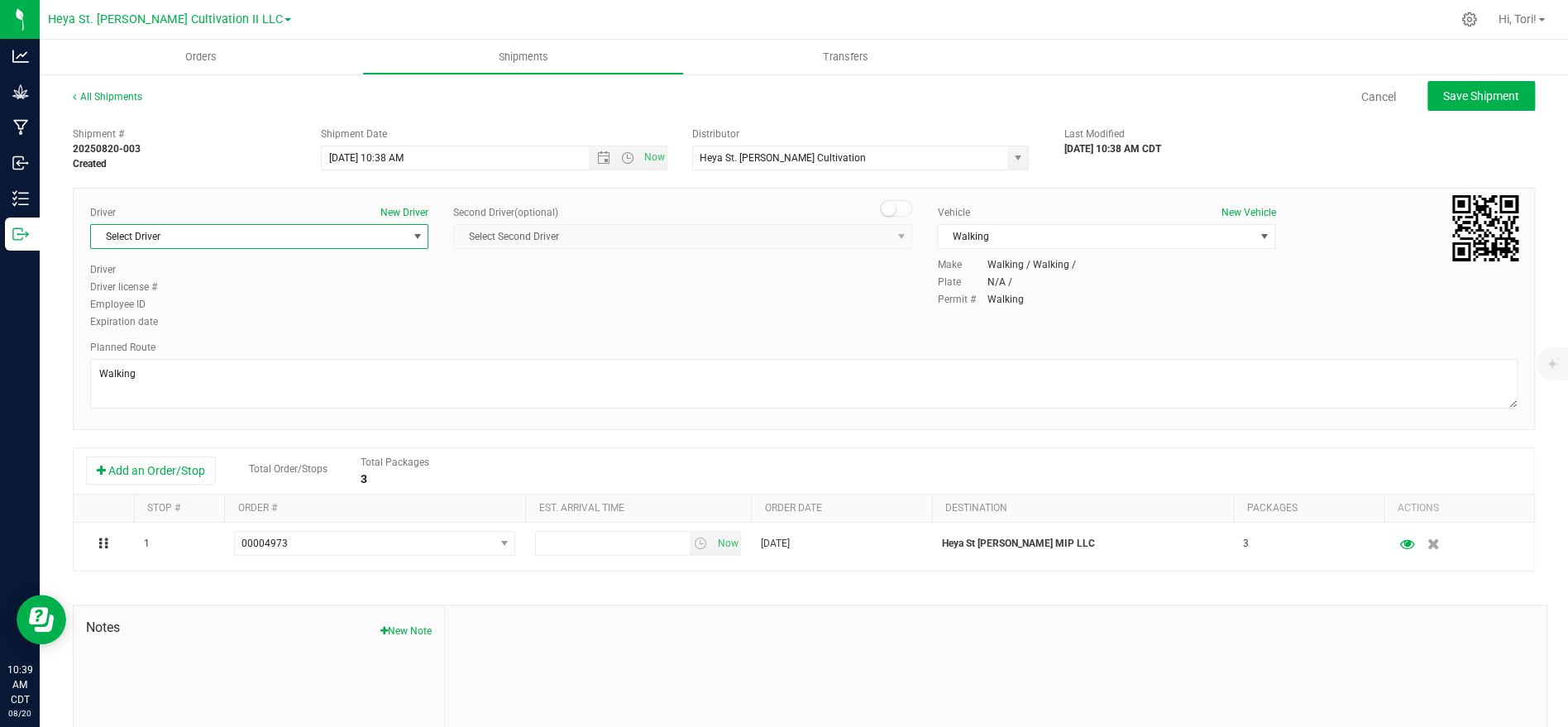
click at [380, 228] on span "Select Driver" at bounding box center [249, 237] width 316 height 23
click at [325, 360] on li "[PERSON_NAME]" at bounding box center [259, 355] width 336 height 25
click at [652, 163] on span "Now" at bounding box center [654, 157] width 28 height 24
type input "[DATE] 10:39 AM"
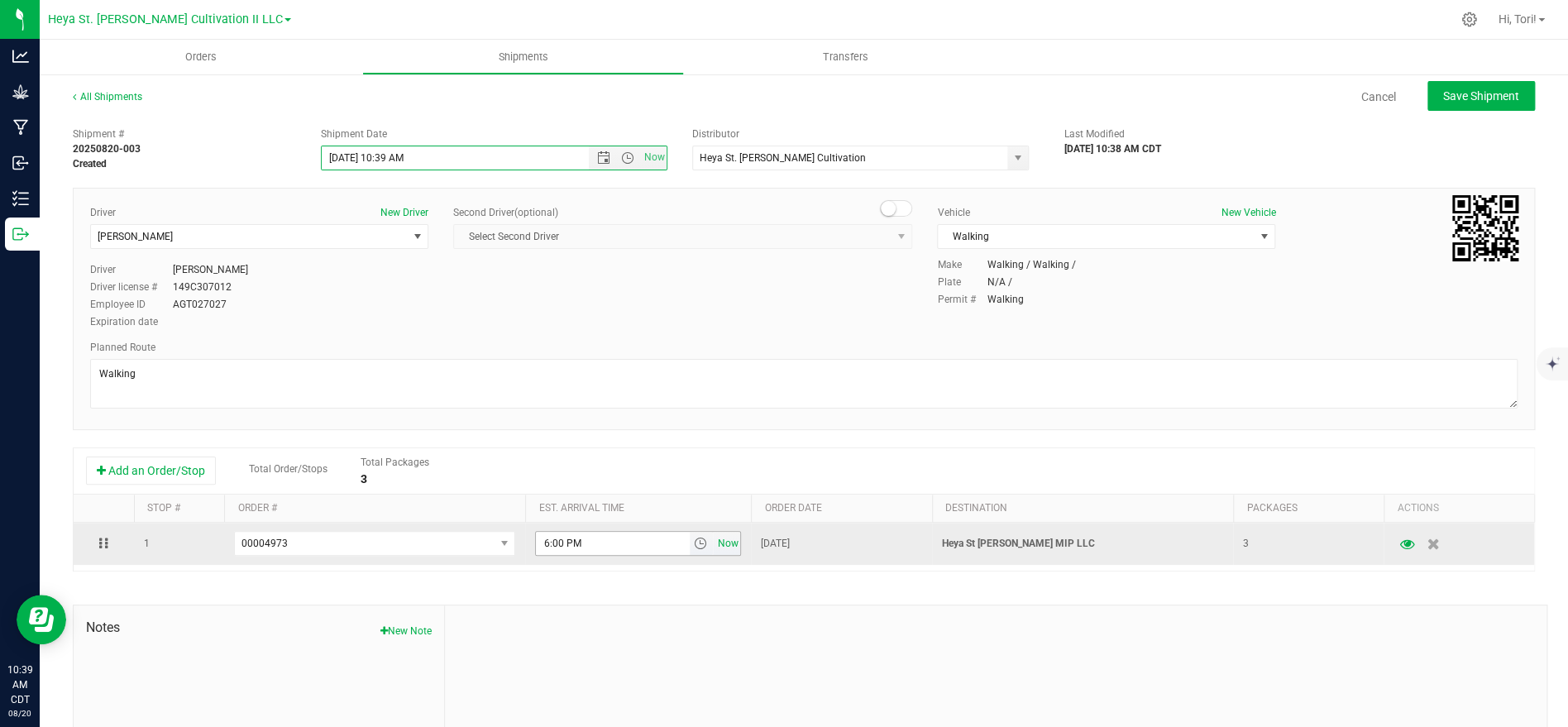
click at [729, 545] on span "Now" at bounding box center [728, 544] width 28 height 24
click at [618, 539] on input "10:39 AM" at bounding box center [612, 544] width 153 height 23
type input "10:41 AM"
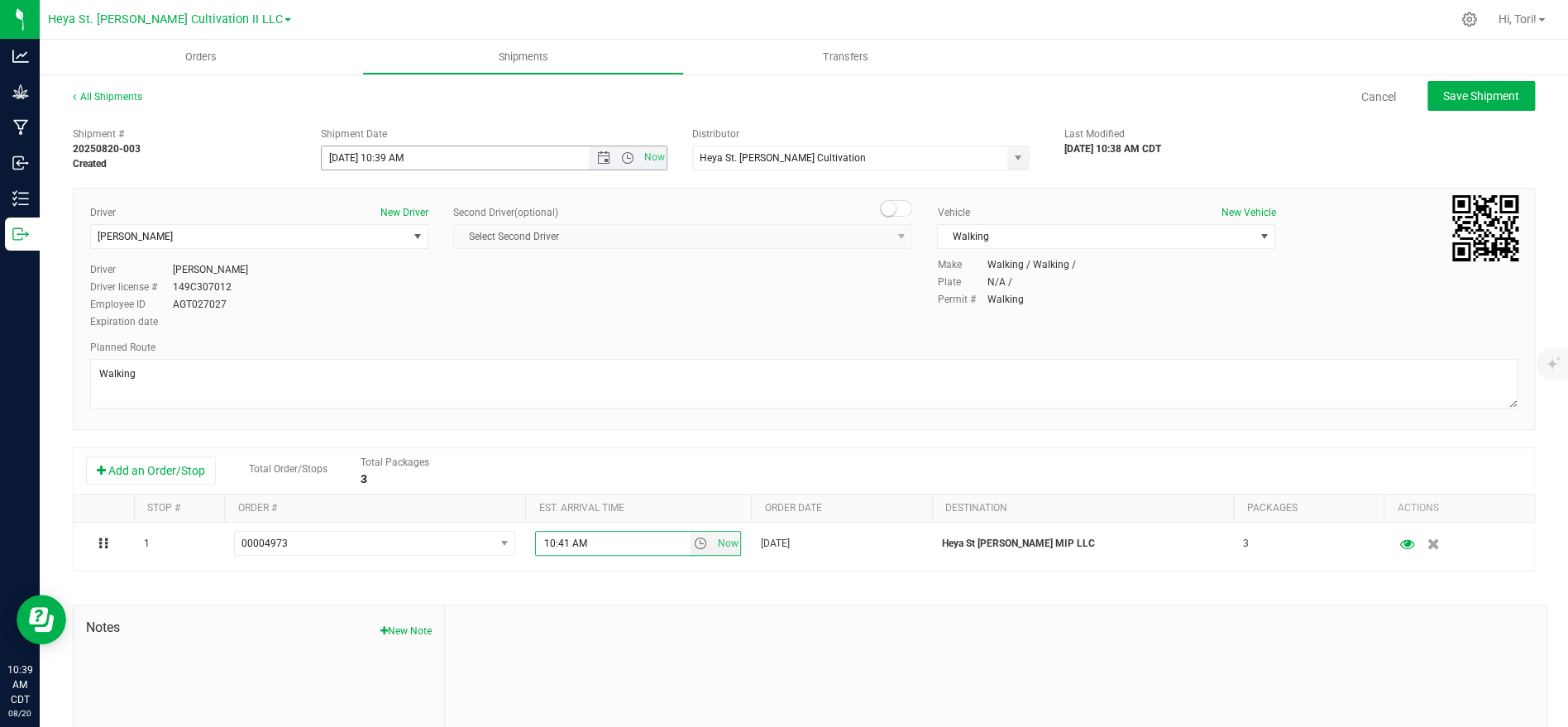
click at [406, 148] on input "[DATE] 10:39 AM" at bounding box center [470, 158] width 296 height 23
click at [403, 166] on input "[DATE] 10:40 AM" at bounding box center [470, 158] width 296 height 23
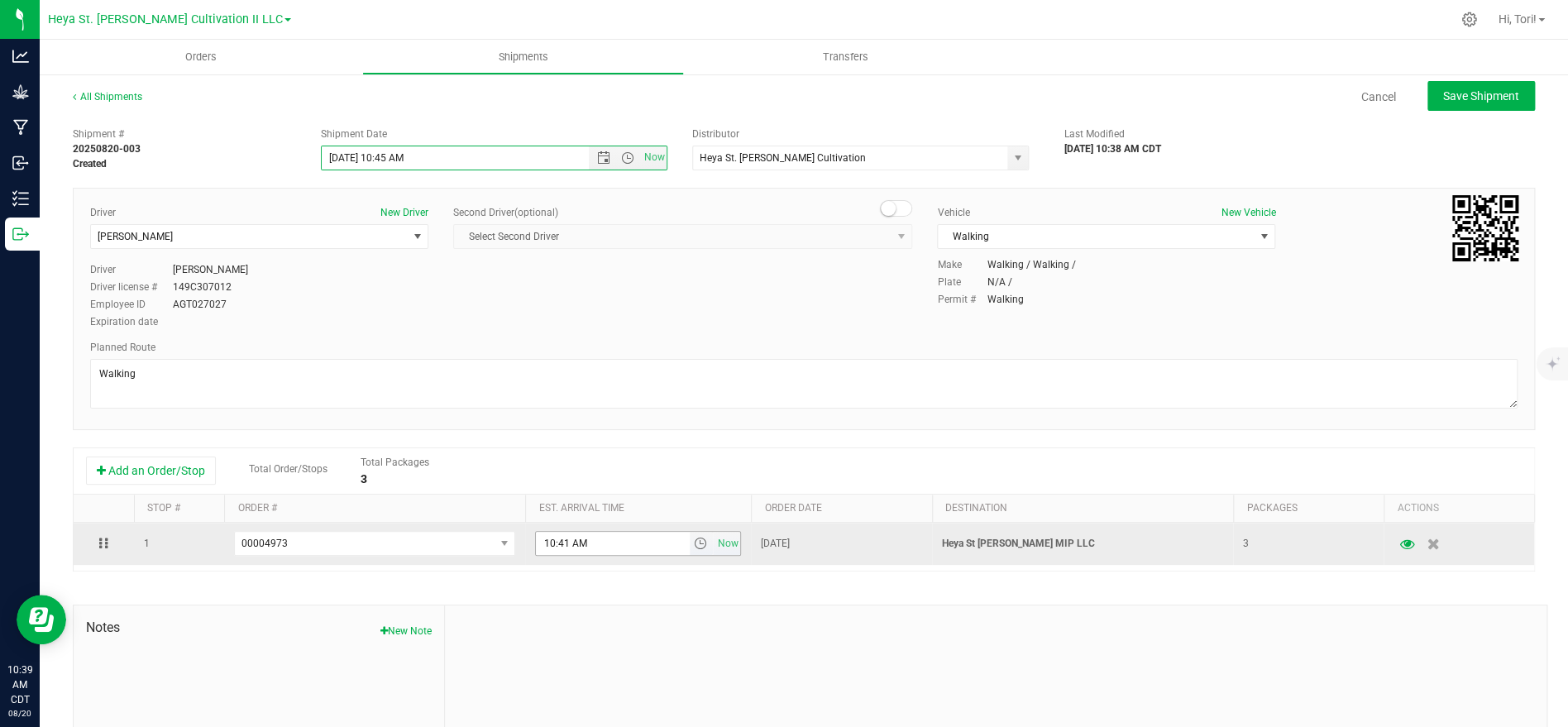
type input "[DATE] 10:45 AM"
drag, startPoint x: 567, startPoint y: 539, endPoint x: 663, endPoint y: 553, distance: 97.0
click at [666, 554] on input "10:41 AM" at bounding box center [612, 544] width 153 height 23
type input "10:46 AM"
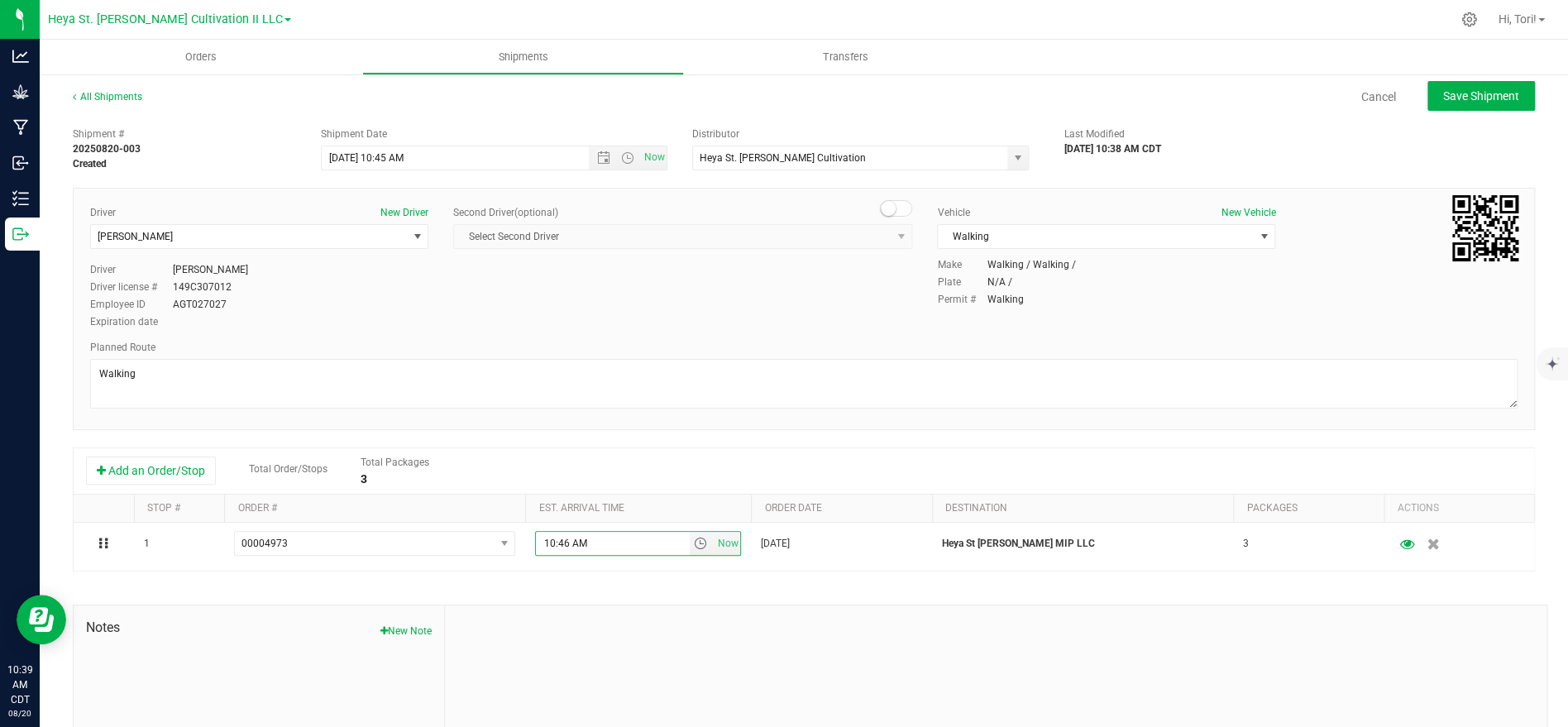
click at [846, 422] on div "Driver New Driver [PERSON_NAME] Select Driver [PERSON_NAME] [PERSON_NAME] [PERS…" at bounding box center [804, 309] width 1463 height 242
click at [1477, 100] on span "Save Shipment" at bounding box center [1482, 96] width 76 height 13
type input "[DATE] 3:45 PM"
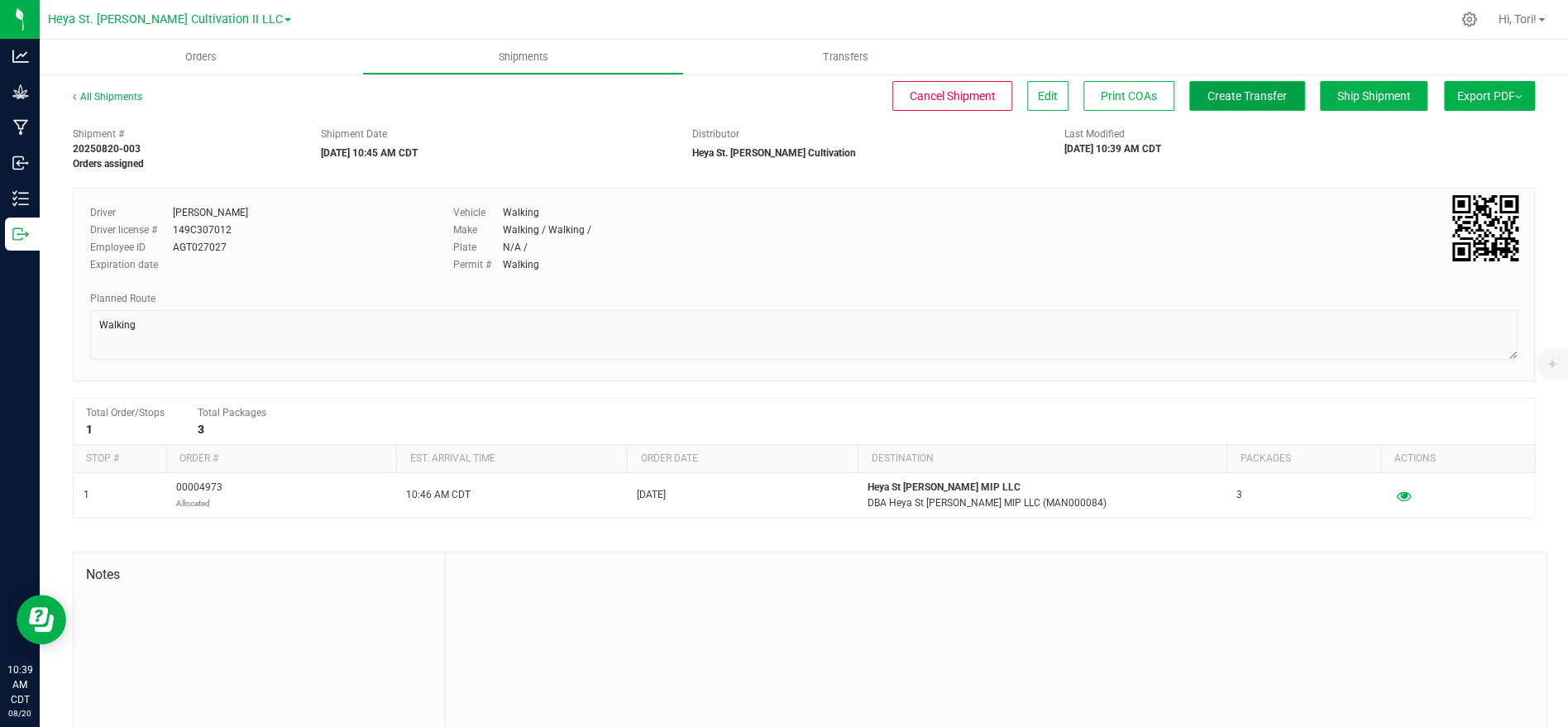
click at [1235, 100] on span "Create Transfer" at bounding box center [1247, 96] width 80 height 13
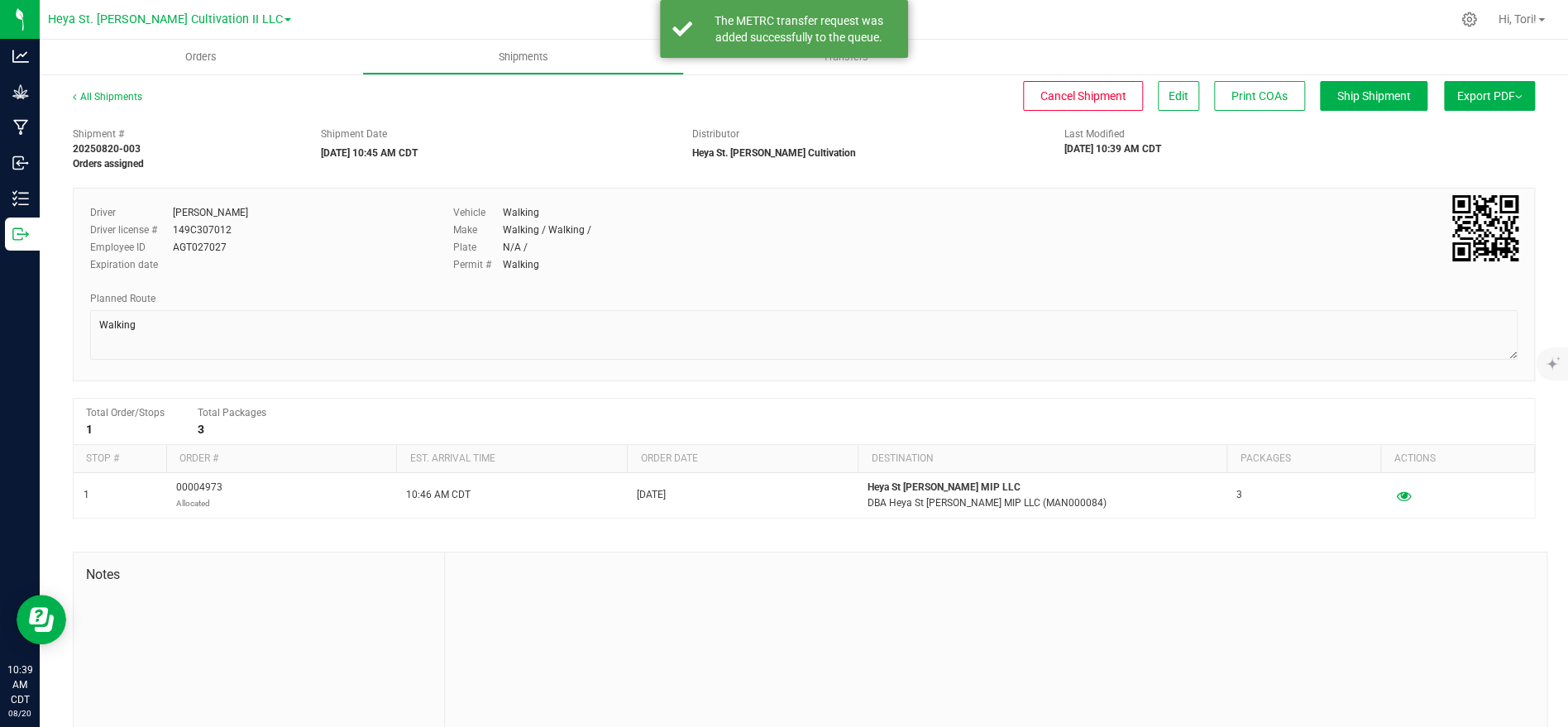
click at [866, 131] on div "Distributor" at bounding box center [866, 134] width 348 height 15
click at [814, 69] on uib-tab-heading "Transfers" at bounding box center [845, 57] width 321 height 33
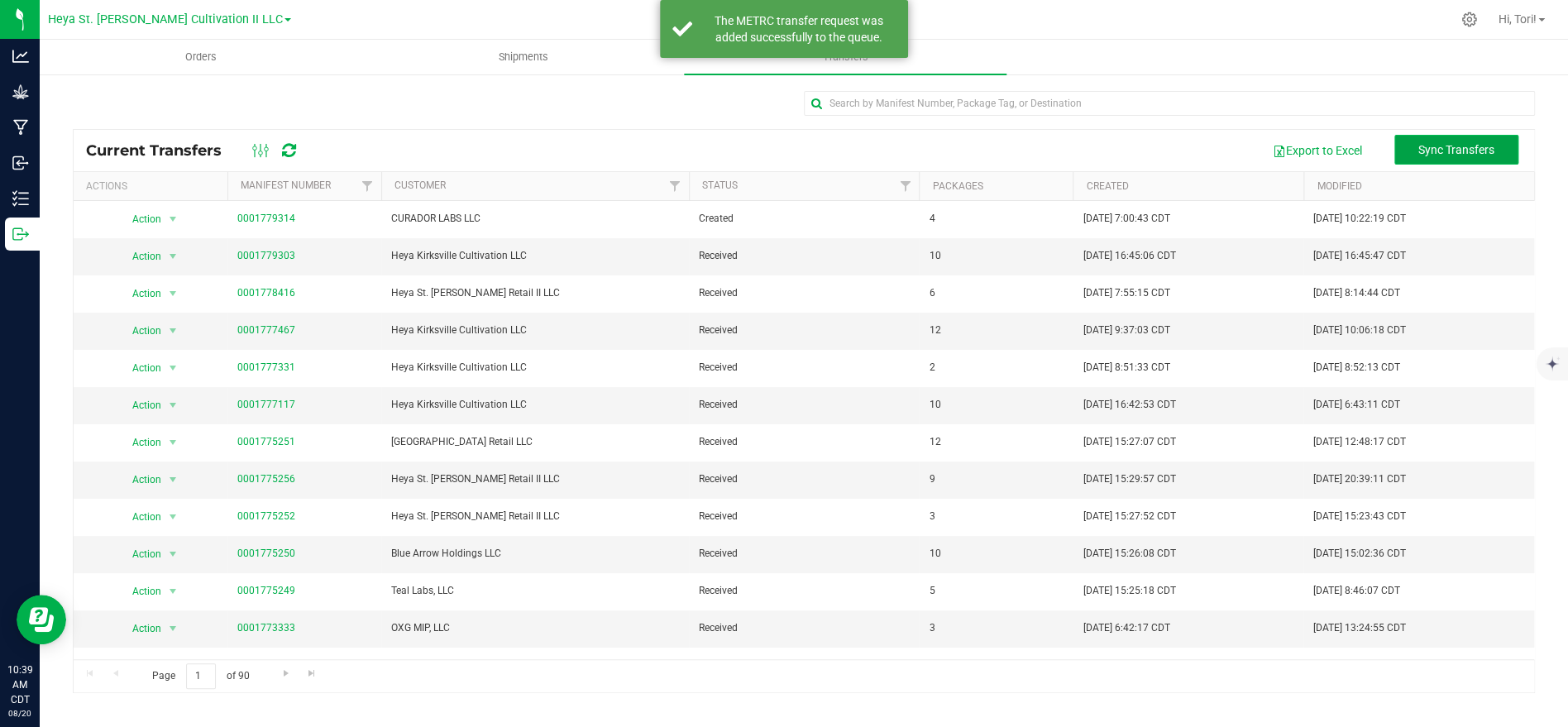
click at [1429, 149] on span "Sync Transfers" at bounding box center [1456, 150] width 76 height 13
